Goal: Navigation & Orientation: Find specific page/section

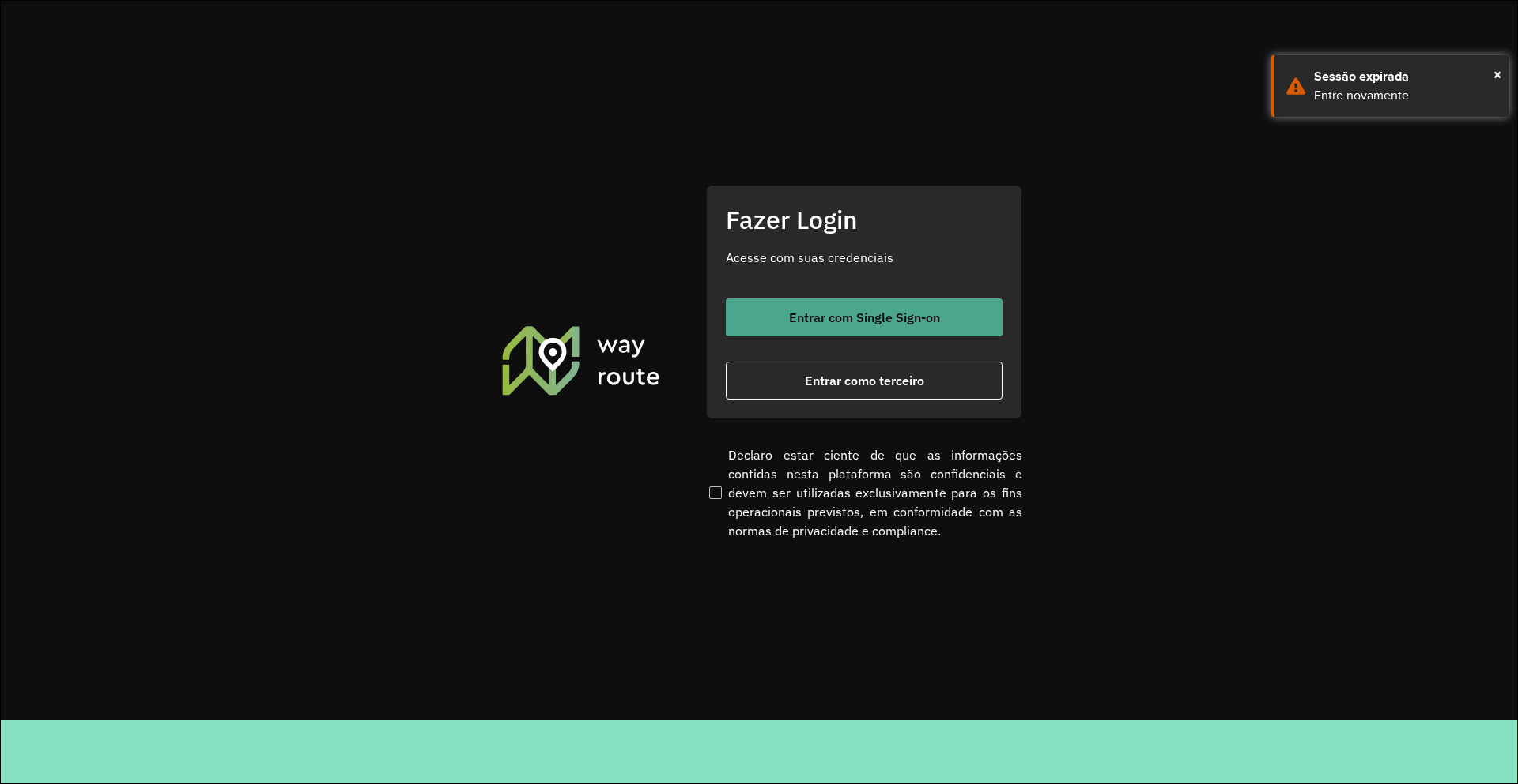
click at [823, 323] on span "Entrar com Single Sign-on" at bounding box center [863, 317] width 151 height 13
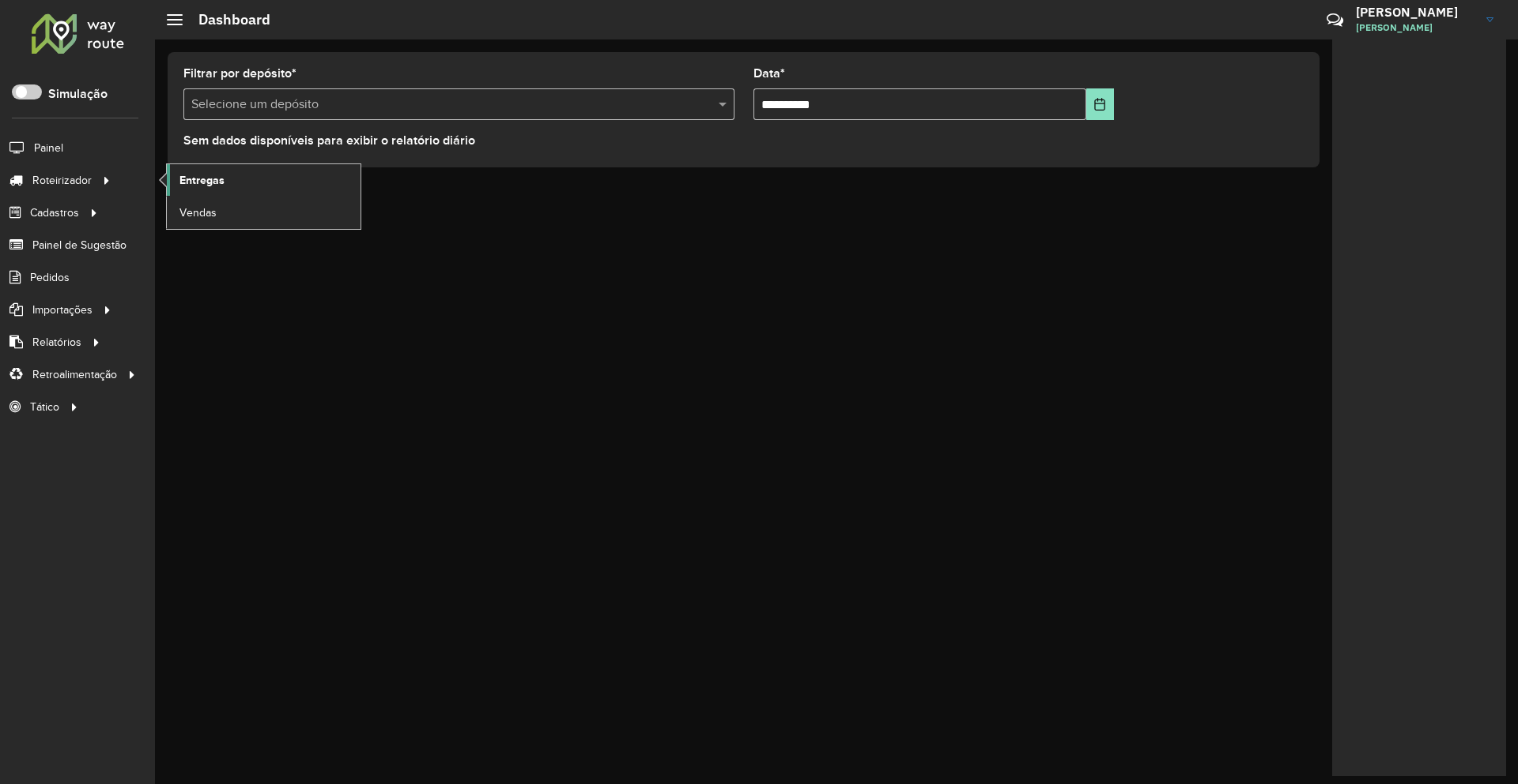
click at [225, 184] on link "Entregas" at bounding box center [263, 181] width 194 height 32
click at [99, 143] on li "Painel" at bounding box center [77, 147] width 155 height 33
click at [70, 147] on li "Painel" at bounding box center [77, 147] width 155 height 33
click at [37, 150] on span "Painel" at bounding box center [50, 148] width 32 height 17
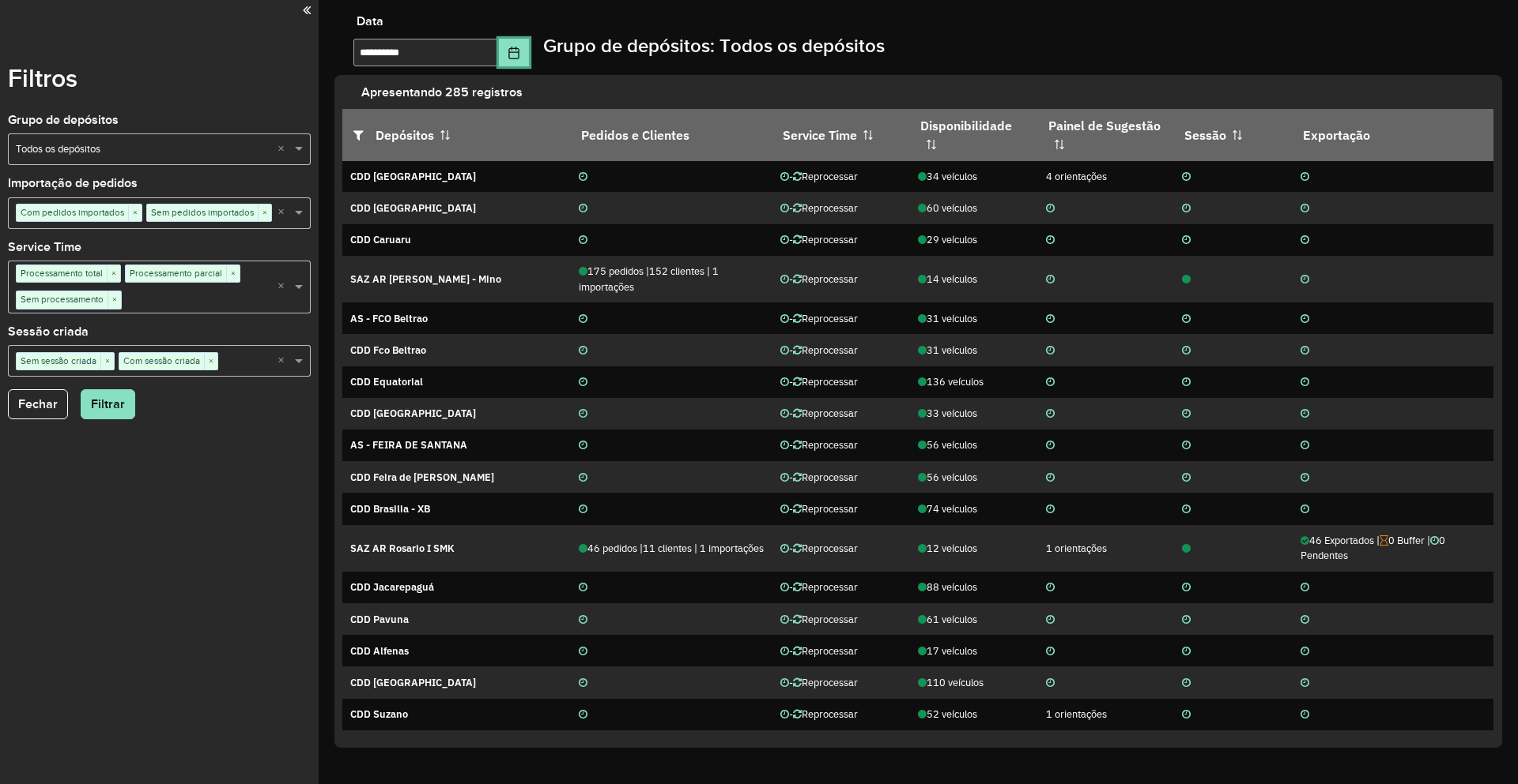
click at [520, 48] on icon "Choose Date" at bounding box center [513, 53] width 13 height 13
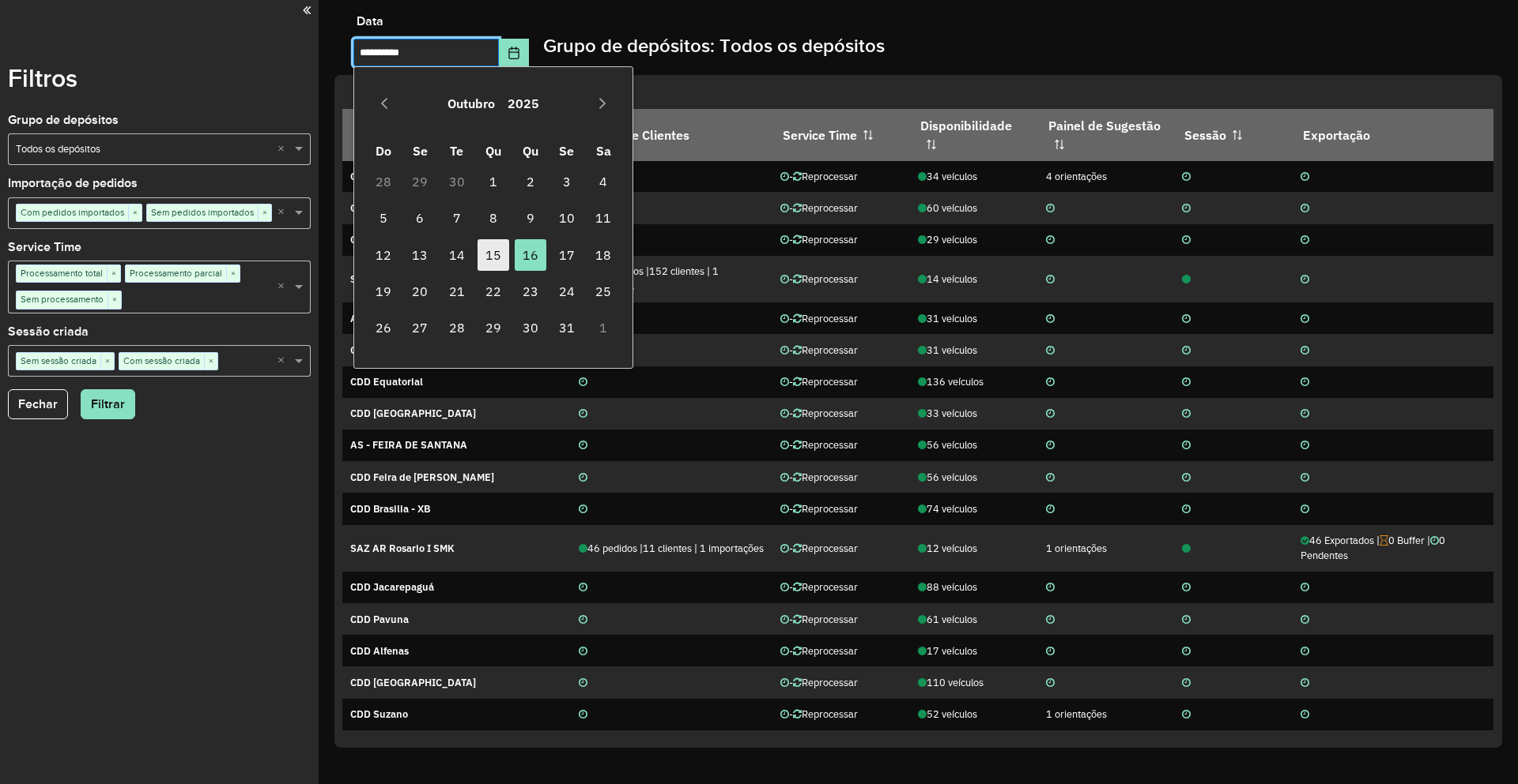
click at [496, 252] on span "15" at bounding box center [493, 255] width 32 height 32
type input "**********"
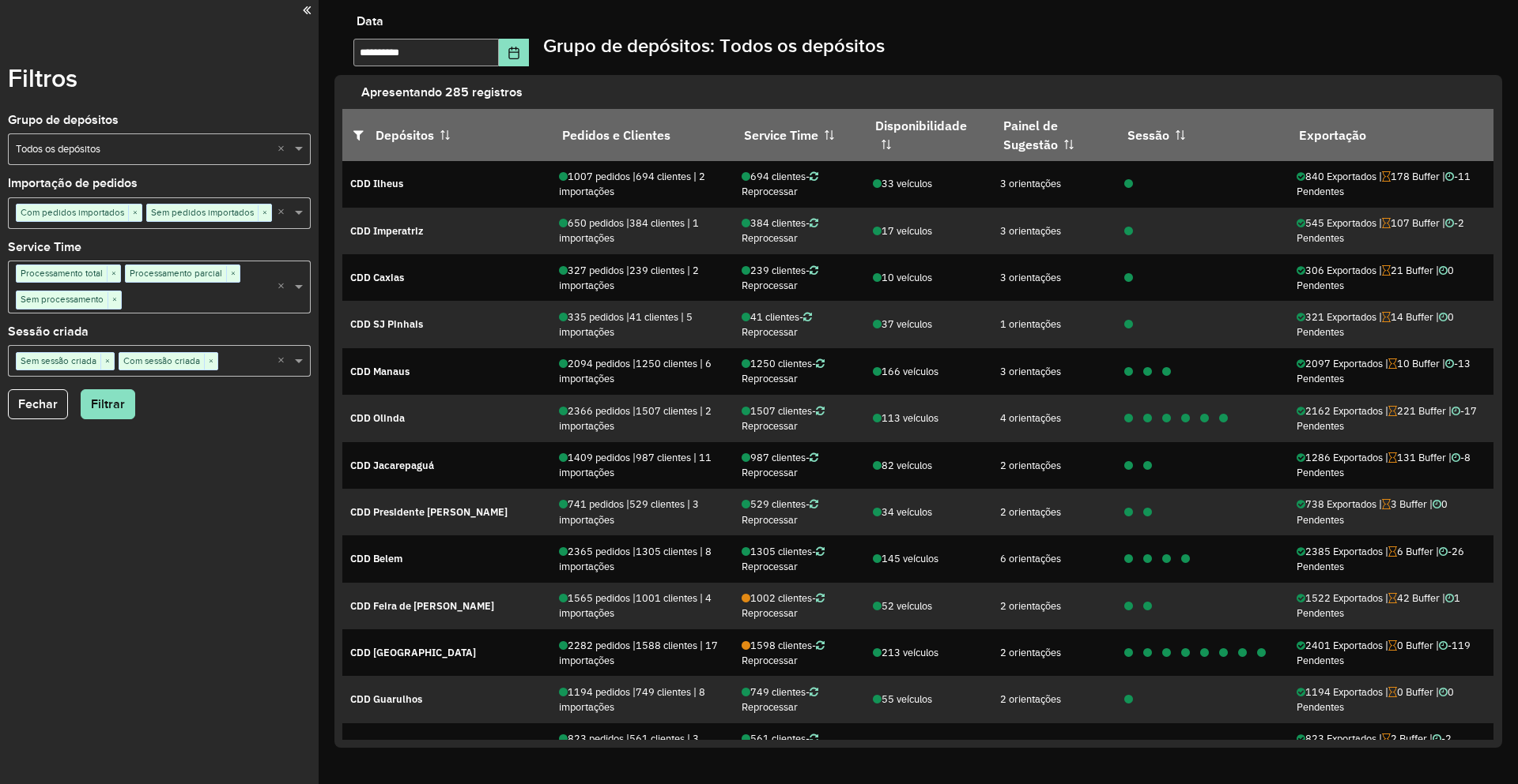
scroll to position [1495, 0]
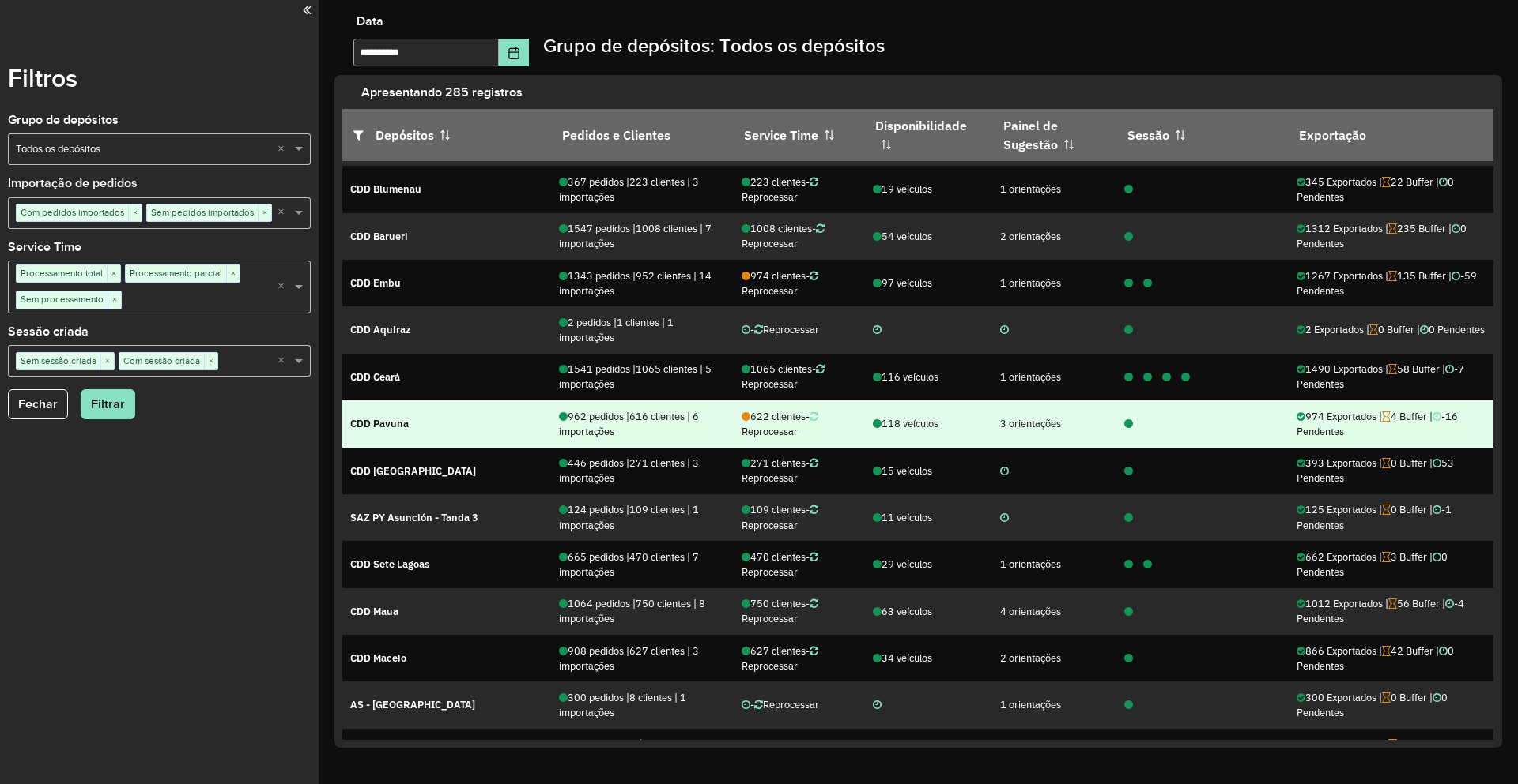
click at [1124, 422] on icon at bounding box center [1128, 425] width 9 height 10
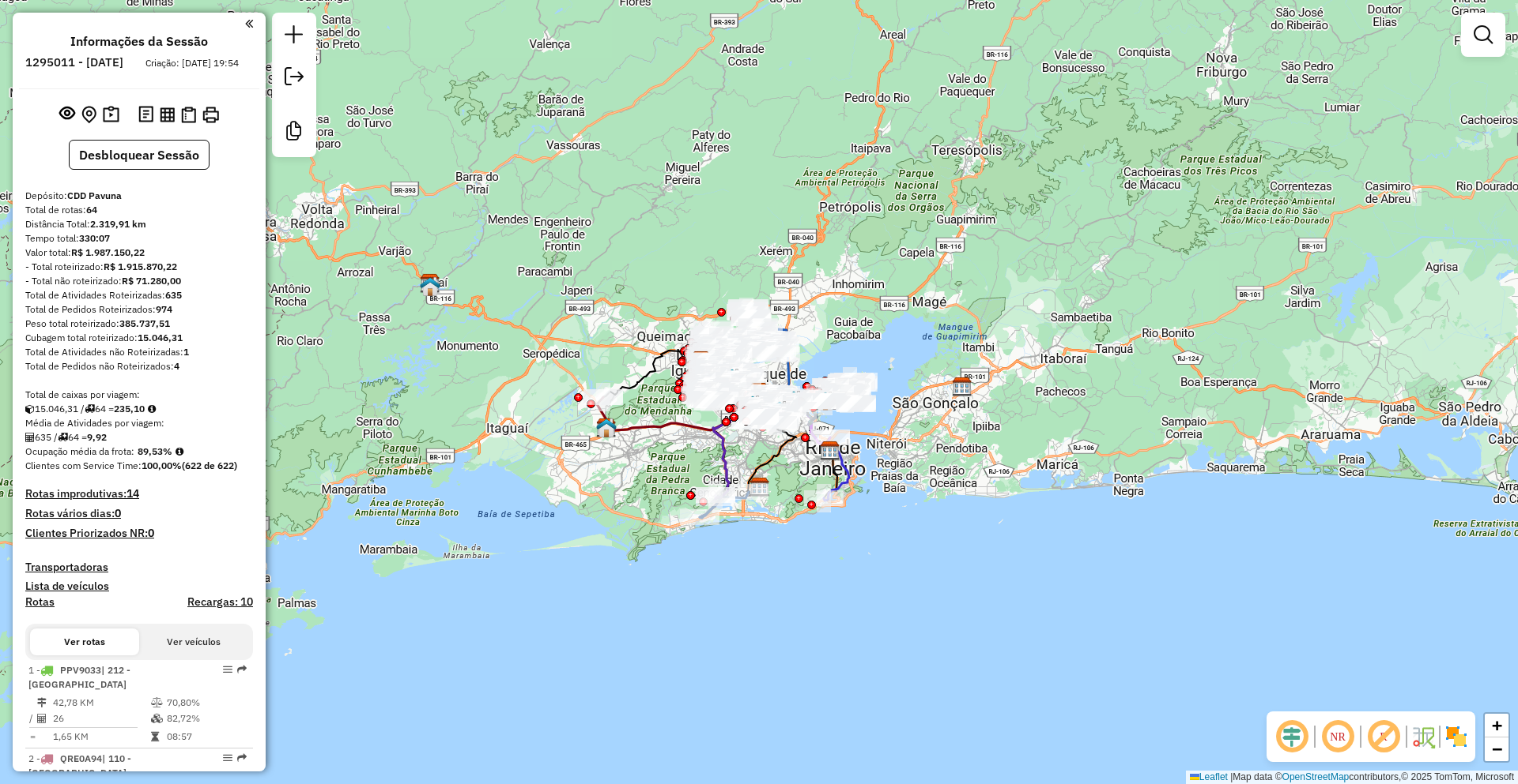
click at [1469, 32] on link at bounding box center [1483, 35] width 32 height 32
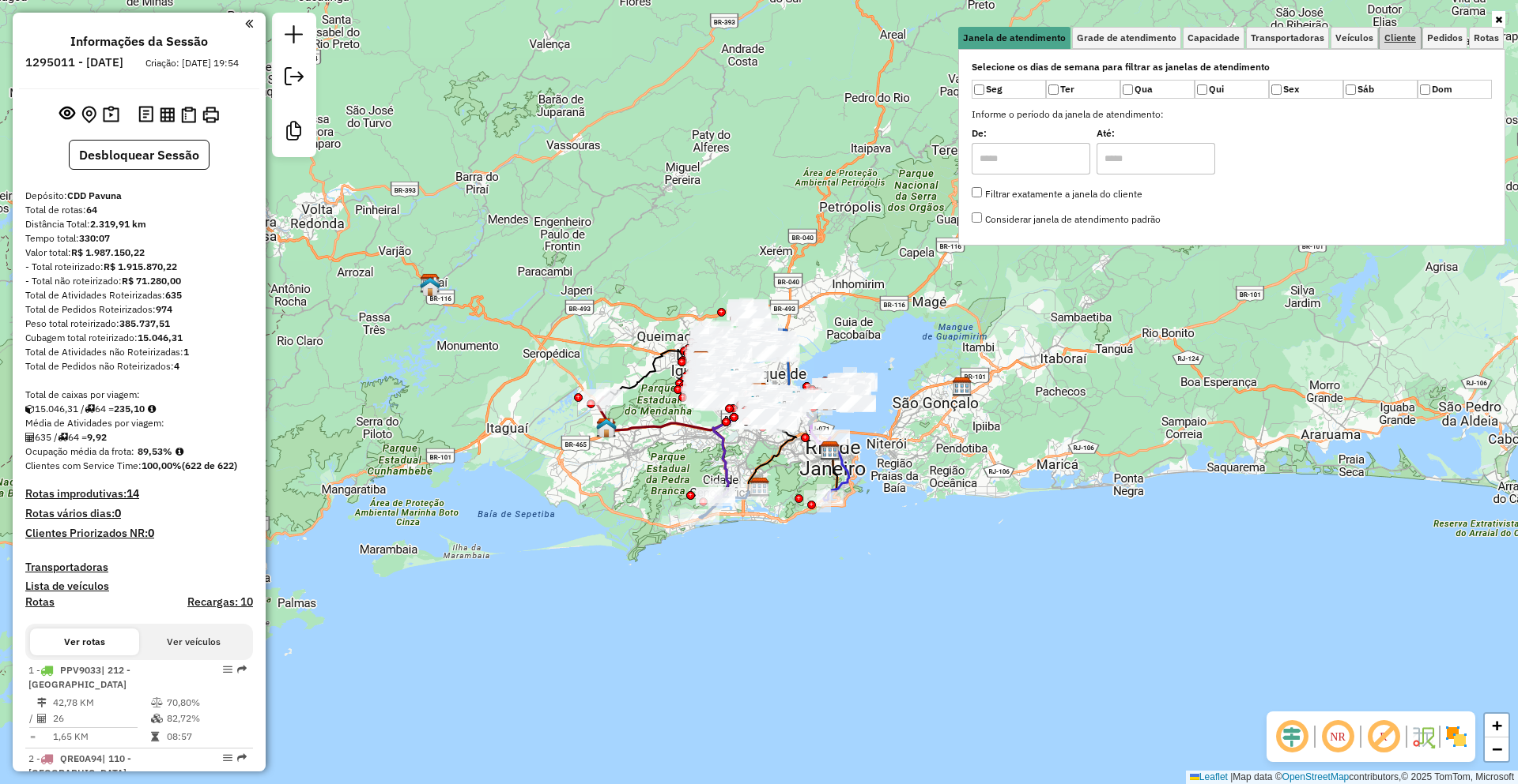
click at [1385, 39] on span "Cliente" at bounding box center [1400, 38] width 32 height 10
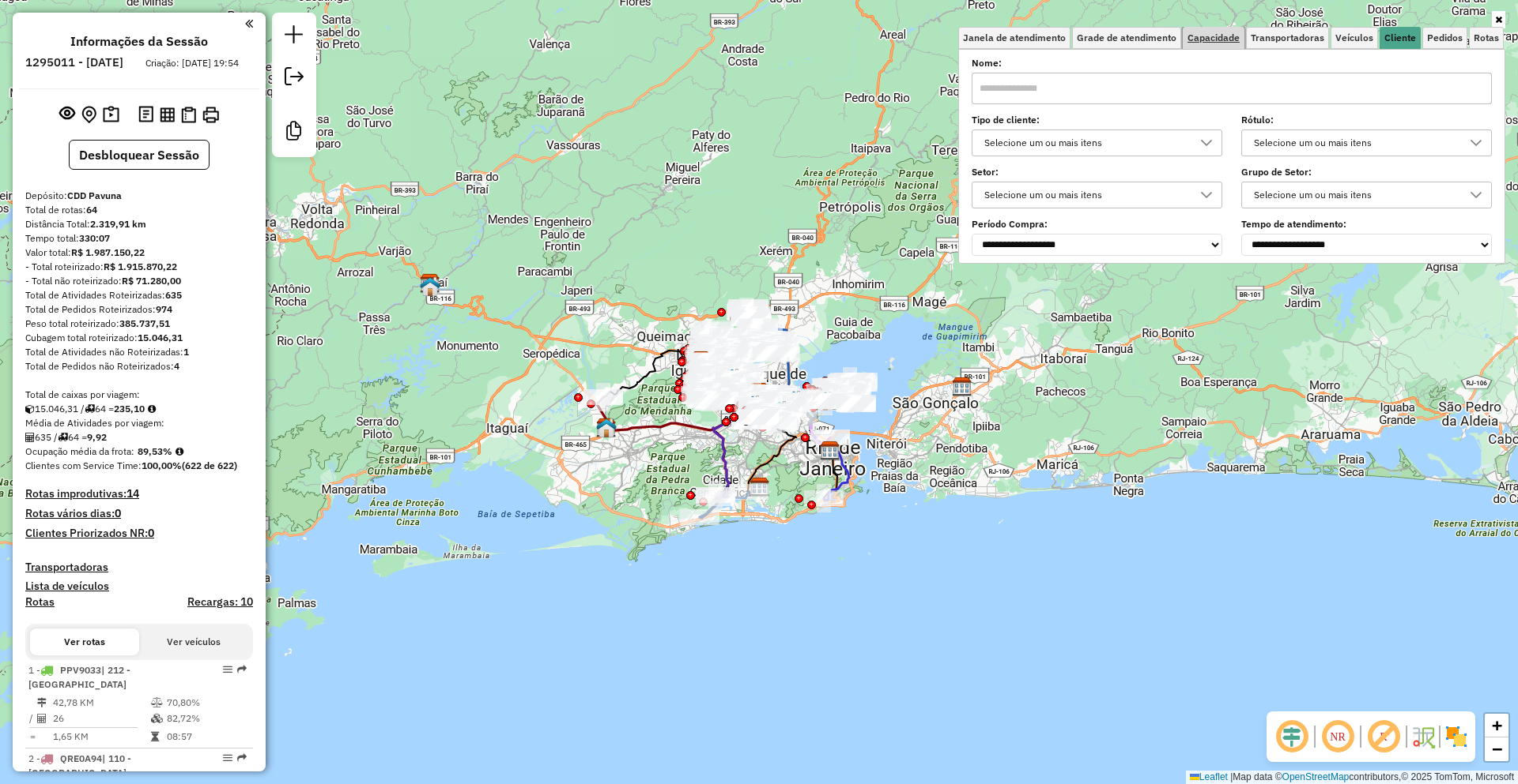
click at [1245, 42] on link "Capacidade" at bounding box center [1214, 38] width 62 height 22
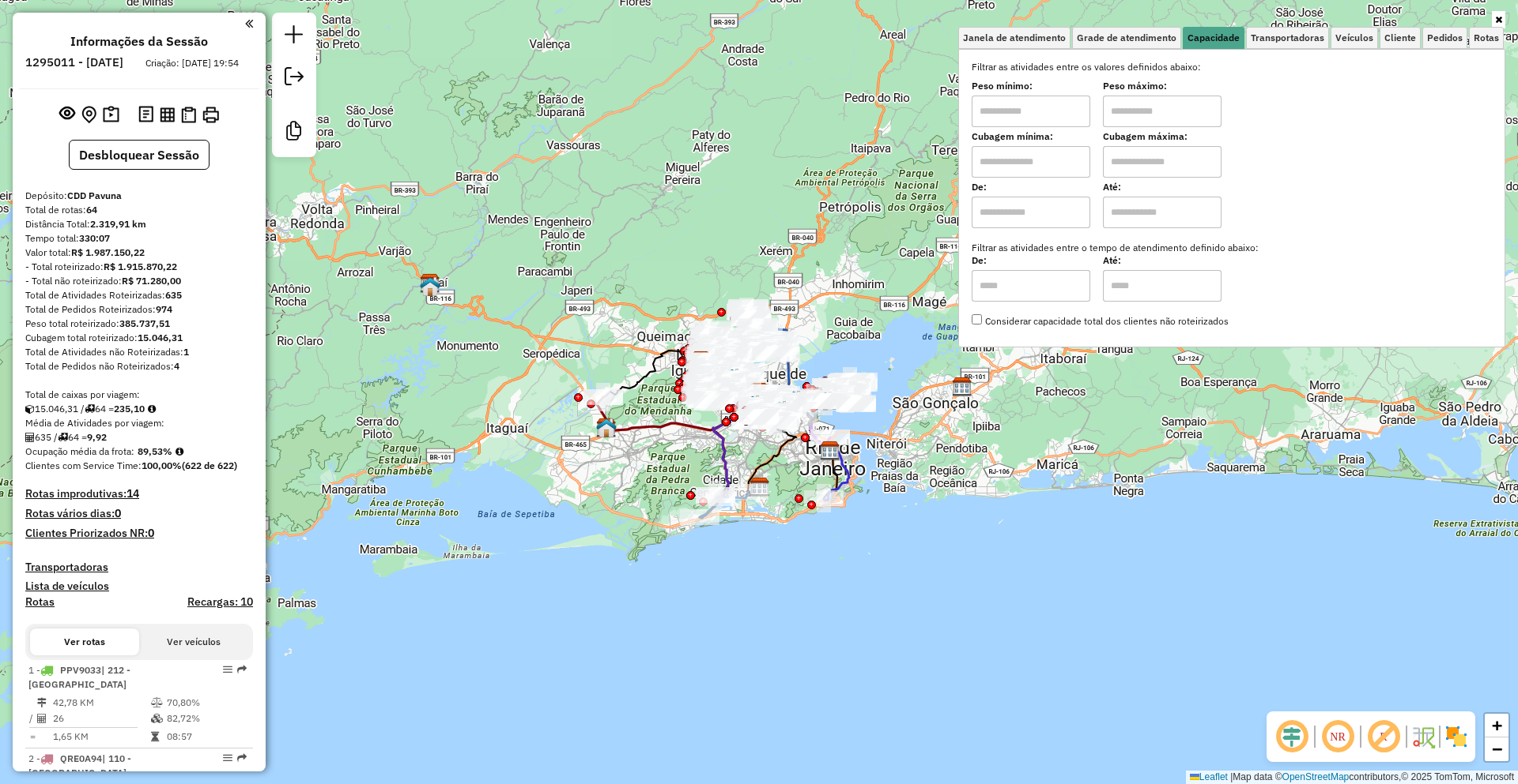
click at [1062, 166] on input "text" at bounding box center [1030, 163] width 119 height 32
type input "******"
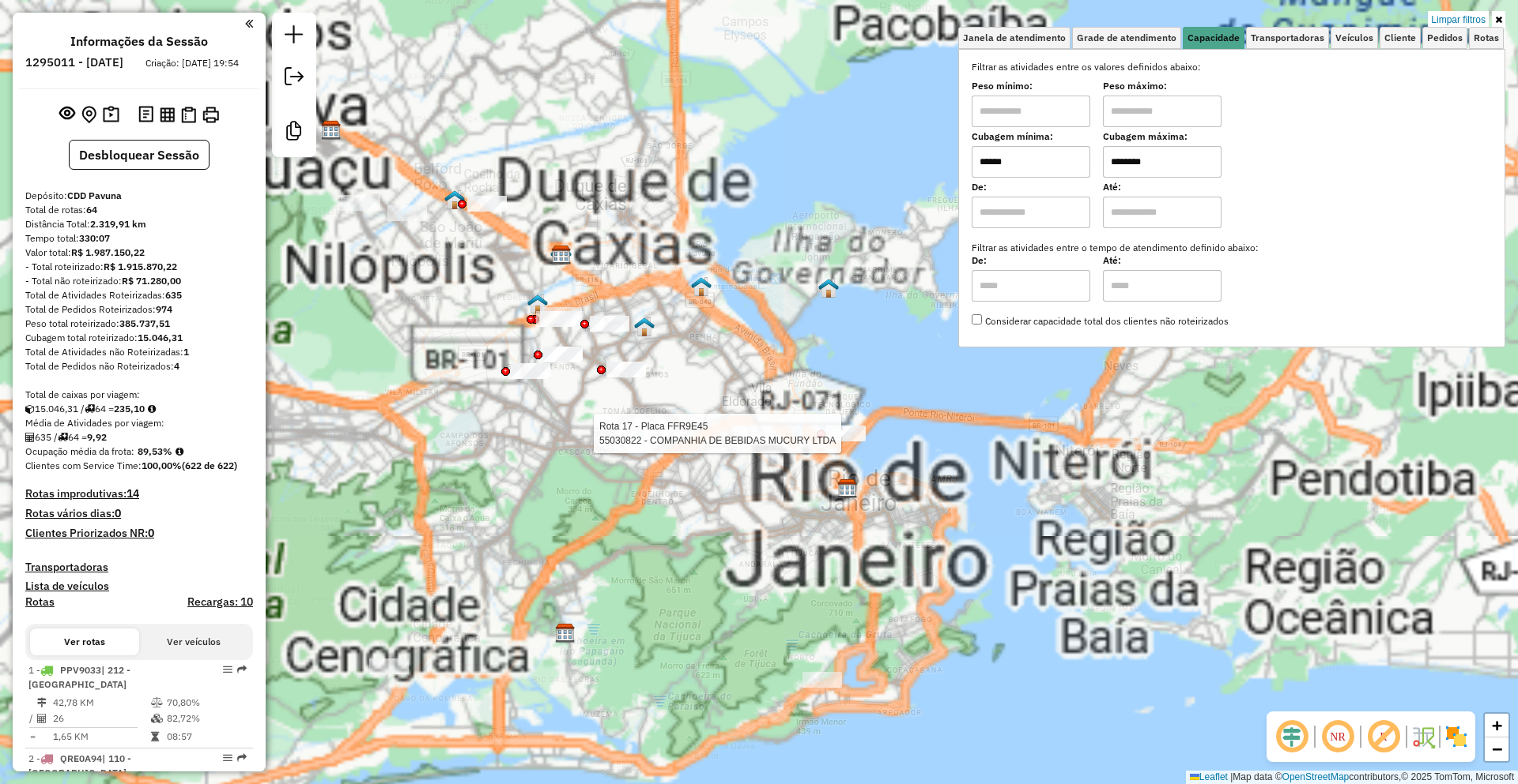
type input "********"
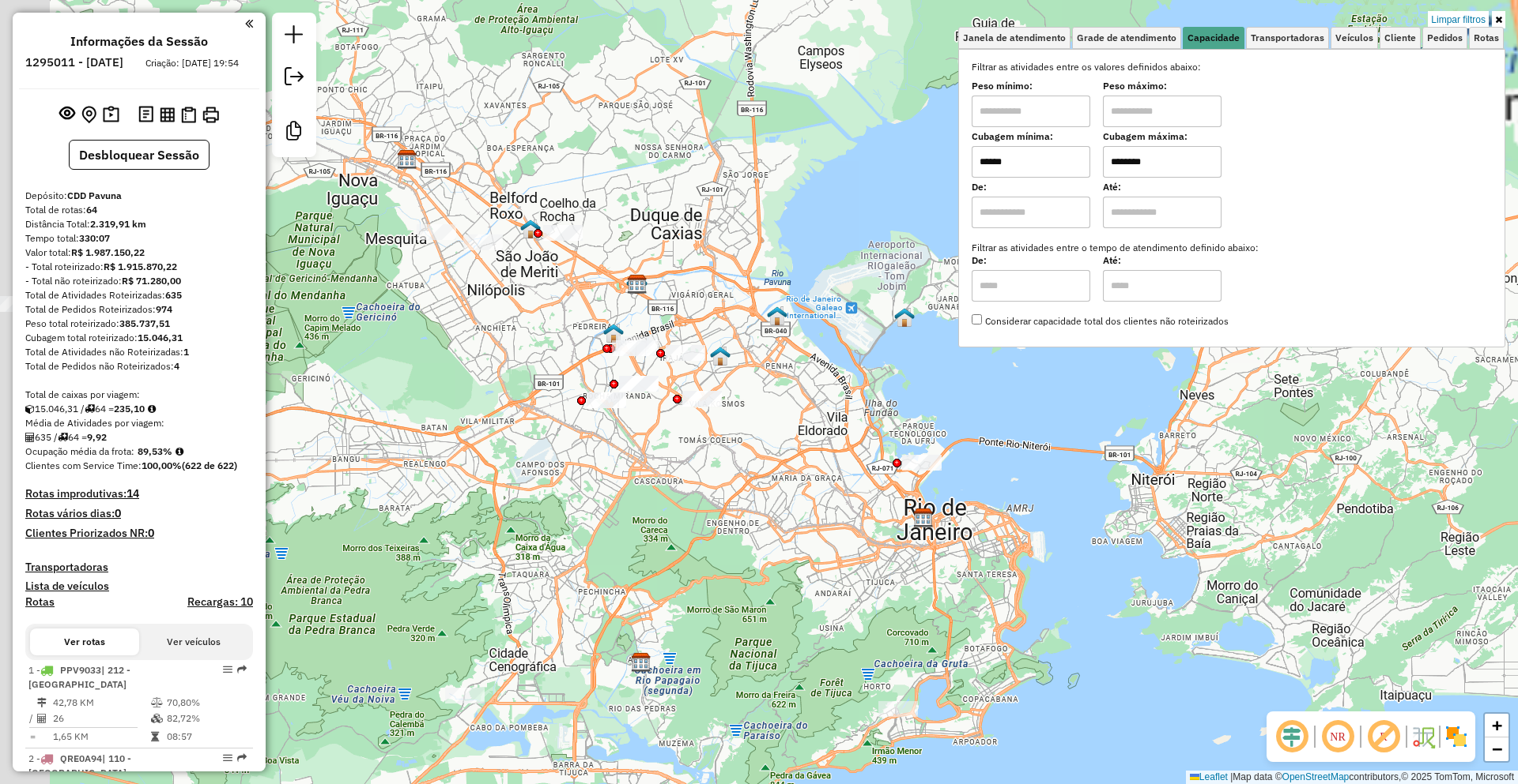
drag, startPoint x: 721, startPoint y: 473, endPoint x: 841, endPoint y: 482, distance: 120.3
click at [840, 482] on div "Limpar filtros Janela de atendimento Grade de atendimento Capacidade Transporta…" at bounding box center [759, 392] width 1518 height 784
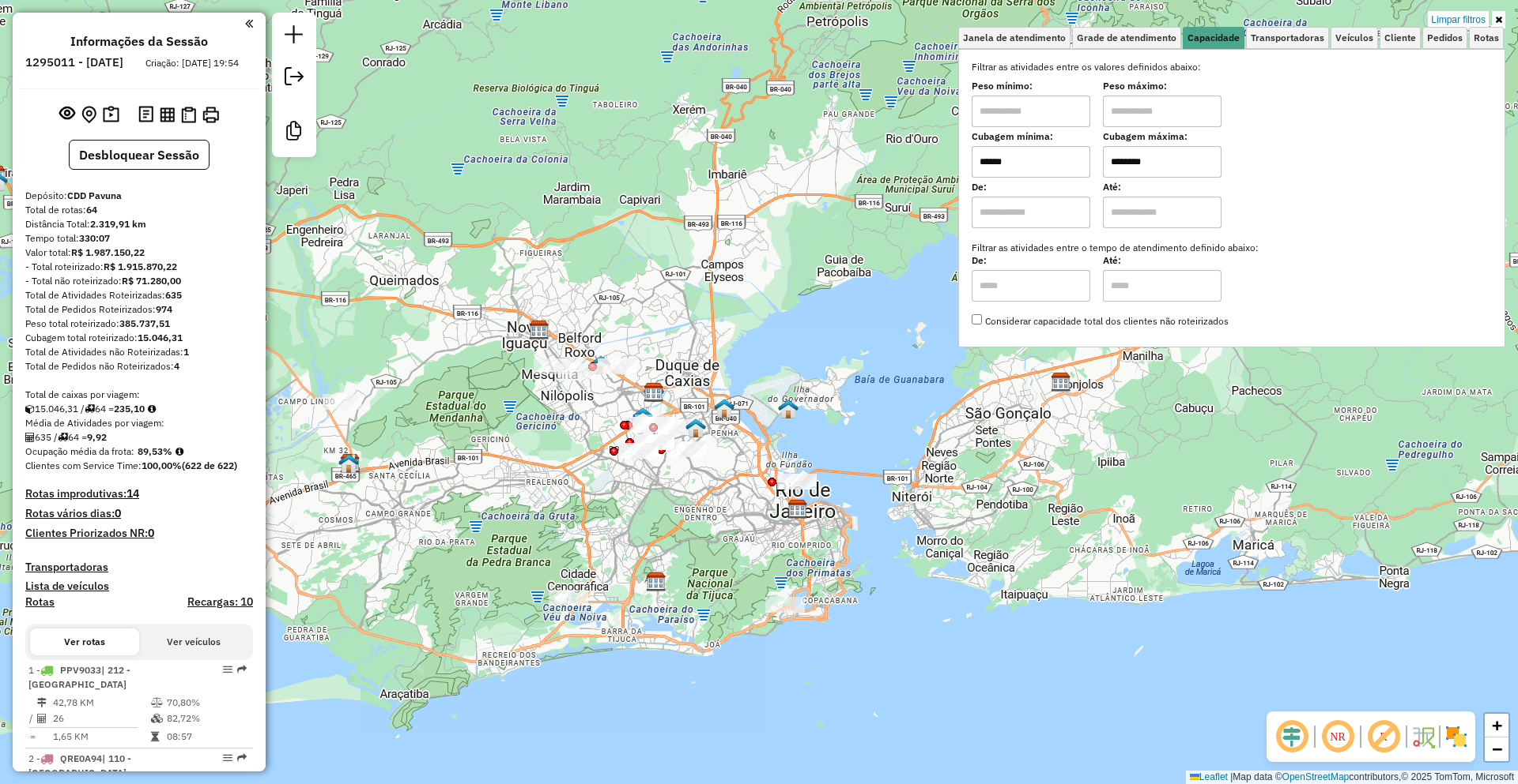
drag, startPoint x: 674, startPoint y: 441, endPoint x: 526, endPoint y: 446, distance: 148.1
click at [526, 446] on div "Limpar filtros Janela de atendimento Grade de atendimento Capacidade Transporta…" at bounding box center [759, 392] width 1518 height 784
click at [107, 170] on button "Desbloquear Sessão" at bounding box center [139, 155] width 141 height 30
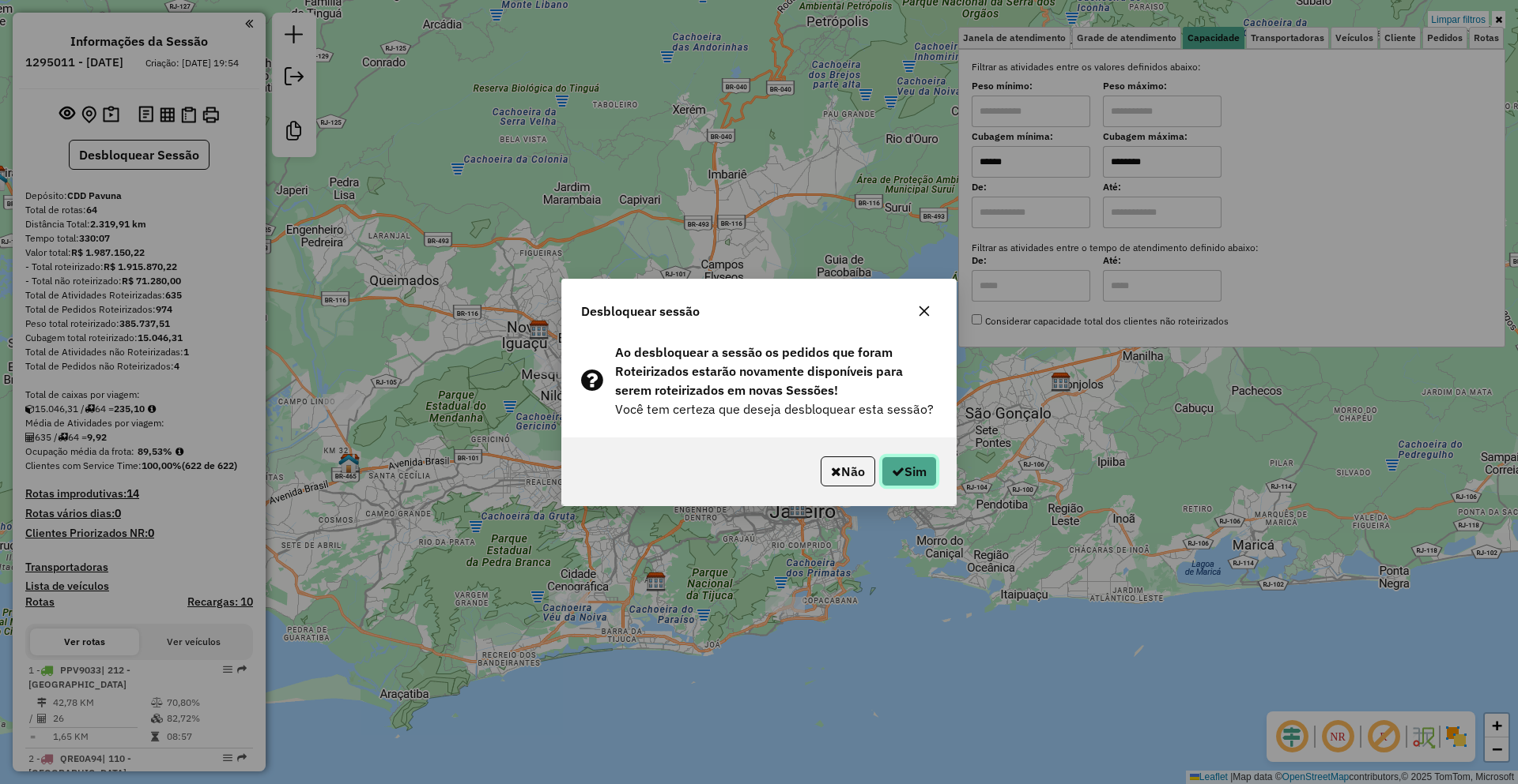
click at [894, 470] on icon "button" at bounding box center [897, 471] width 13 height 13
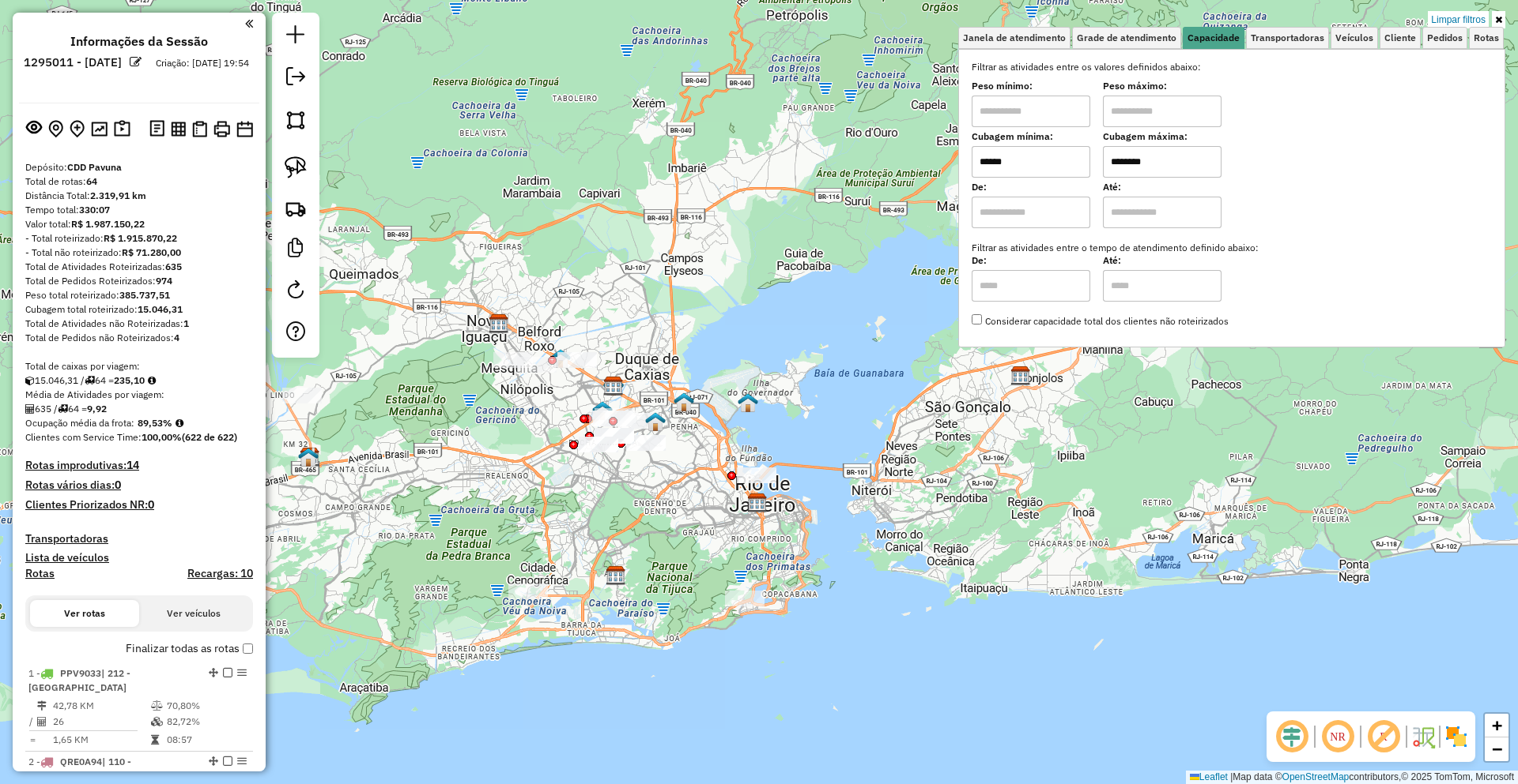
drag, startPoint x: 492, startPoint y: 465, endPoint x: 424, endPoint y: 458, distance: 68.4
click at [424, 458] on div "Limpar filtros Janela de atendimento Grade de atendimento Capacidade Transporta…" at bounding box center [759, 392] width 1518 height 784
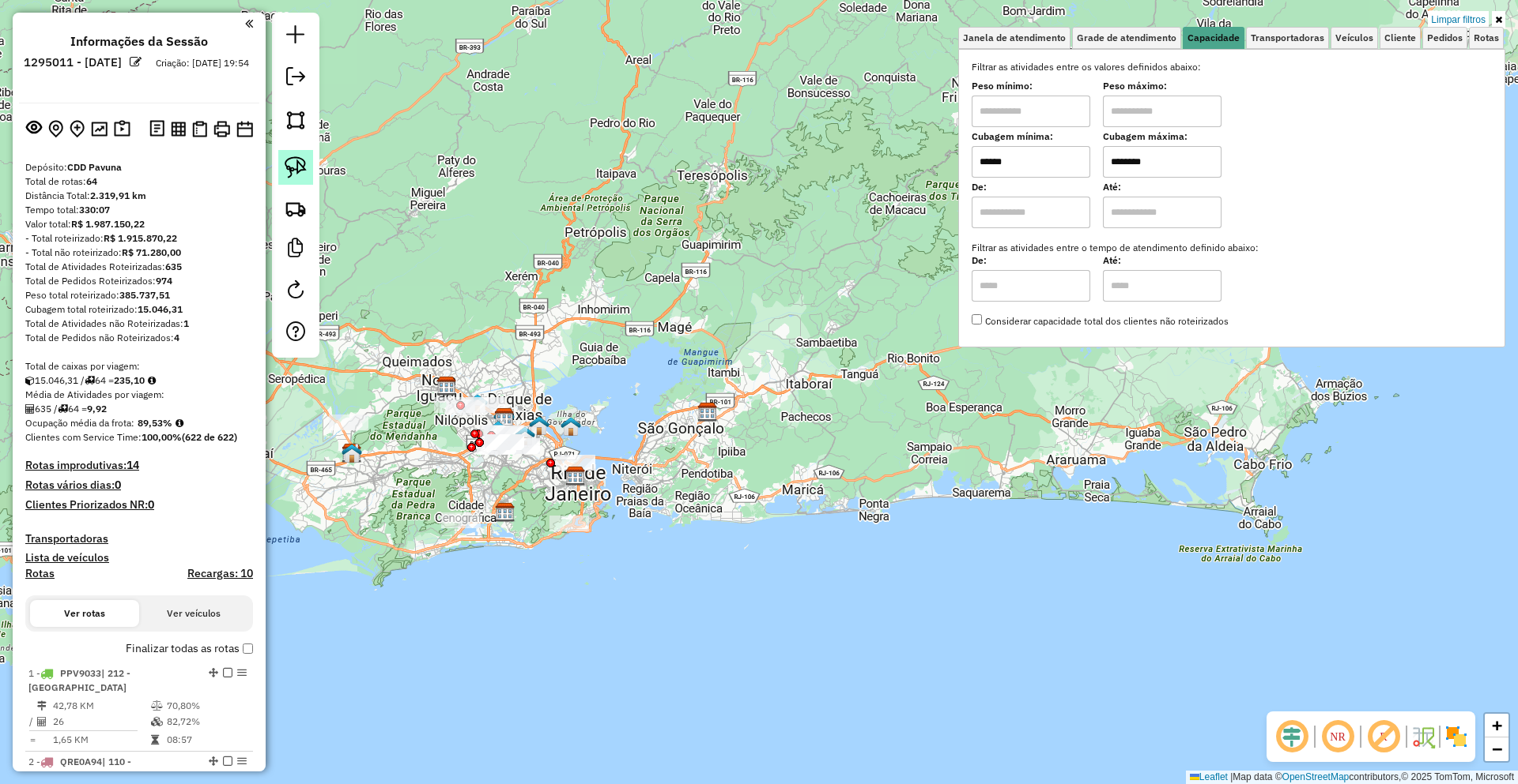
click at [300, 173] on img at bounding box center [295, 168] width 22 height 22
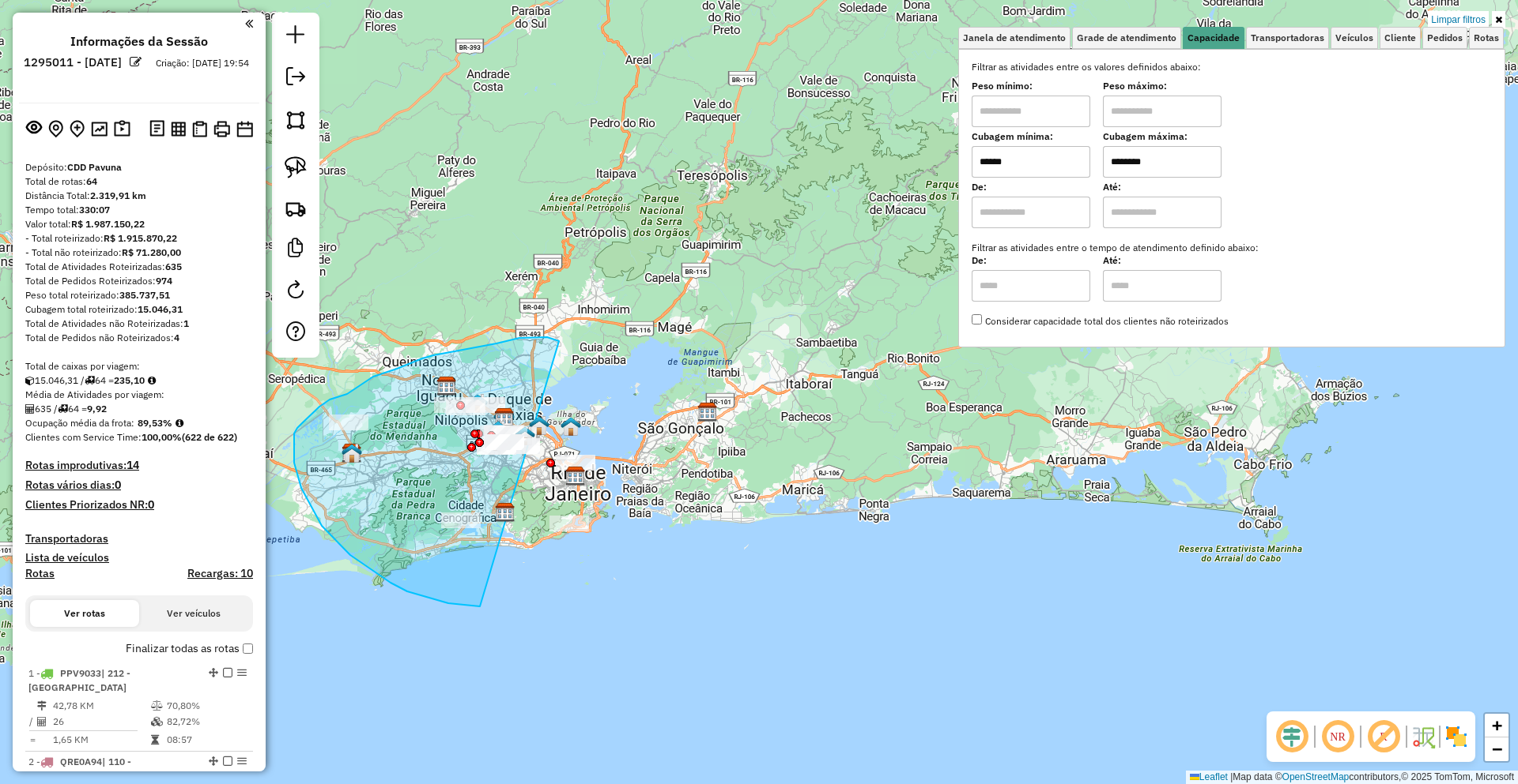
drag, startPoint x: 545, startPoint y: 337, endPoint x: 724, endPoint y: 488, distance: 234.2
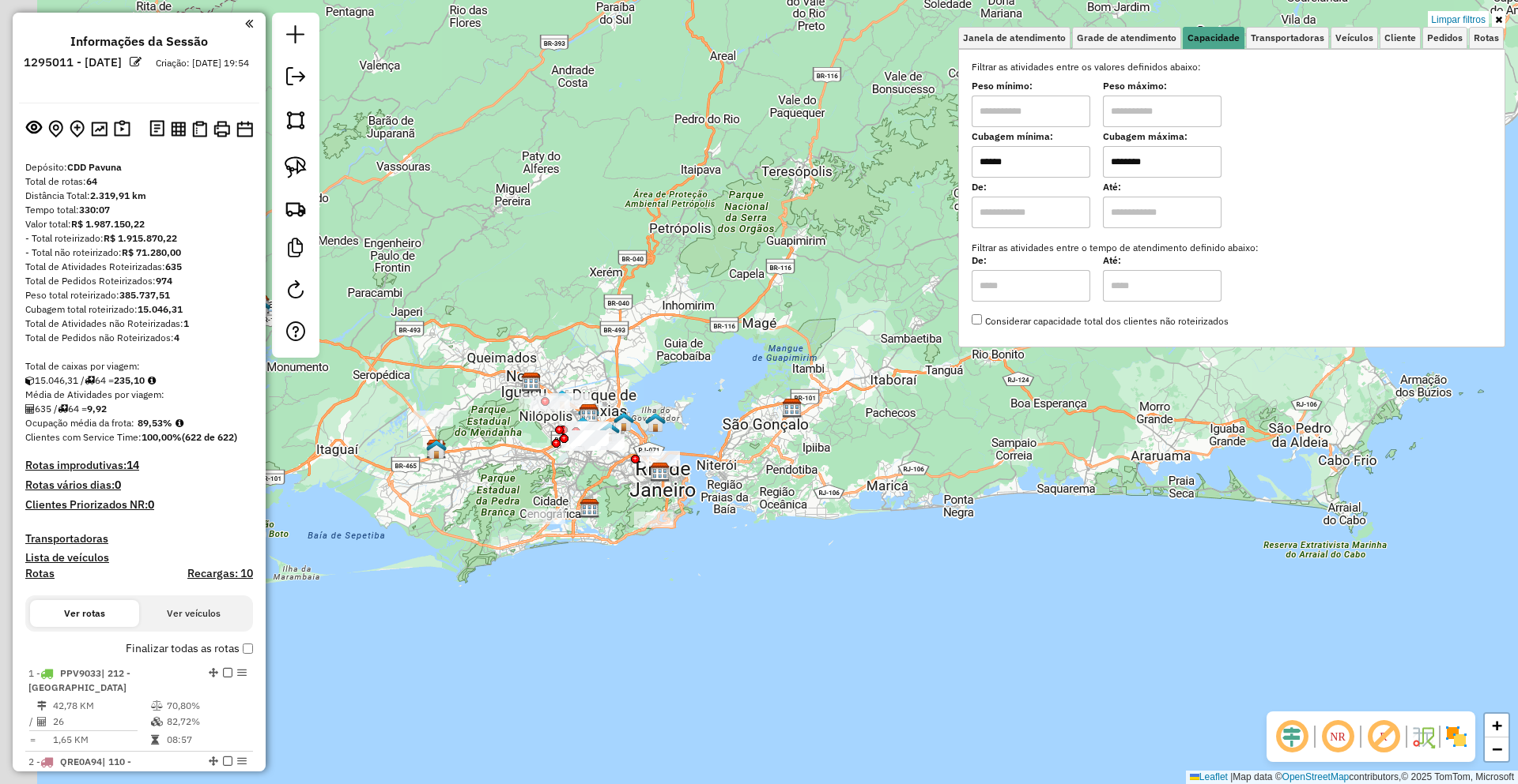
drag, startPoint x: 678, startPoint y: 370, endPoint x: 769, endPoint y: 370, distance: 91.0
click at [769, 370] on div "Limpar filtros Janela de atendimento Grade de atendimento Capacidade Transporta…" at bounding box center [759, 392] width 1518 height 784
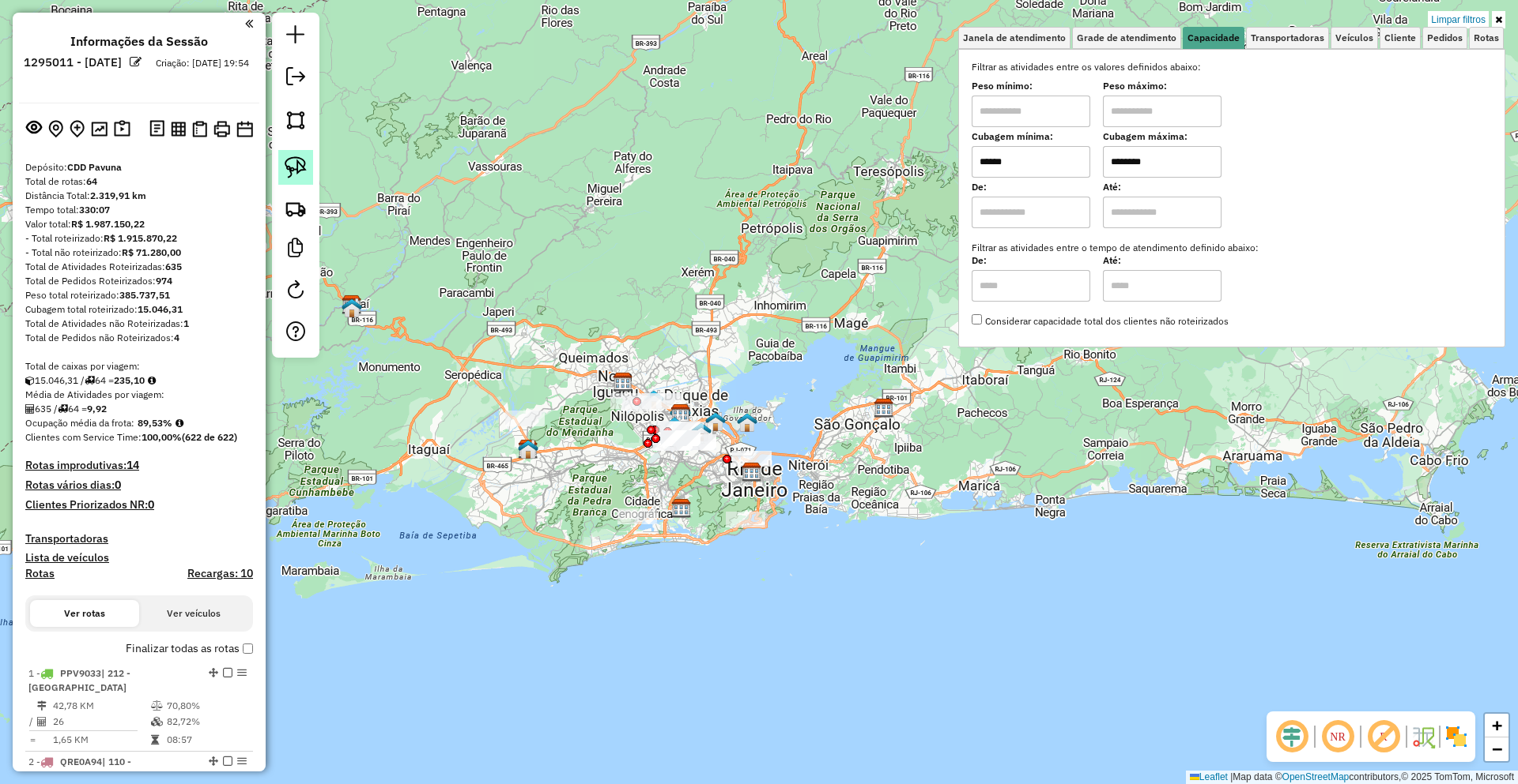
click at [286, 181] on link at bounding box center [295, 167] width 35 height 35
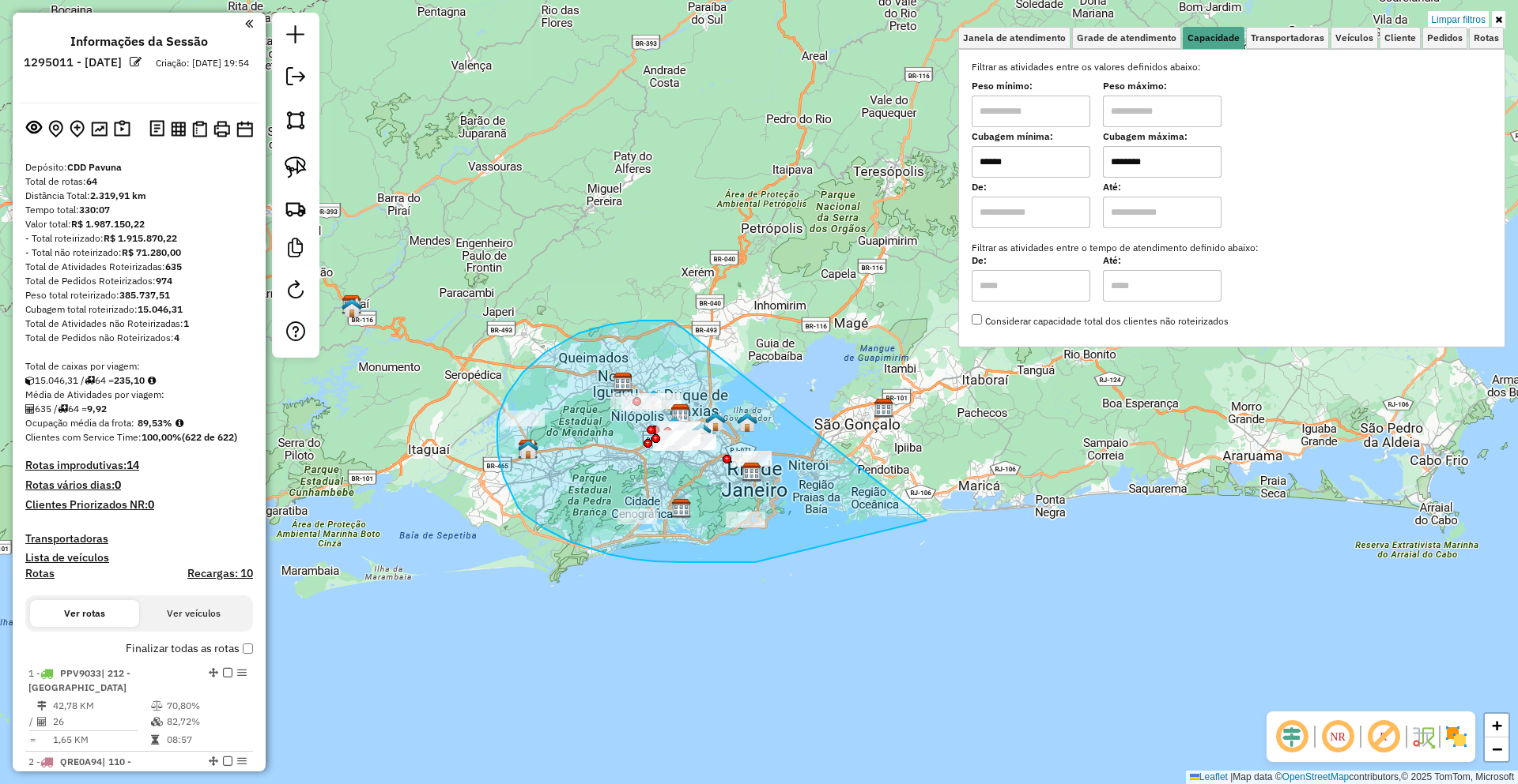
drag, startPoint x: 641, startPoint y: 321, endPoint x: 926, endPoint y: 516, distance: 345.3
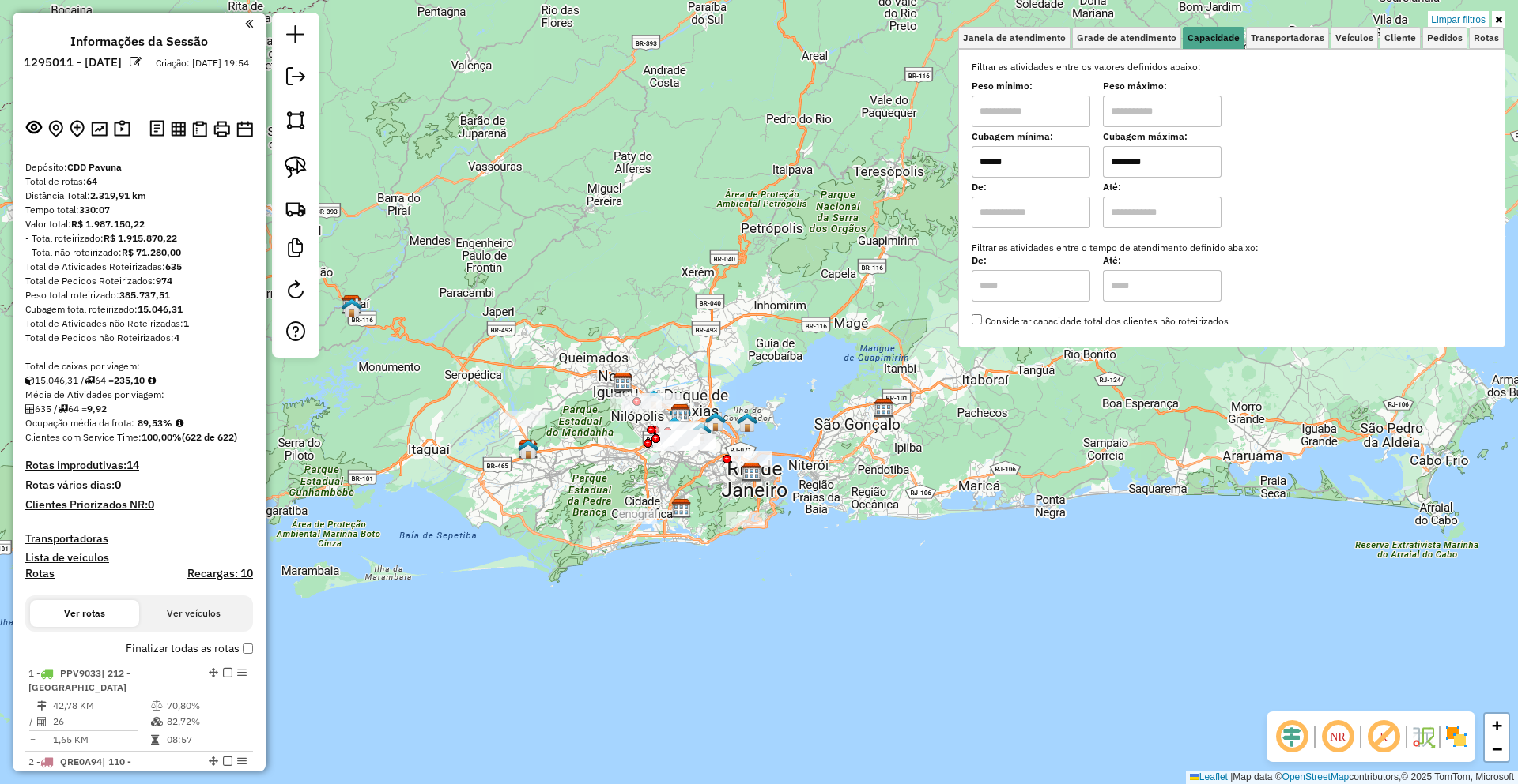
drag, startPoint x: 293, startPoint y: 175, endPoint x: 561, endPoint y: 309, distance: 299.6
click at [293, 175] on img at bounding box center [295, 168] width 22 height 22
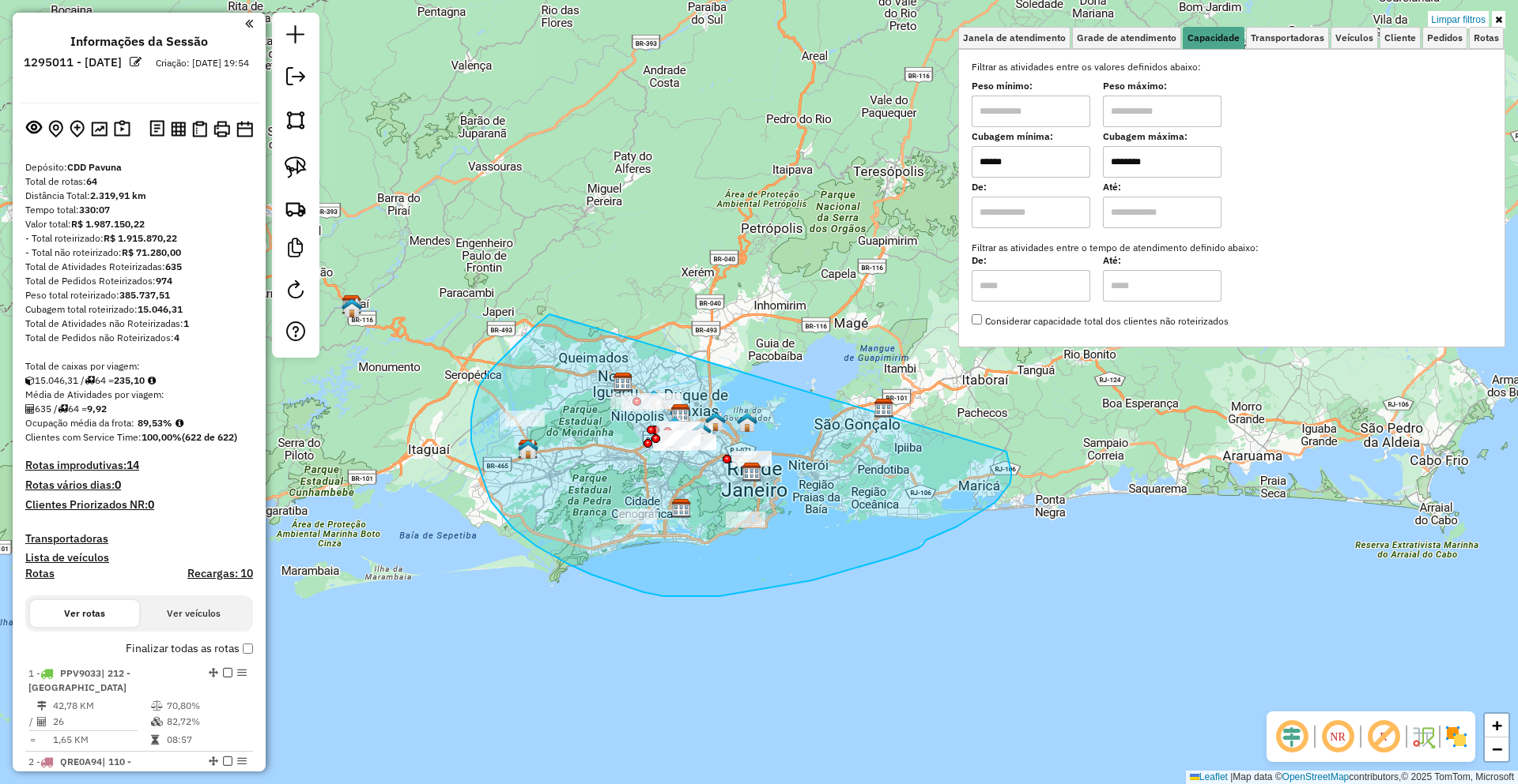
drag, startPoint x: 474, startPoint y: 401, endPoint x: 1006, endPoint y: 450, distance: 534.3
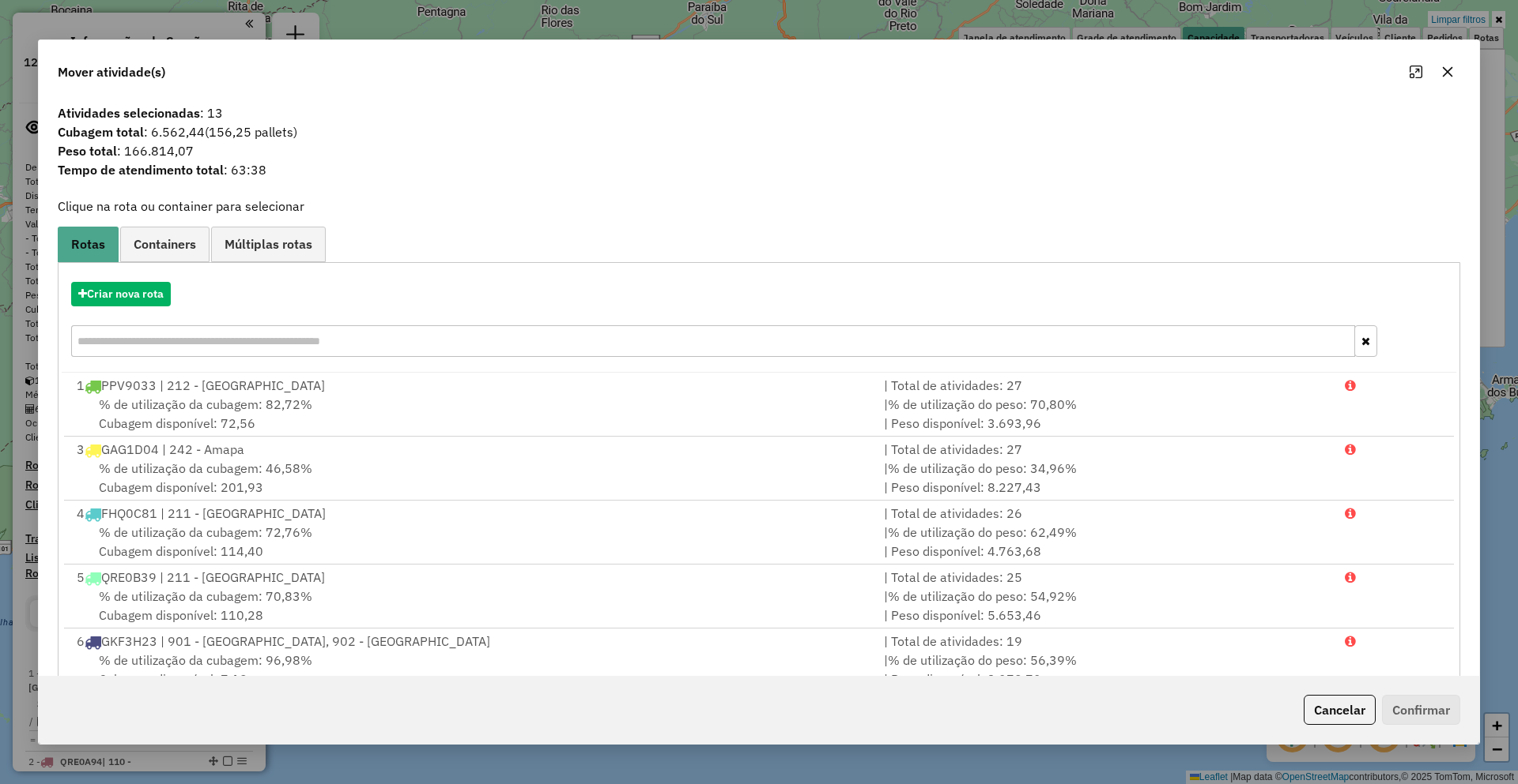
click at [1442, 78] on icon "button" at bounding box center [1447, 72] width 13 height 13
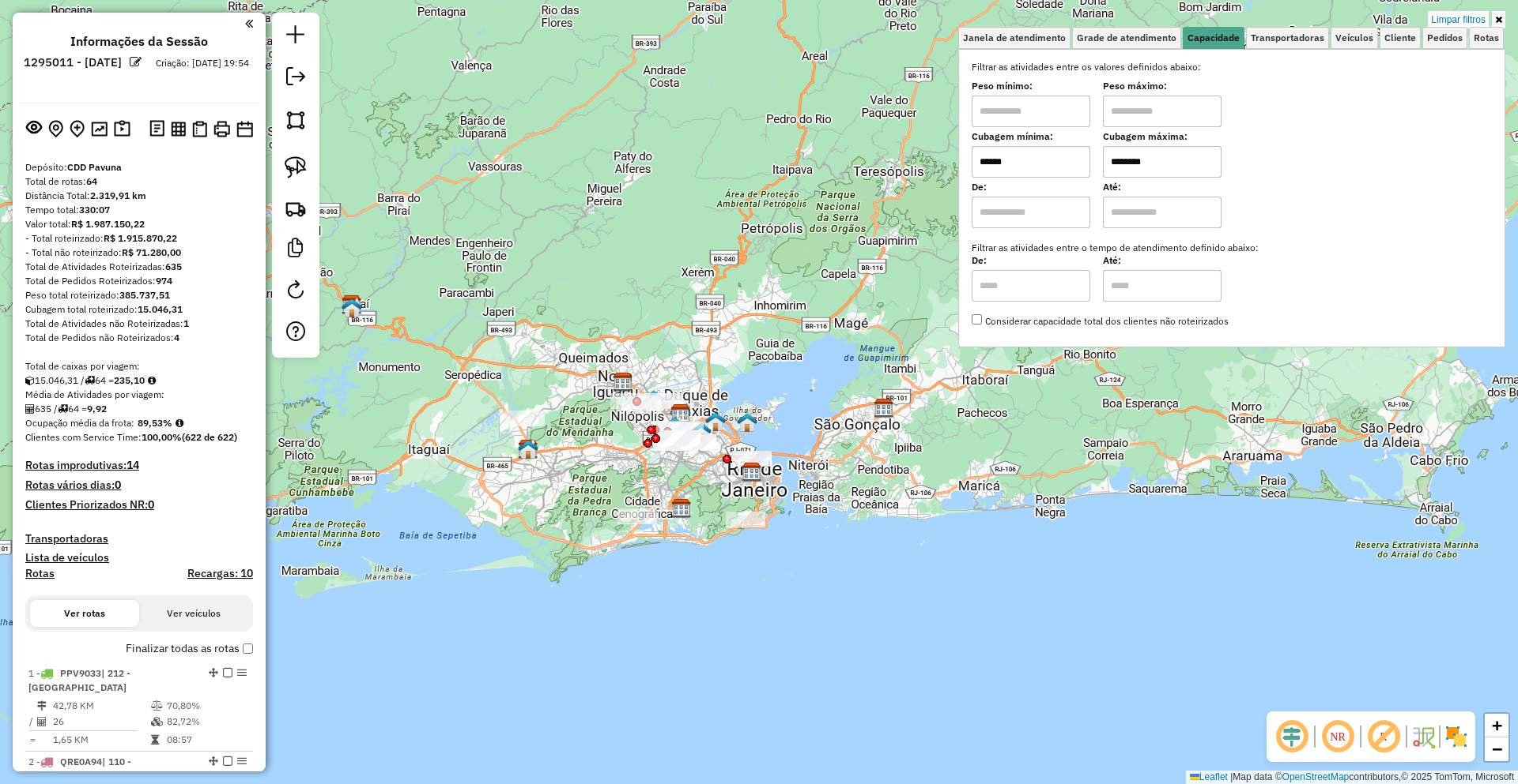
click at [806, 243] on div "Limpar filtros Janela de atendimento Grade de atendimento Capacidade Transporta…" at bounding box center [759, 392] width 1518 height 784
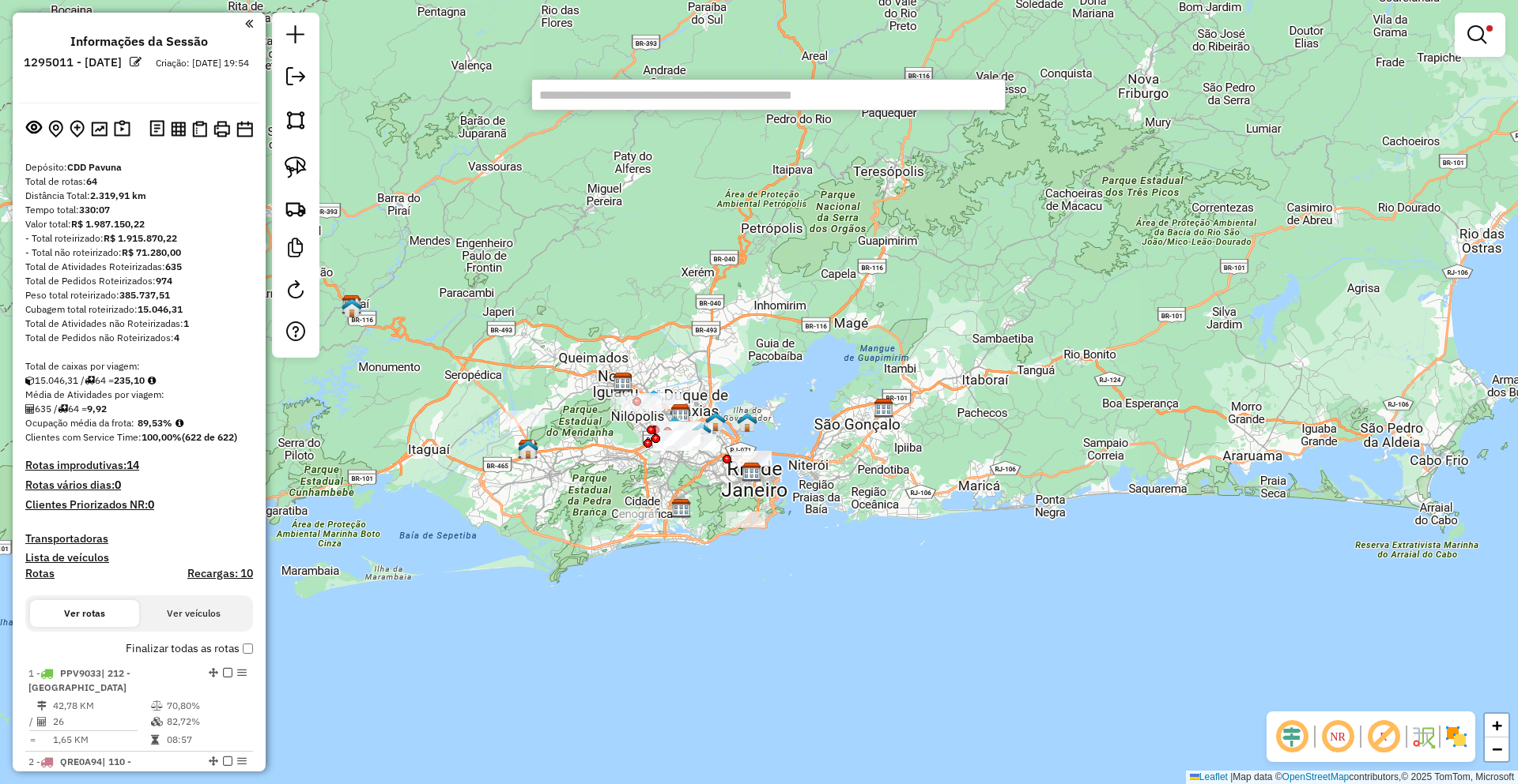
click at [578, 198] on div "Limpar filtros Janela de atendimento Grade de atendimento Capacidade Transporta…" at bounding box center [759, 392] width 1518 height 784
click at [465, 323] on div "Limpar filtros Janela de atendimento Grade de atendimento Capacidade Transporta…" at bounding box center [759, 392] width 1518 height 784
paste input "*****"
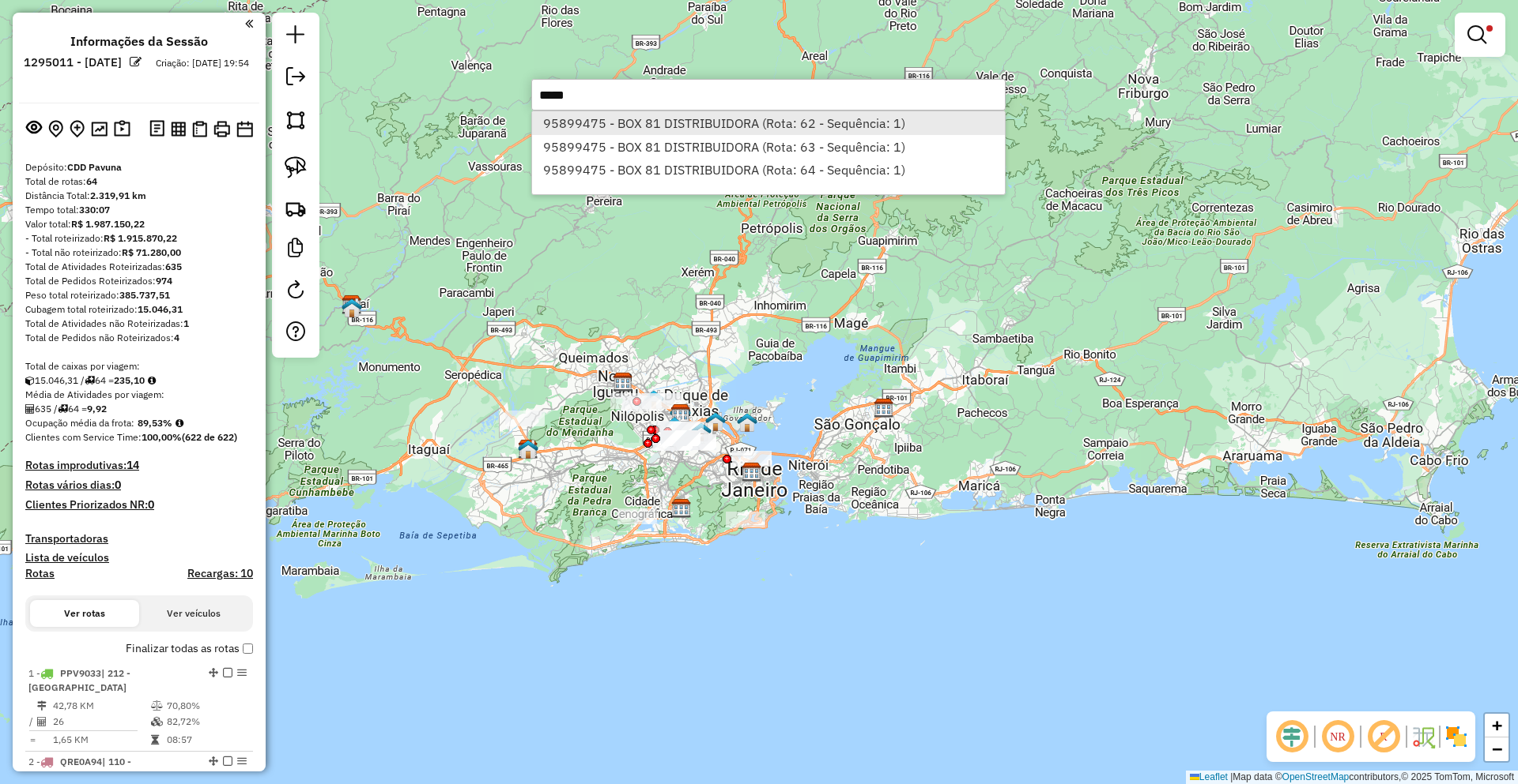
type input "*****"
click at [641, 128] on li "95899475 - BOX 81 DISTRIBUIDORA (Rota: 62 - Sequência: 1)" at bounding box center [768, 124] width 473 height 24
select select "**********"
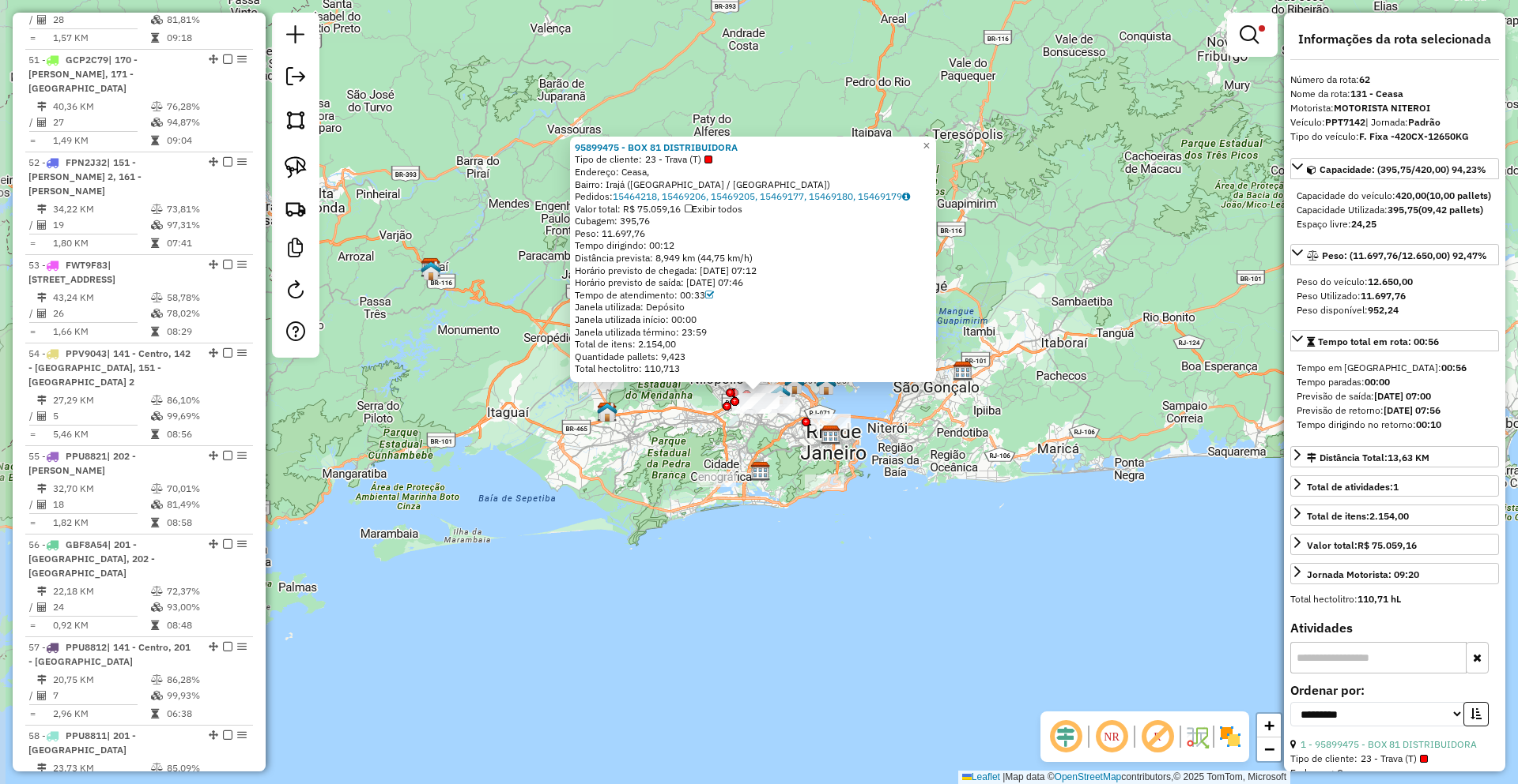
scroll to position [5965, 0]
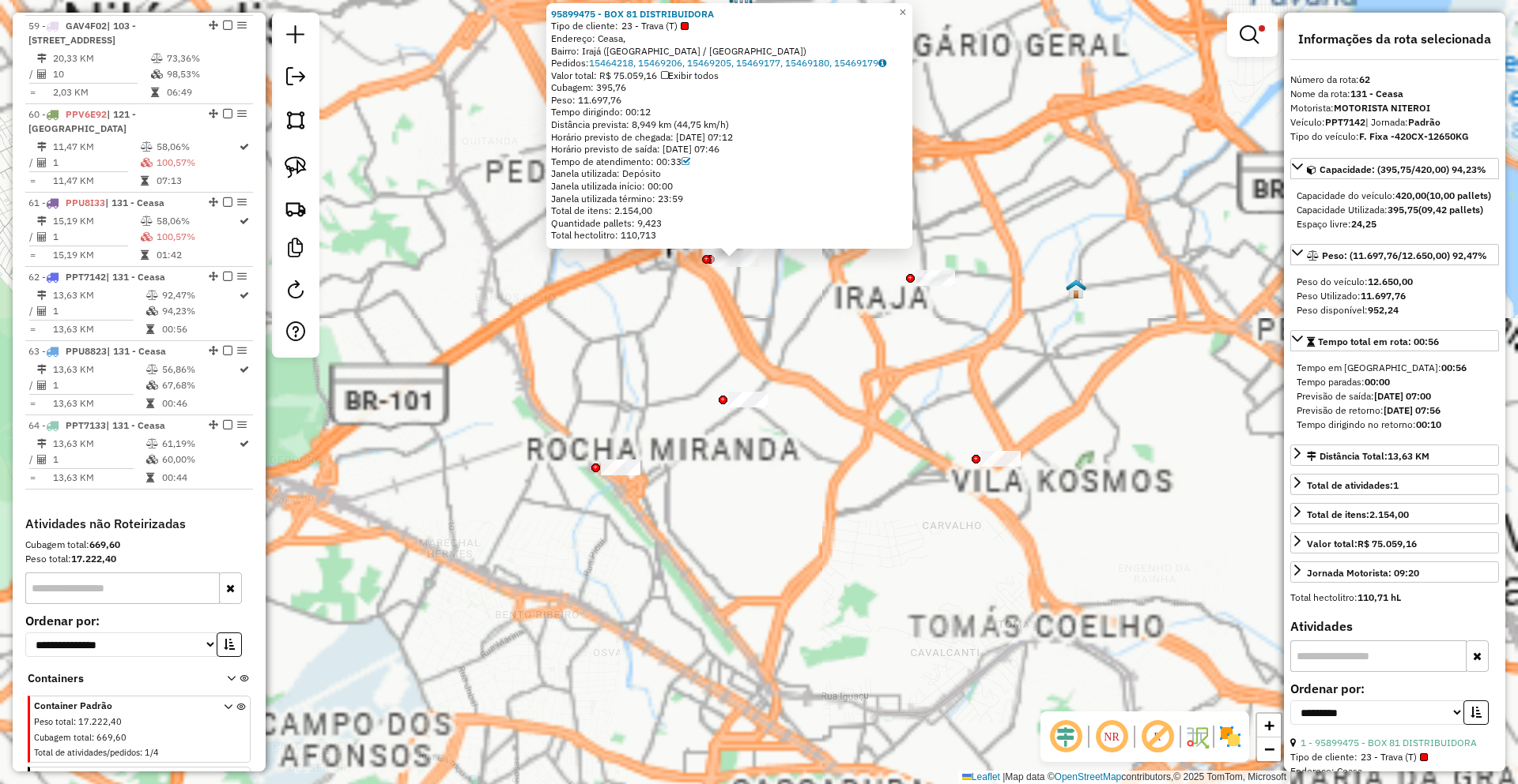
drag, startPoint x: 739, startPoint y: 297, endPoint x: 720, endPoint y: 440, distance: 144.3
click at [721, 444] on div "95899475 - BOX 81 DISTRIBUIDORA Tipo de cliente: 23 - Trava (T) Endereço: Ceasa…" at bounding box center [759, 392] width 1518 height 784
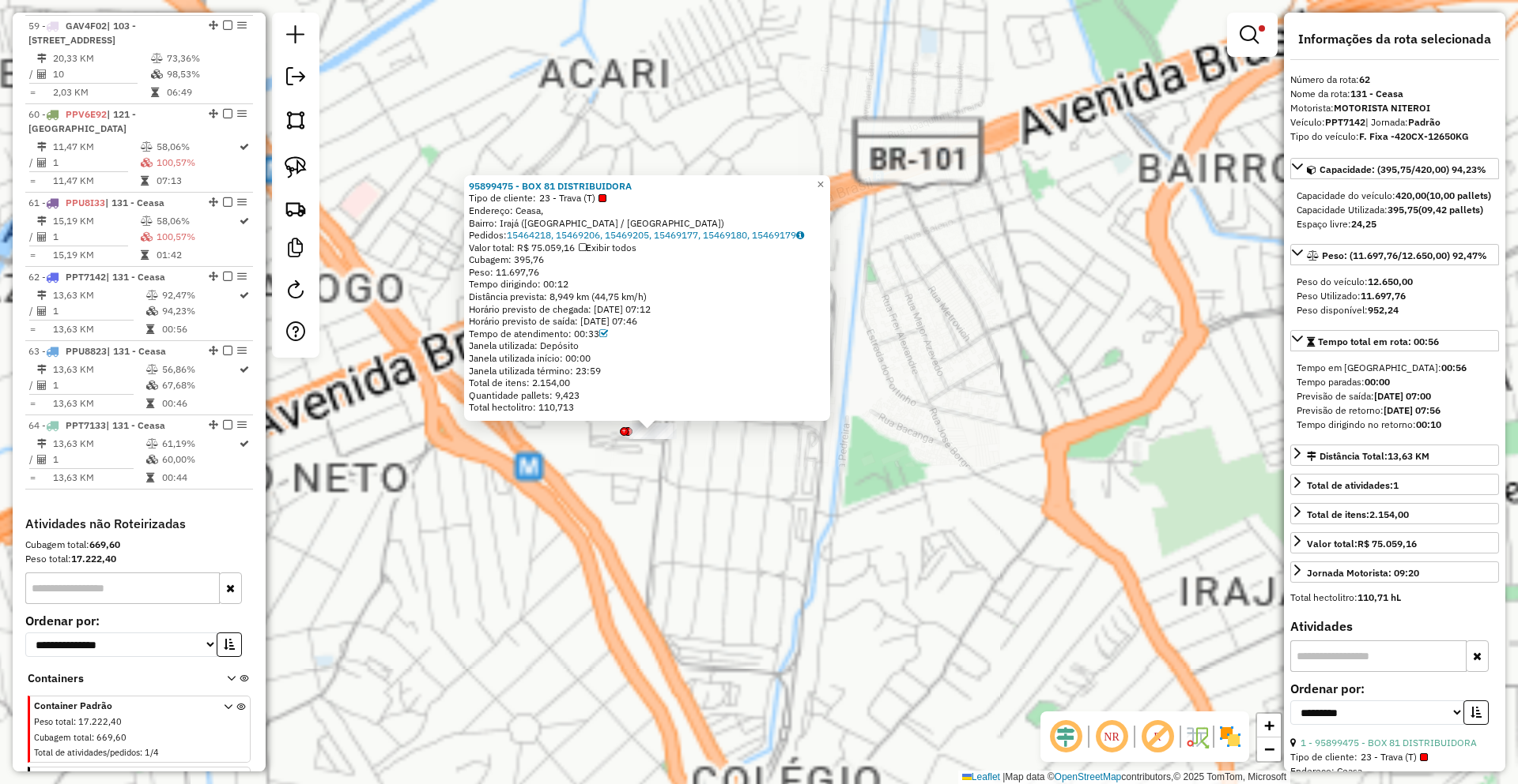
drag, startPoint x: 671, startPoint y: 422, endPoint x: 640, endPoint y: 511, distance: 94.2
click at [640, 511] on div "95899475 - BOX 81 DISTRIBUIDORA Tipo de cliente: 23 - Trava (T) Endereço: Ceasa…" at bounding box center [759, 392] width 1518 height 784
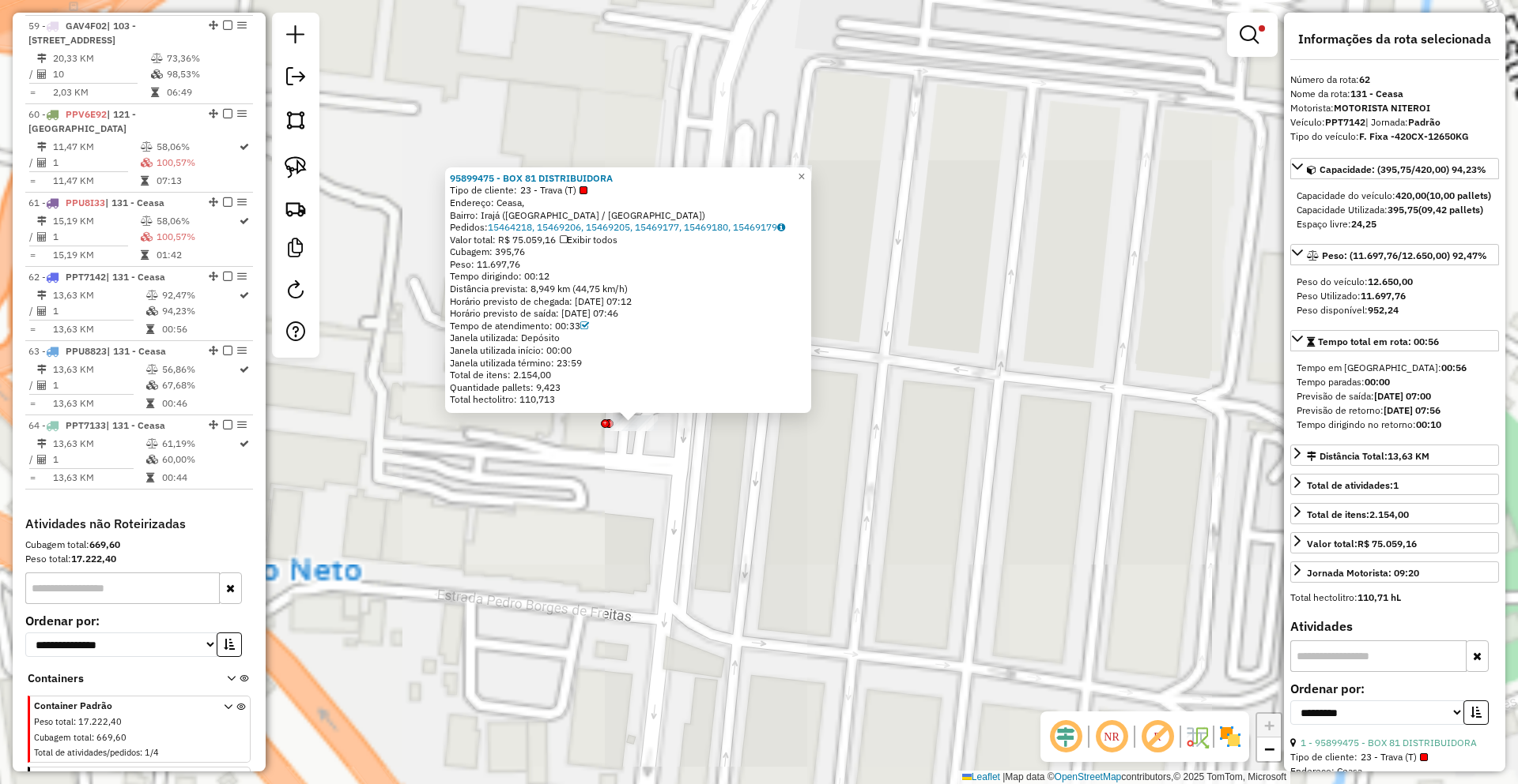
click at [635, 458] on div "95899475 - BOX 81 DISTRIBUIDORA Tipo de cliente: 23 - Trava (T) Endereço: Ceasa…" at bounding box center [759, 392] width 1518 height 784
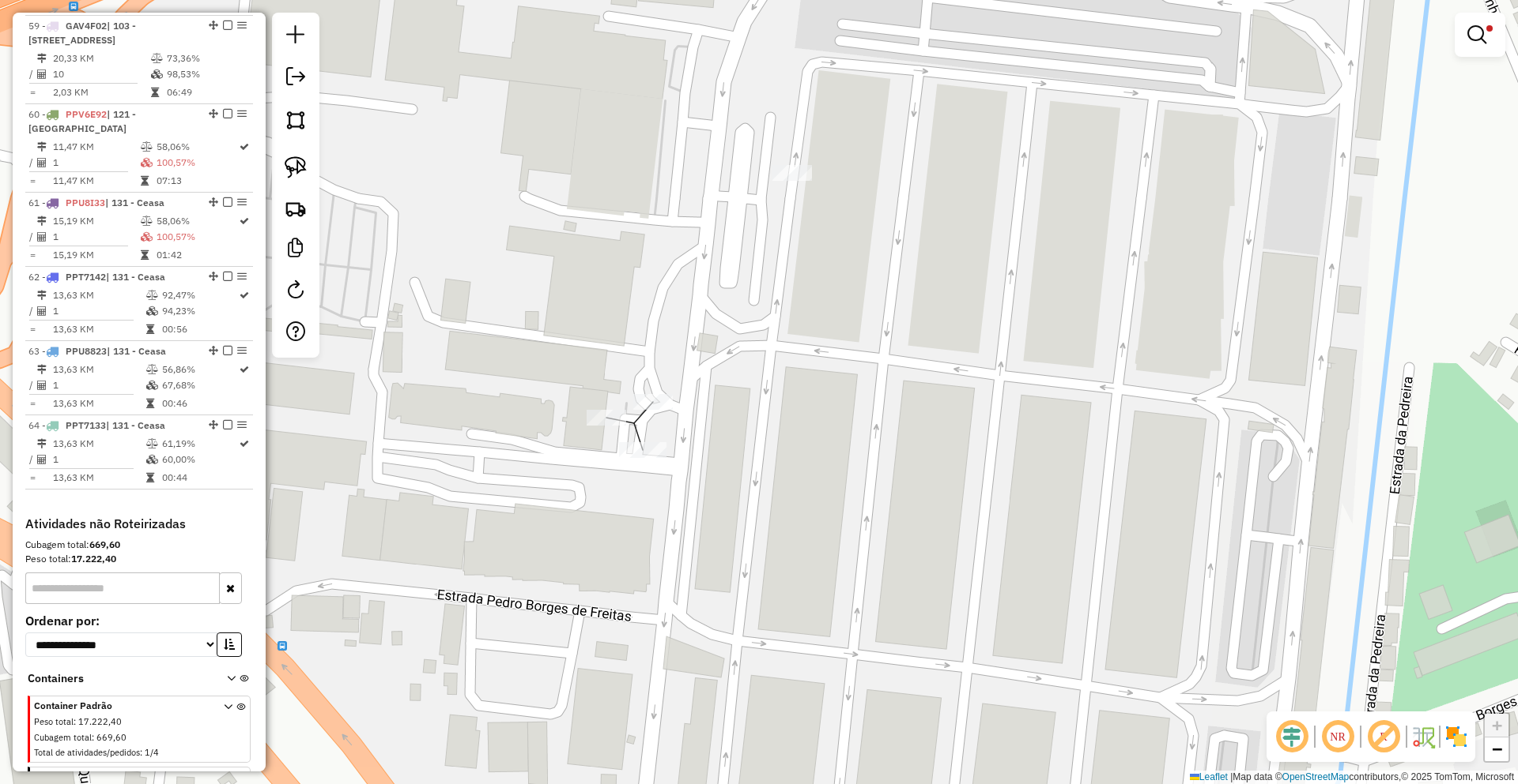
select select "**********"
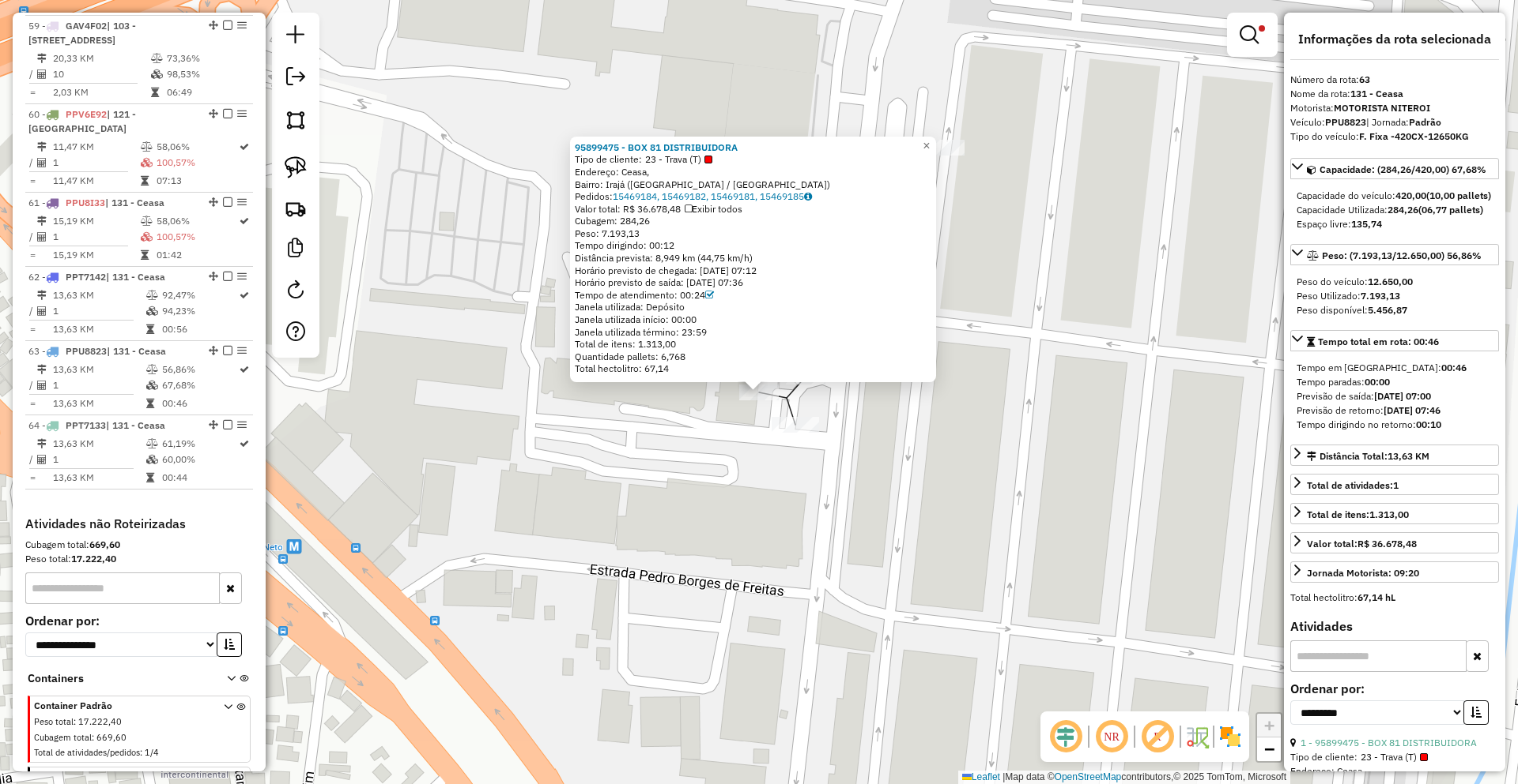
drag, startPoint x: 702, startPoint y: 435, endPoint x: 689, endPoint y: 438, distance: 13.3
click at [702, 435] on div "Rota 63 - Placa PPU8823 95899475 - BOX 81 DISTRIBUIDORA 95899475 - BOX 81 DISTR…" at bounding box center [759, 392] width 1518 height 784
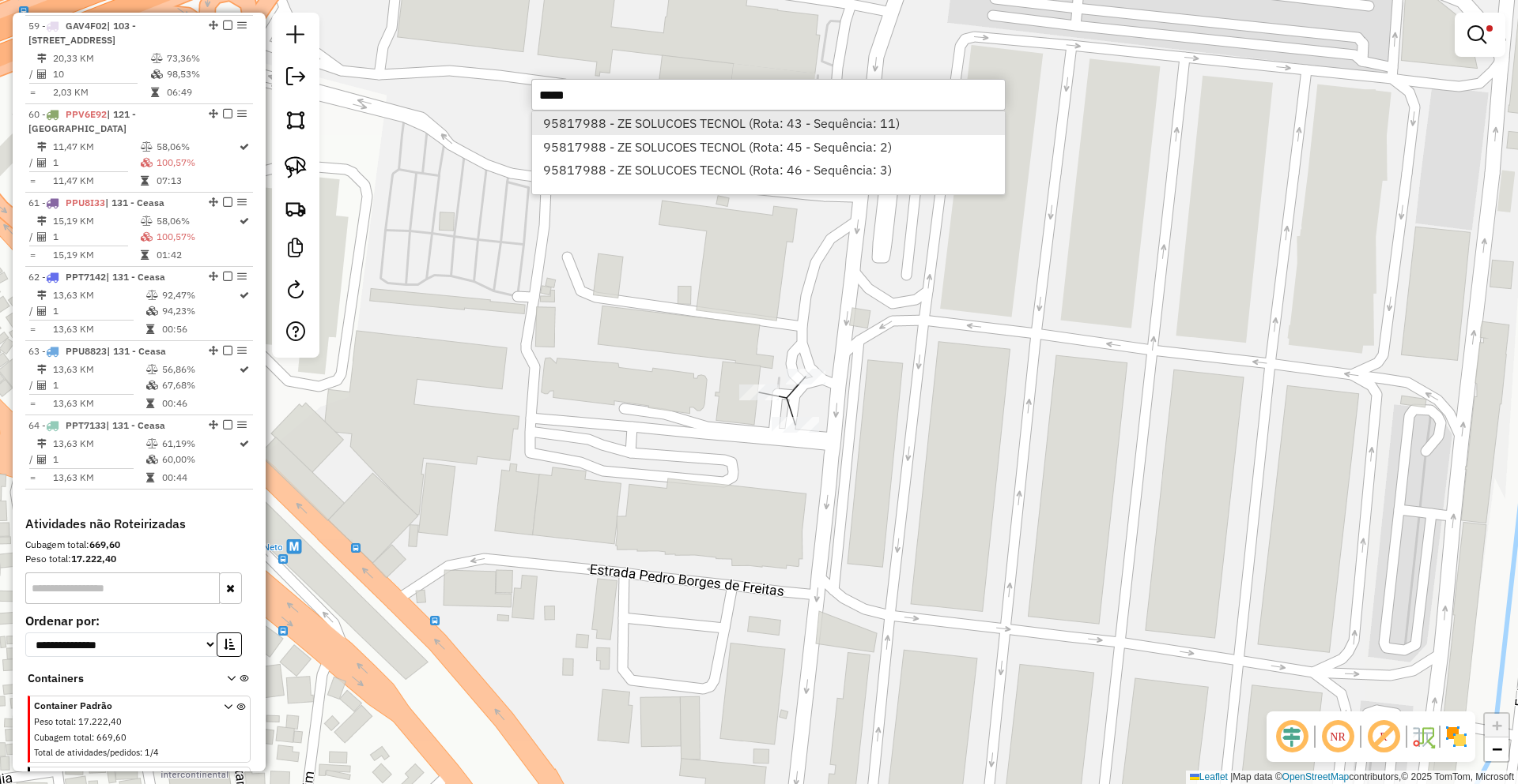
type input "*****"
click at [633, 127] on li "95817988 - ZE SOLUCOES TECNOL (Rota: 43 - Sequência: 11)" at bounding box center [768, 124] width 473 height 24
select select "**********"
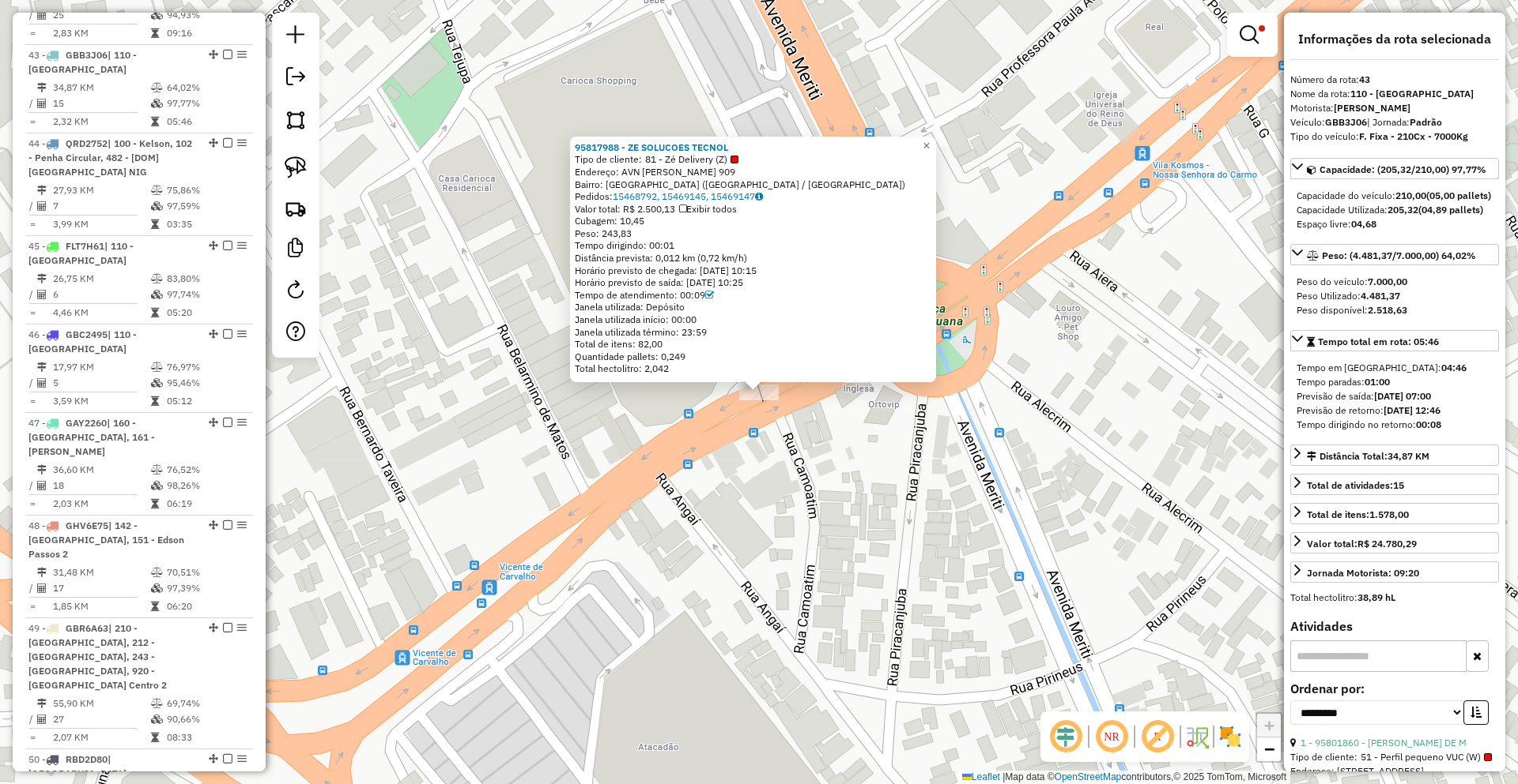
scroll to position [4353, 0]
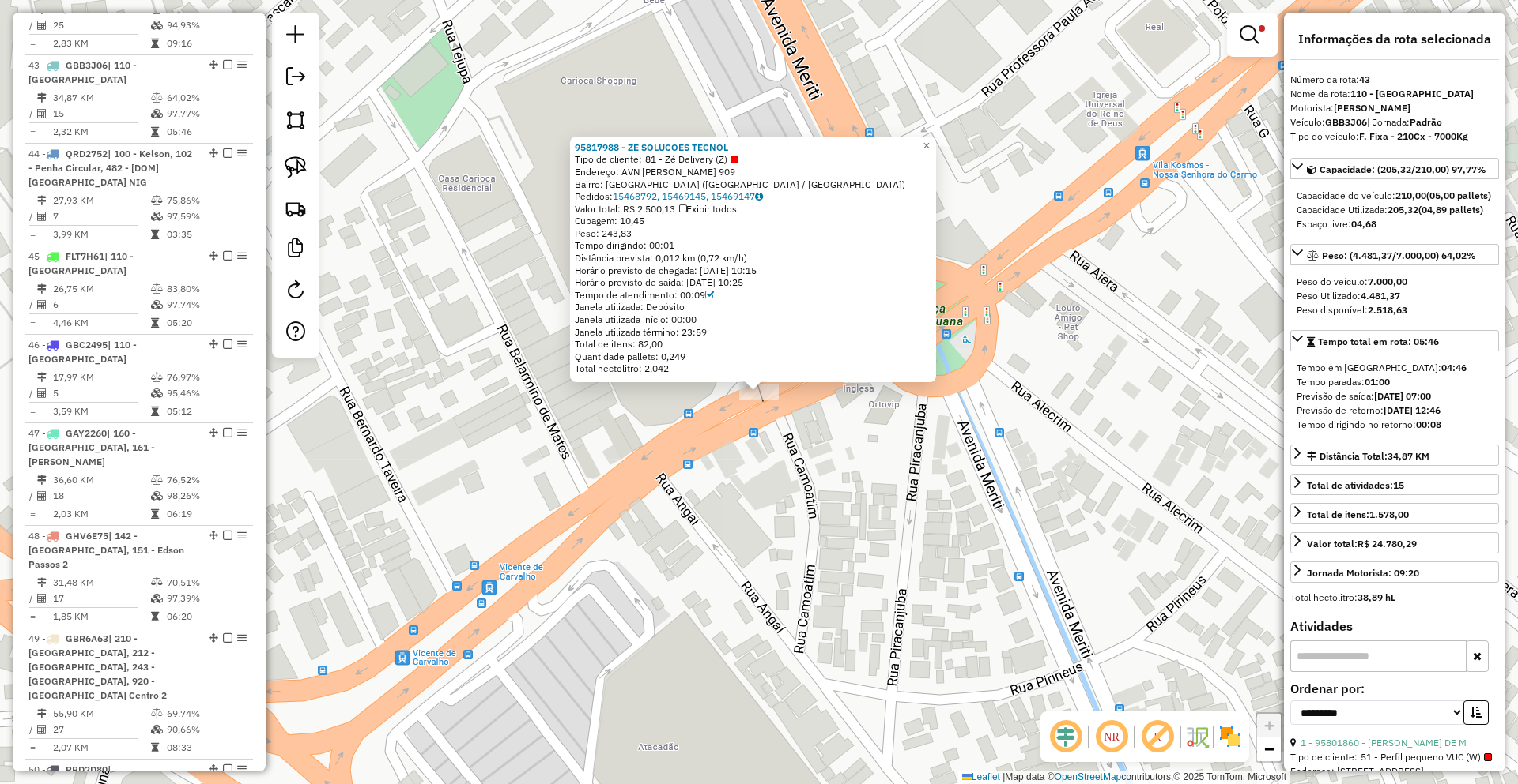
click at [744, 434] on div "95817988 - ZE SOLUCOES TECNOL Tipo de cliente: 81 - Zé Delivery (Z) Endereço: A…" at bounding box center [759, 392] width 1518 height 784
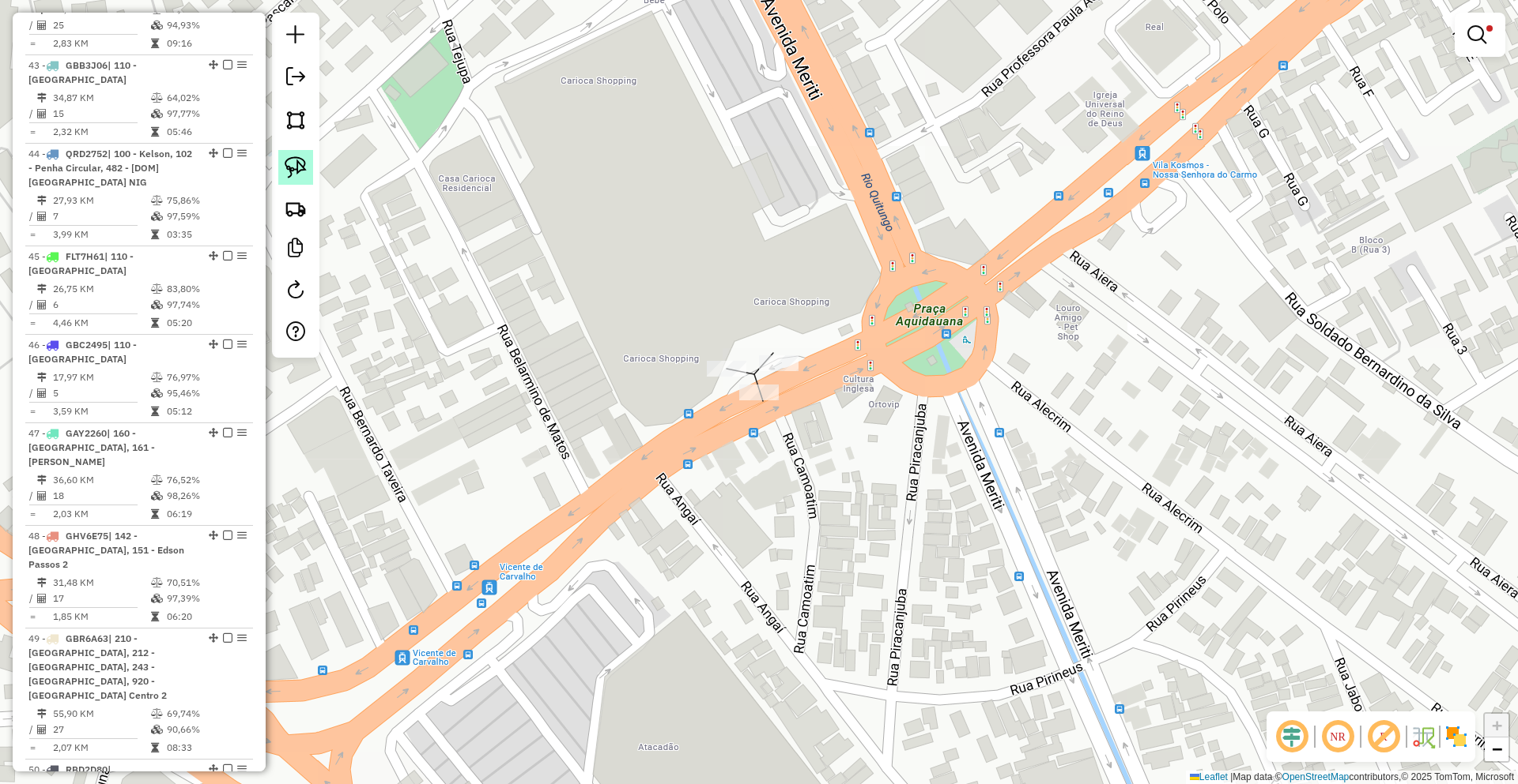
click at [297, 171] on img at bounding box center [295, 168] width 22 height 22
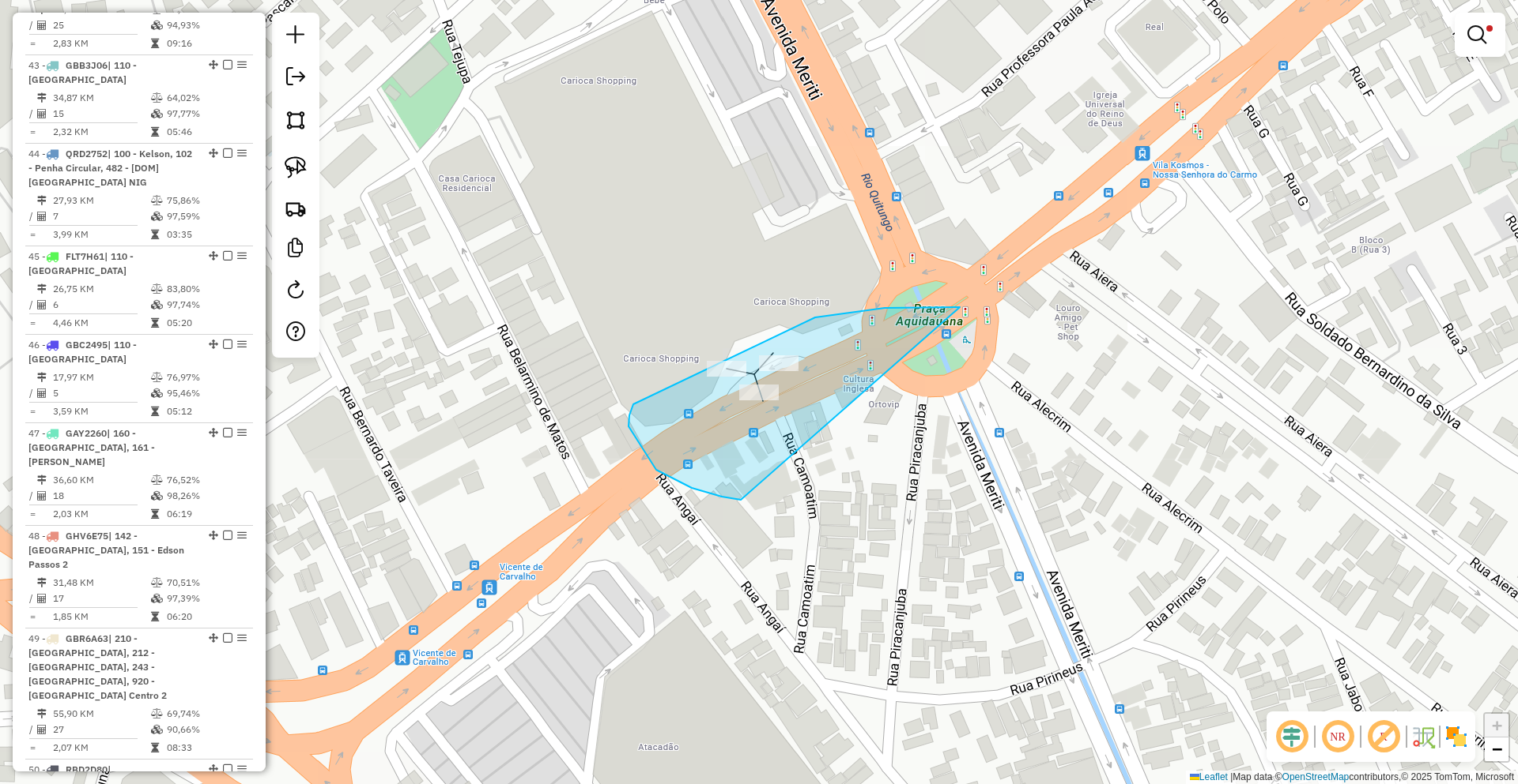
drag, startPoint x: 629, startPoint y: 416, endPoint x: 1013, endPoint y: 467, distance: 387.4
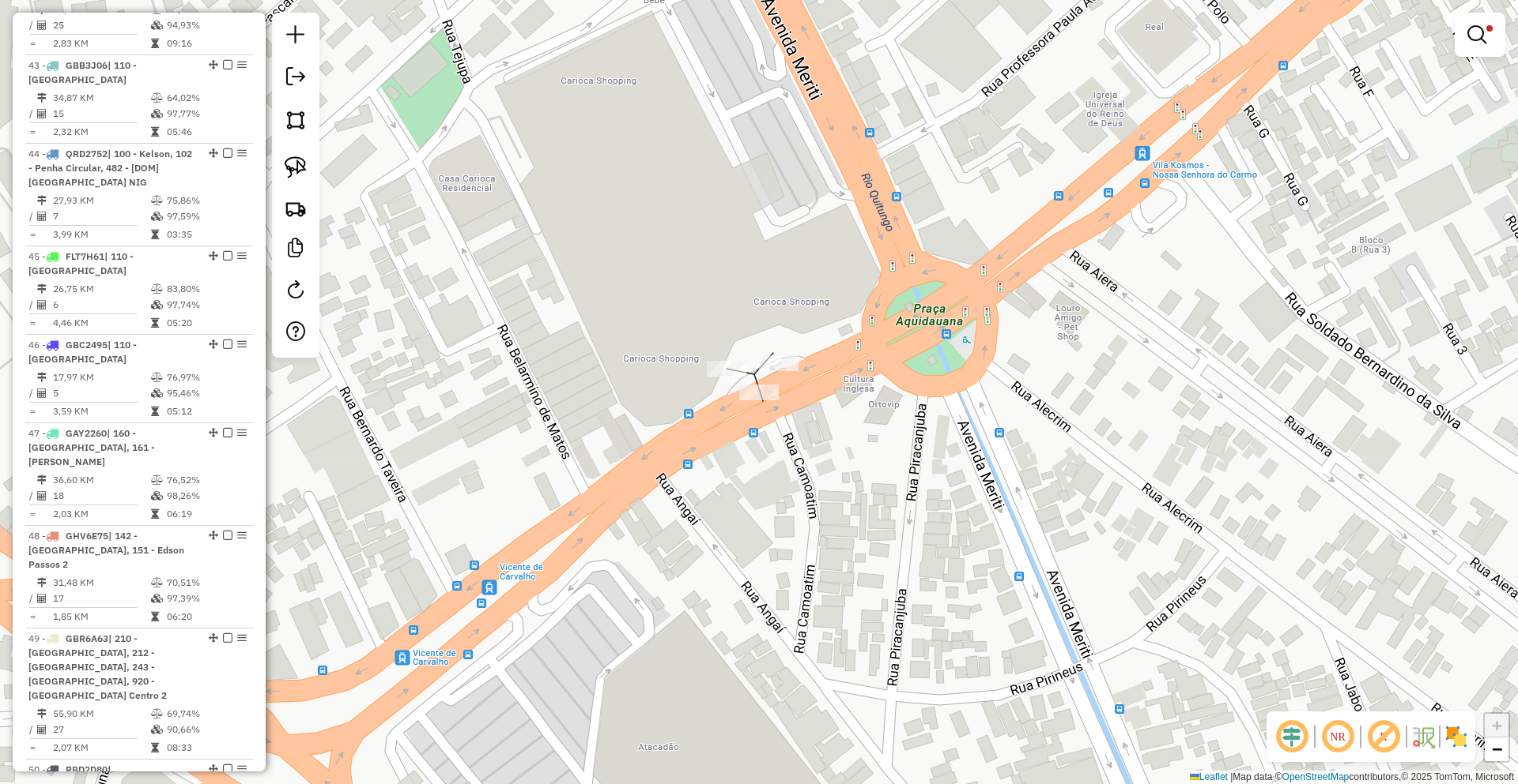
click at [524, 251] on div "Limpar filtros Janela de atendimento Grade de atendimento Capacidade Transporta…" at bounding box center [759, 392] width 1518 height 784
type input "*****"
drag, startPoint x: 577, startPoint y: 96, endPoint x: 405, endPoint y: 94, distance: 172.0
click at [405, 94] on hb-router-mapa "Informações da Sessão 1295011 - 15/10/2025 Criação: 14/10/2025 19:54 Depósito: …" at bounding box center [759, 392] width 1518 height 784
drag, startPoint x: 369, startPoint y: 298, endPoint x: 419, endPoint y: 295, distance: 50.1
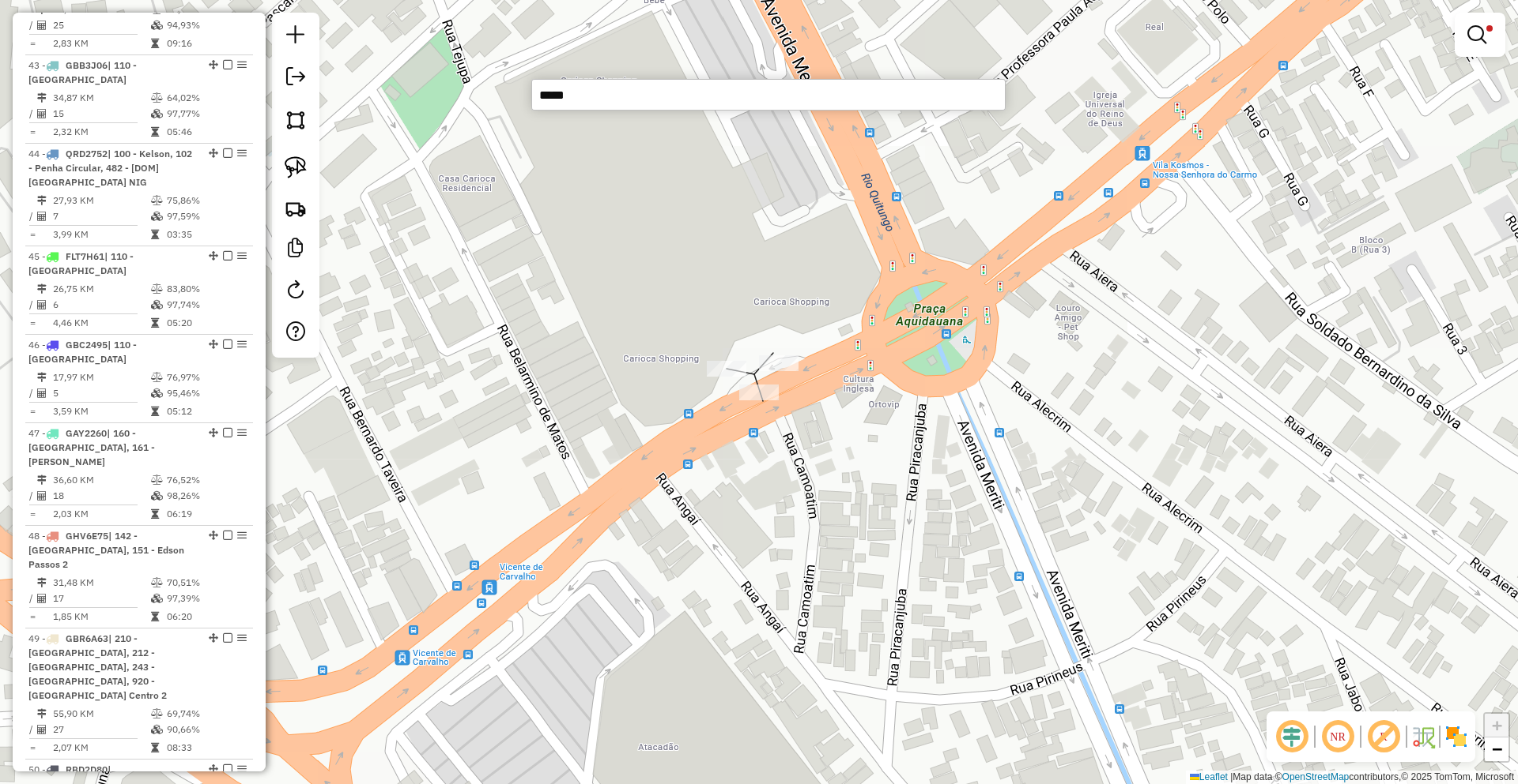
click at [369, 298] on div "Limpar filtros Janela de atendimento Grade de atendimento Capacidade Transporta…" at bounding box center [759, 392] width 1518 height 784
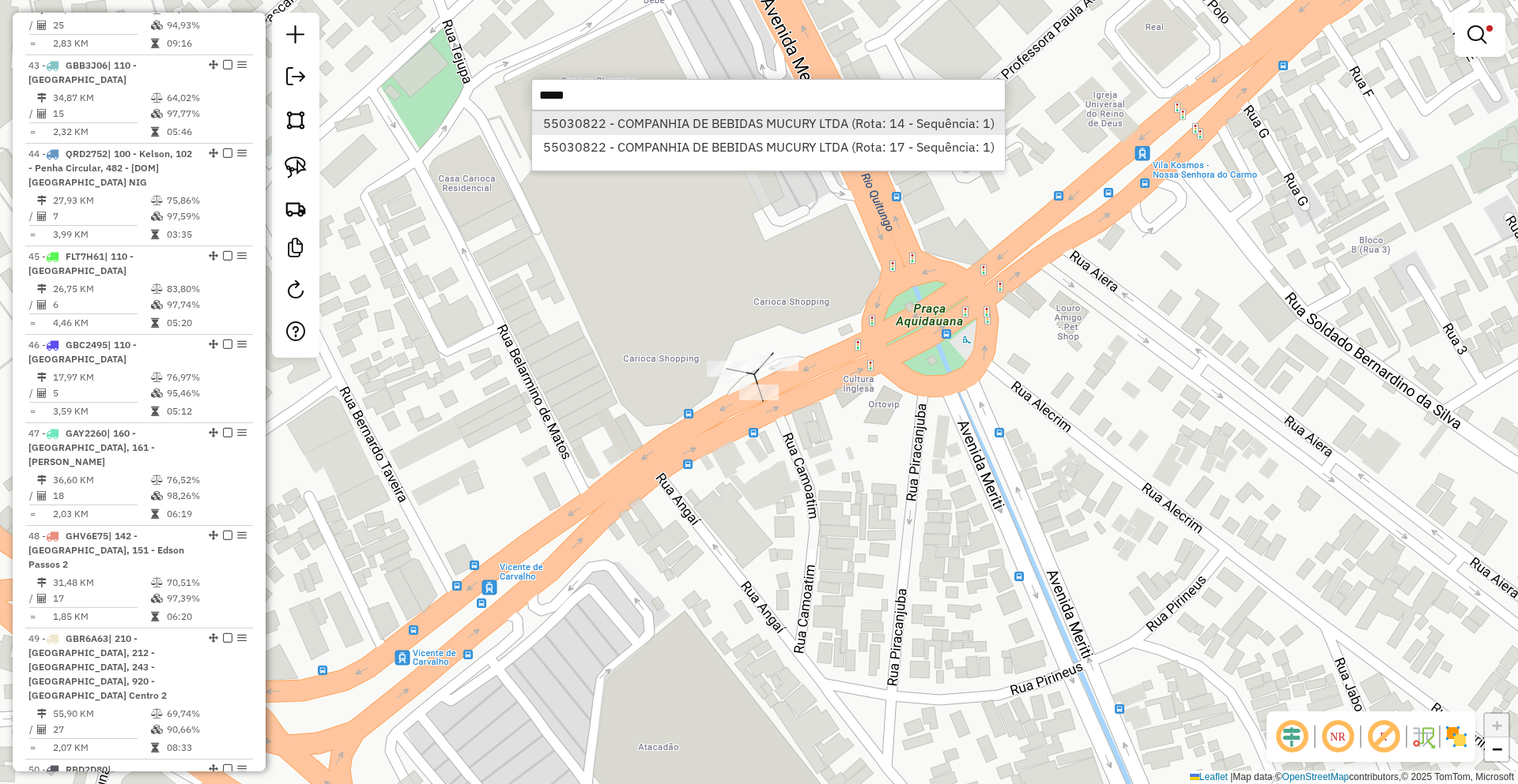
type input "*****"
click at [686, 124] on li "55030822 - COMPANHIA DE BEBIDAS MUCURY LTDA (Rota: 14 - Sequência: 1)" at bounding box center [768, 124] width 473 height 24
select select "**********"
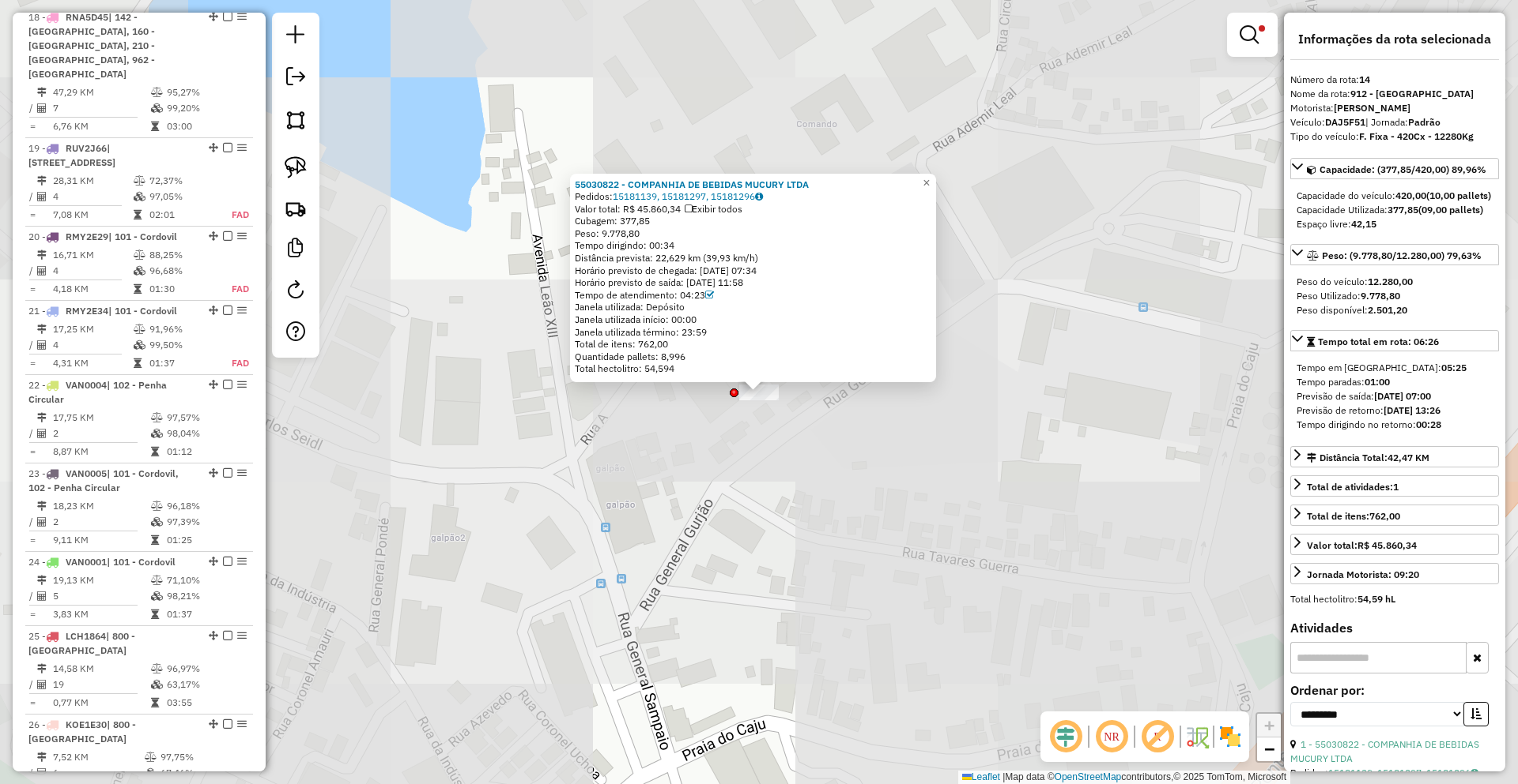
scroll to position [1772, 0]
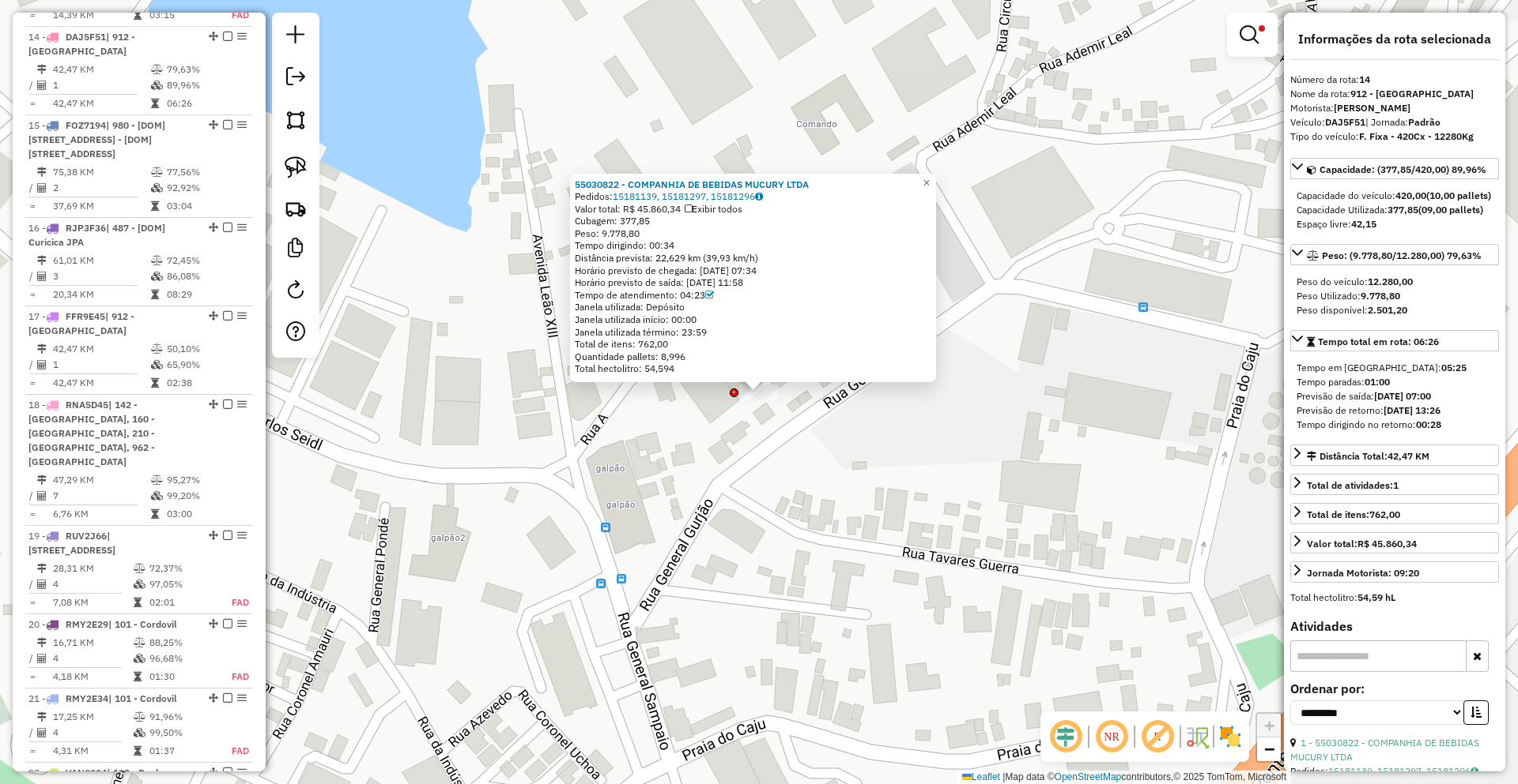
click at [475, 279] on div "55030822 - COMPANHIA DE BEBIDAS MUCURY LTDA Pedidos: 15181139, 15181297, 151812…" at bounding box center [759, 392] width 1518 height 784
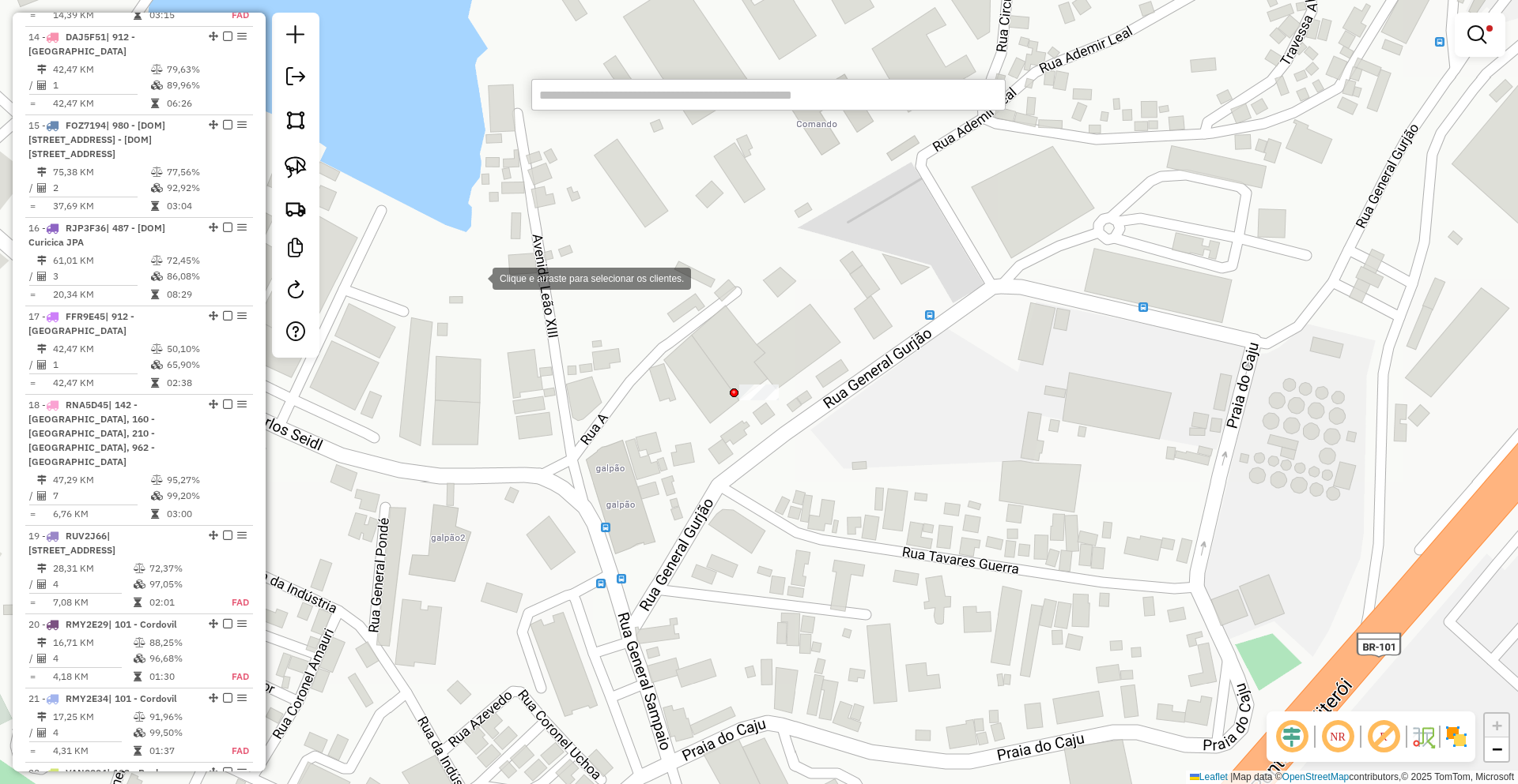
paste input "*****"
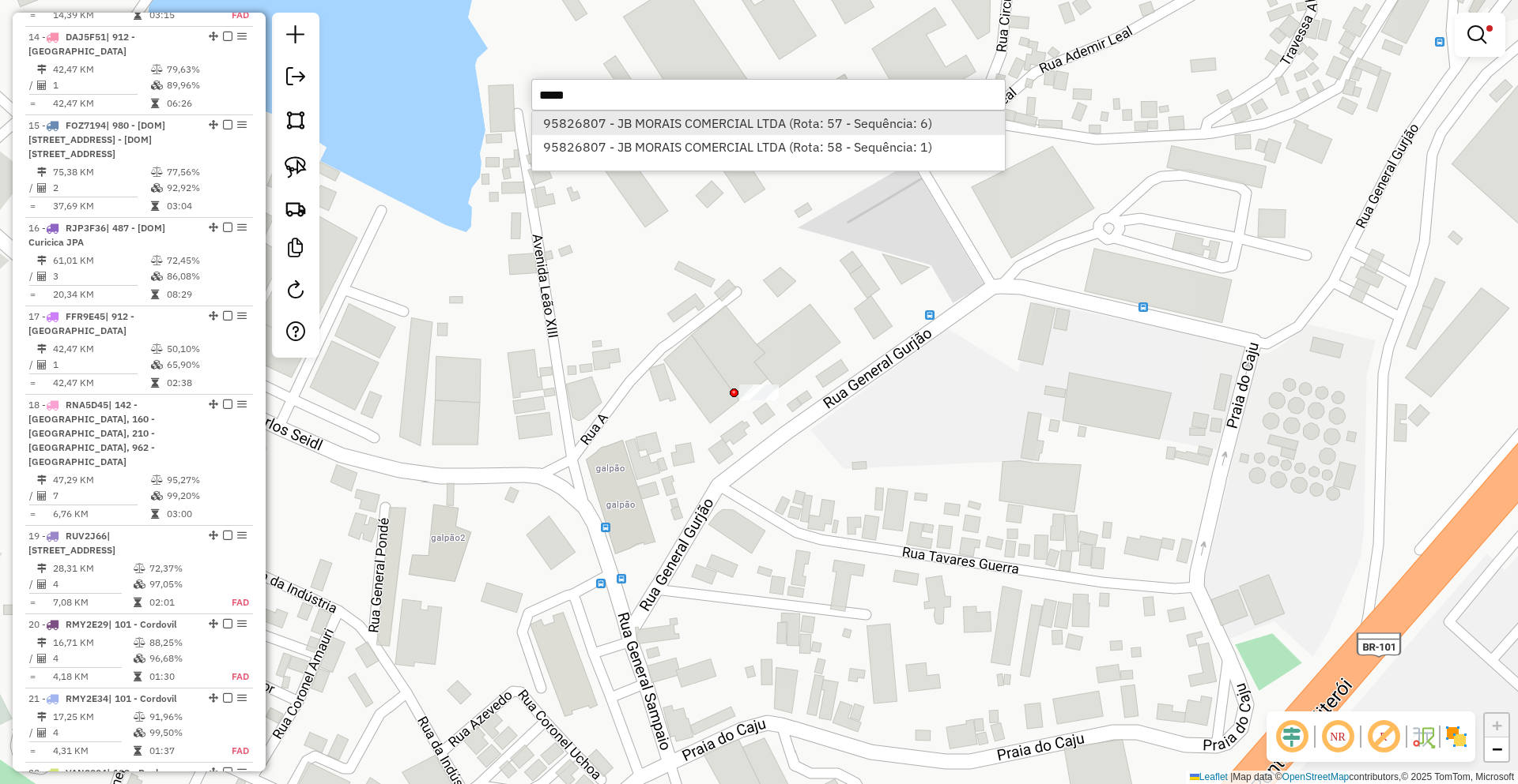
type input "*****"
click at [626, 124] on li "95826807 - JB MORAIS COMERCIAL LTDA (Rota: 57 - Sequência: 6)" at bounding box center [768, 124] width 473 height 24
select select "**********"
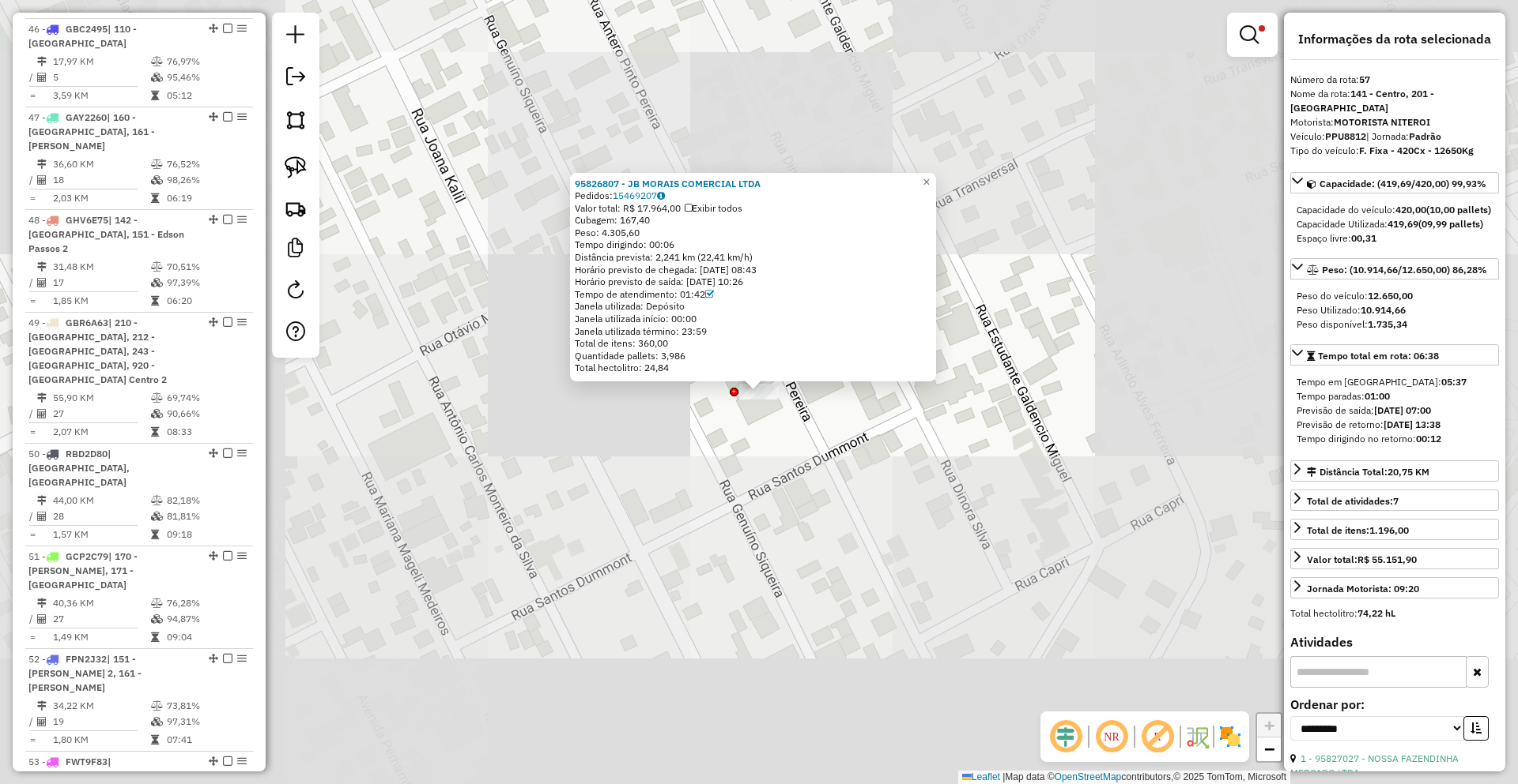
scroll to position [5635, 0]
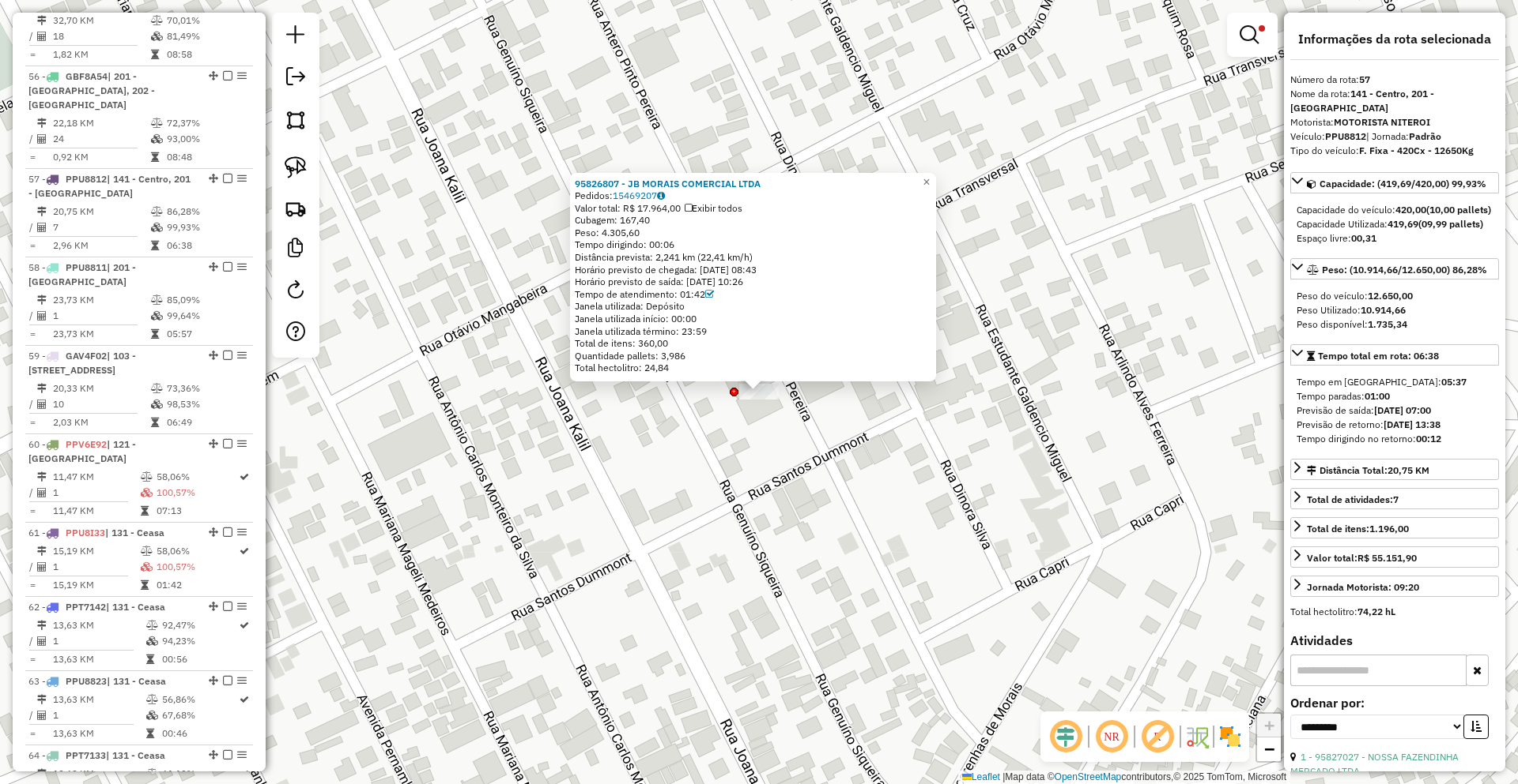
click at [275, 169] on div at bounding box center [295, 186] width 48 height 345
click at [294, 166] on img at bounding box center [295, 168] width 22 height 22
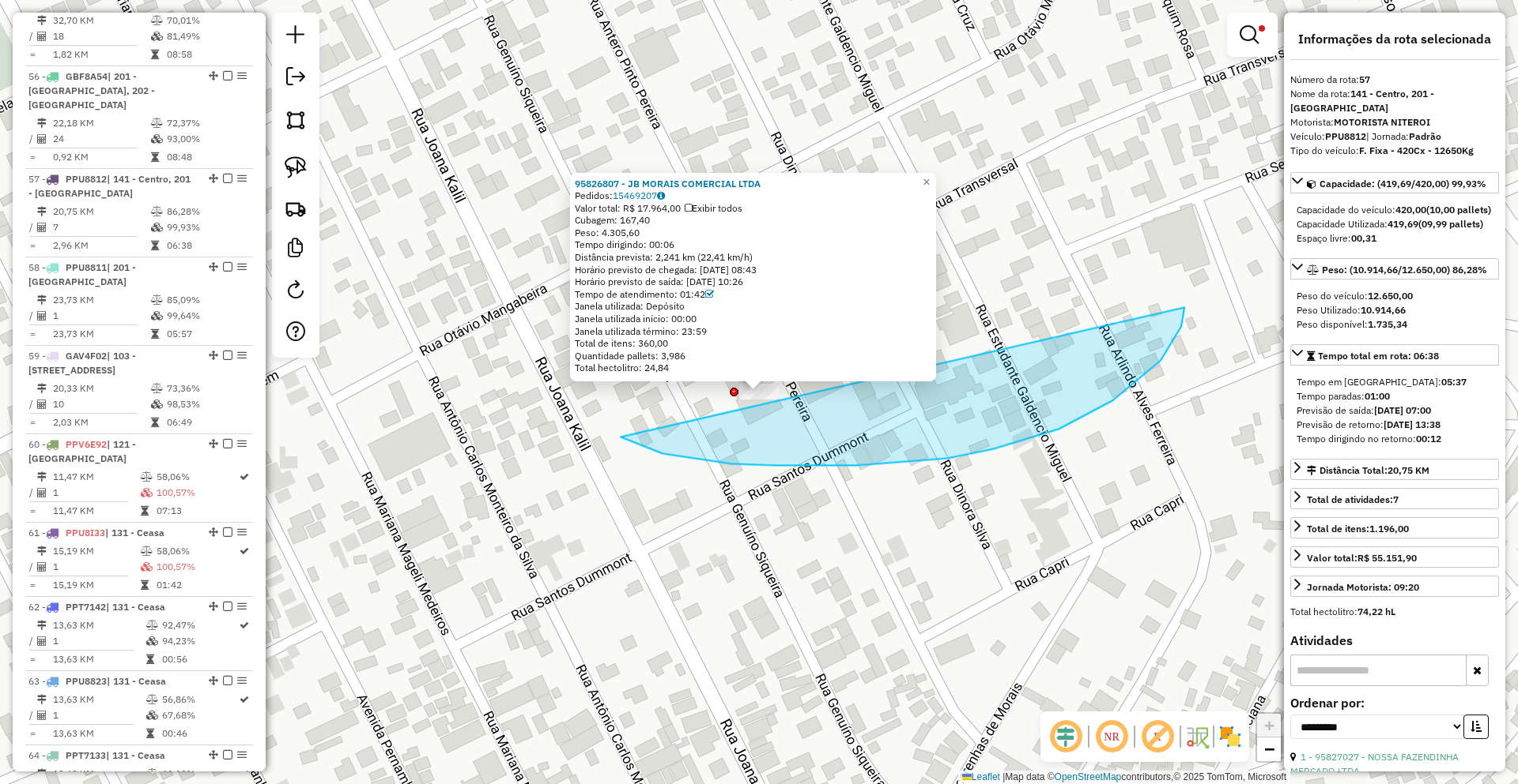
drag, startPoint x: 856, startPoint y: 466, endPoint x: 1189, endPoint y: 223, distance: 412.2
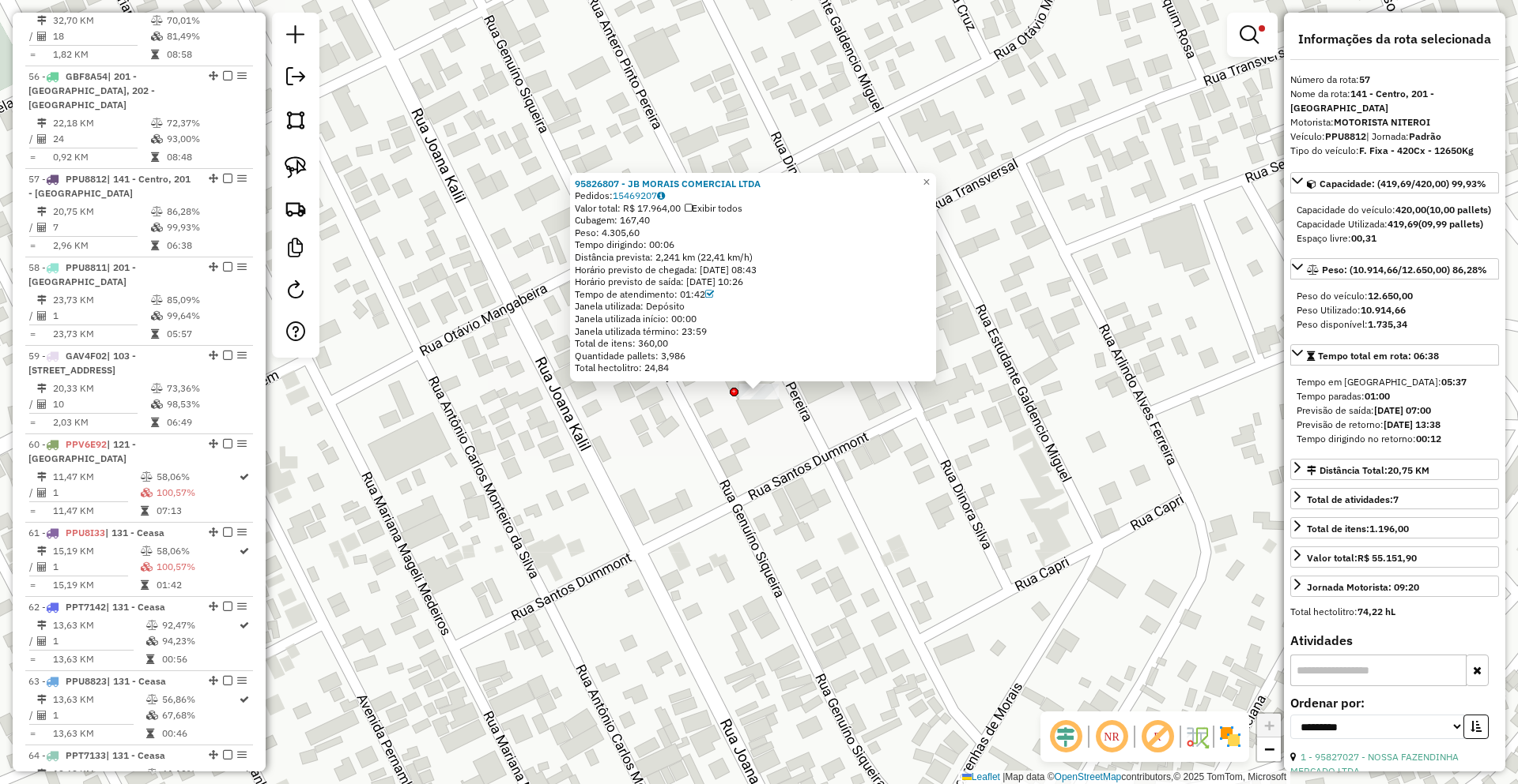
click at [487, 411] on div "95826807 - JB MORAIS COMERCIAL LTDA Pedidos: 15469207 Valor total: R$ 17.964,00…" at bounding box center [759, 392] width 1518 height 784
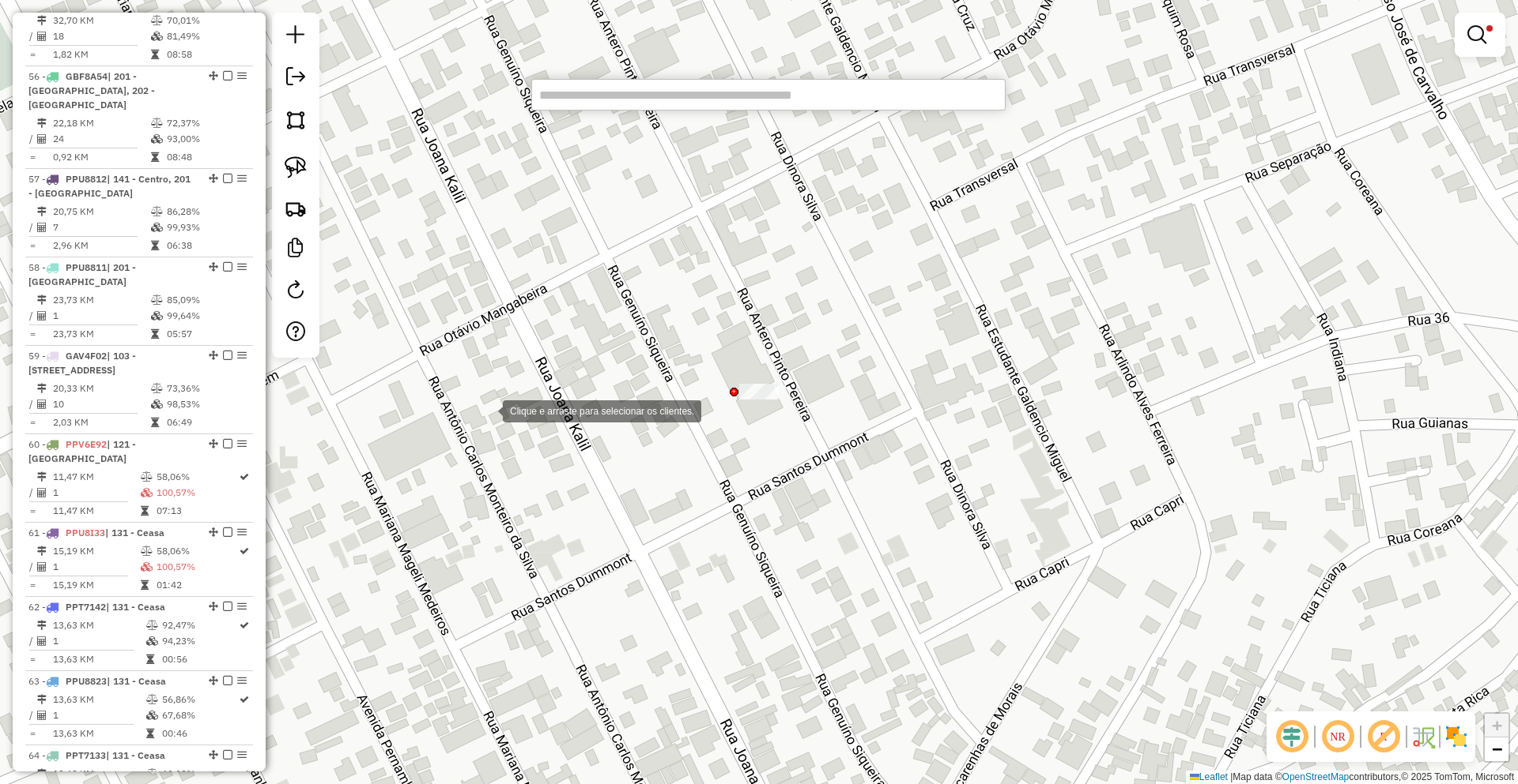
paste input "*****"
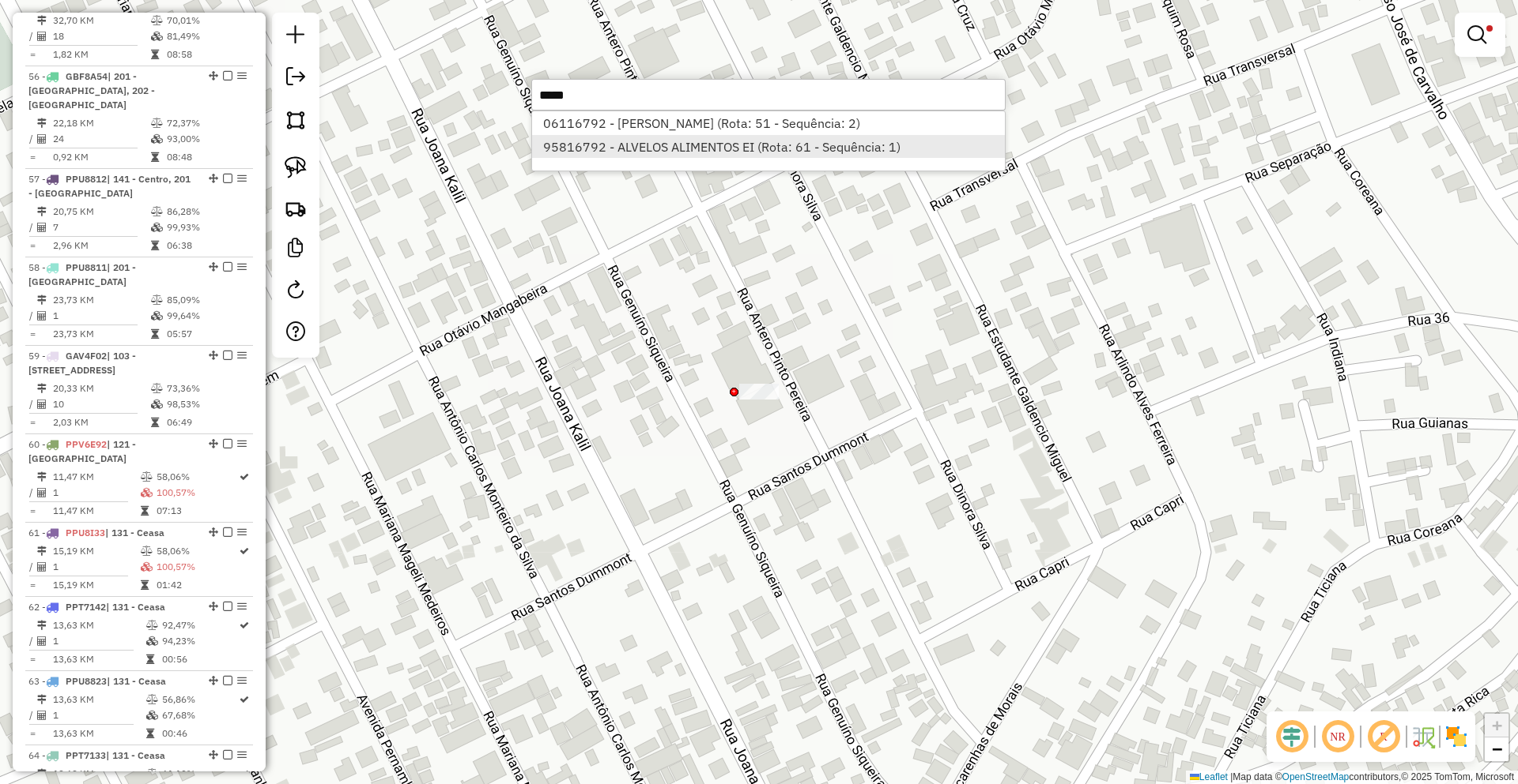
type input "*****"
click at [624, 139] on li "95816792 - ALVELOS ALIMENTOS EI (Rota: 61 - Sequência: 1)" at bounding box center [768, 147] width 473 height 24
select select "**********"
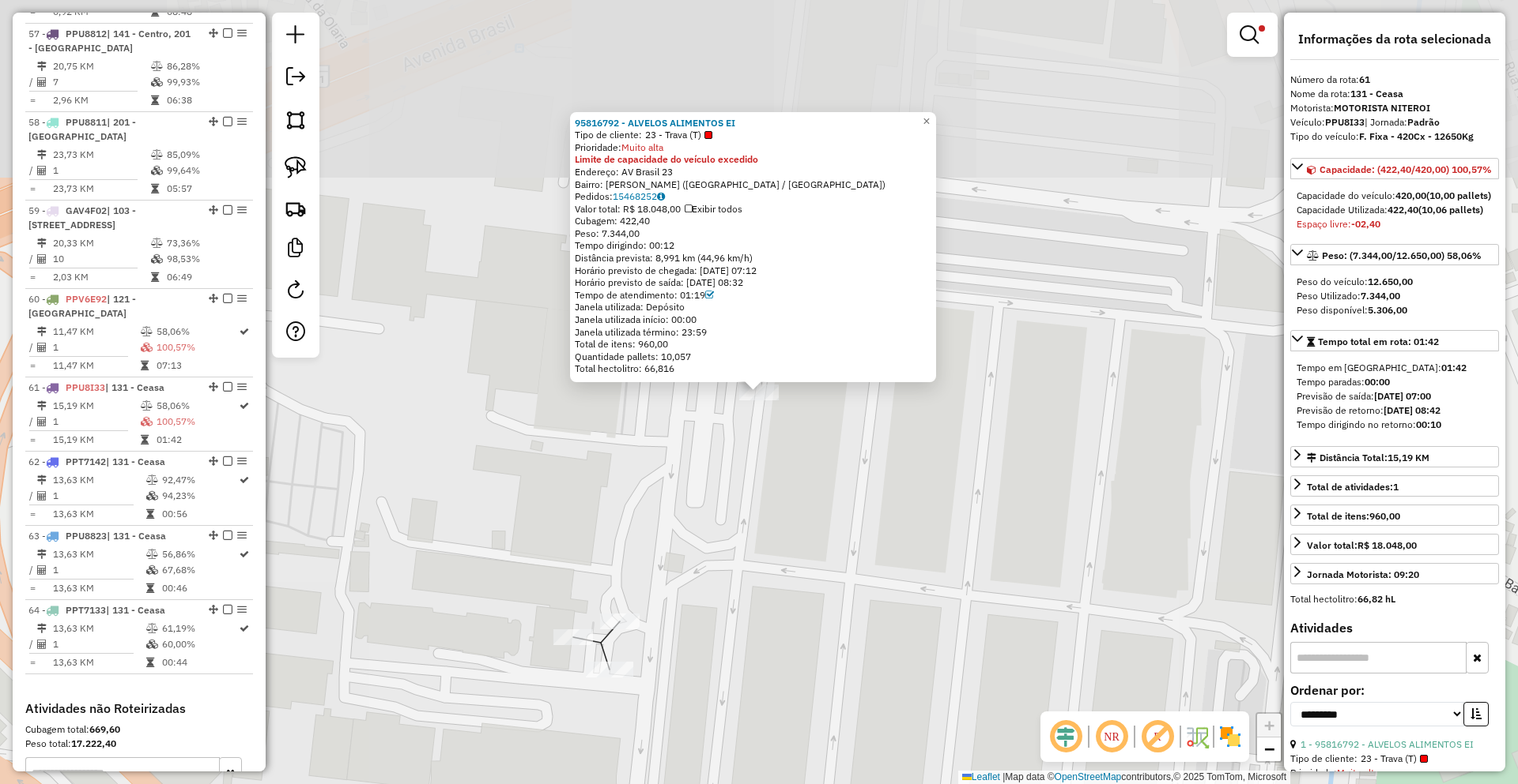
scroll to position [5965, 0]
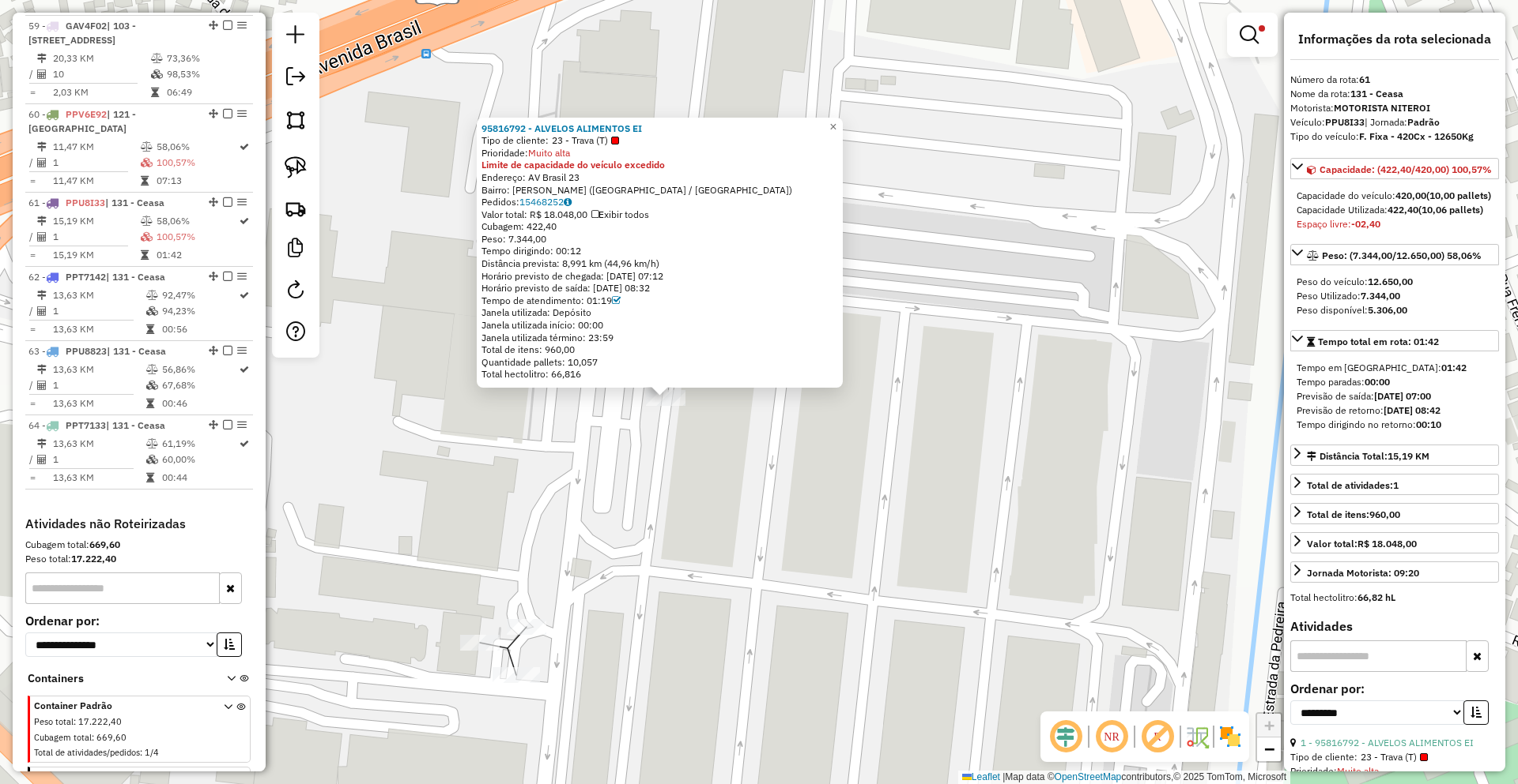
drag, startPoint x: 721, startPoint y: 425, endPoint x: 637, endPoint y: 431, distance: 84.2
click at [637, 431] on div "95816792 - ALVELOS ALIMENTOS EI Tipo de cliente: 23 - Trava (T) Prioridade: Mui…" at bounding box center [759, 392] width 1518 height 784
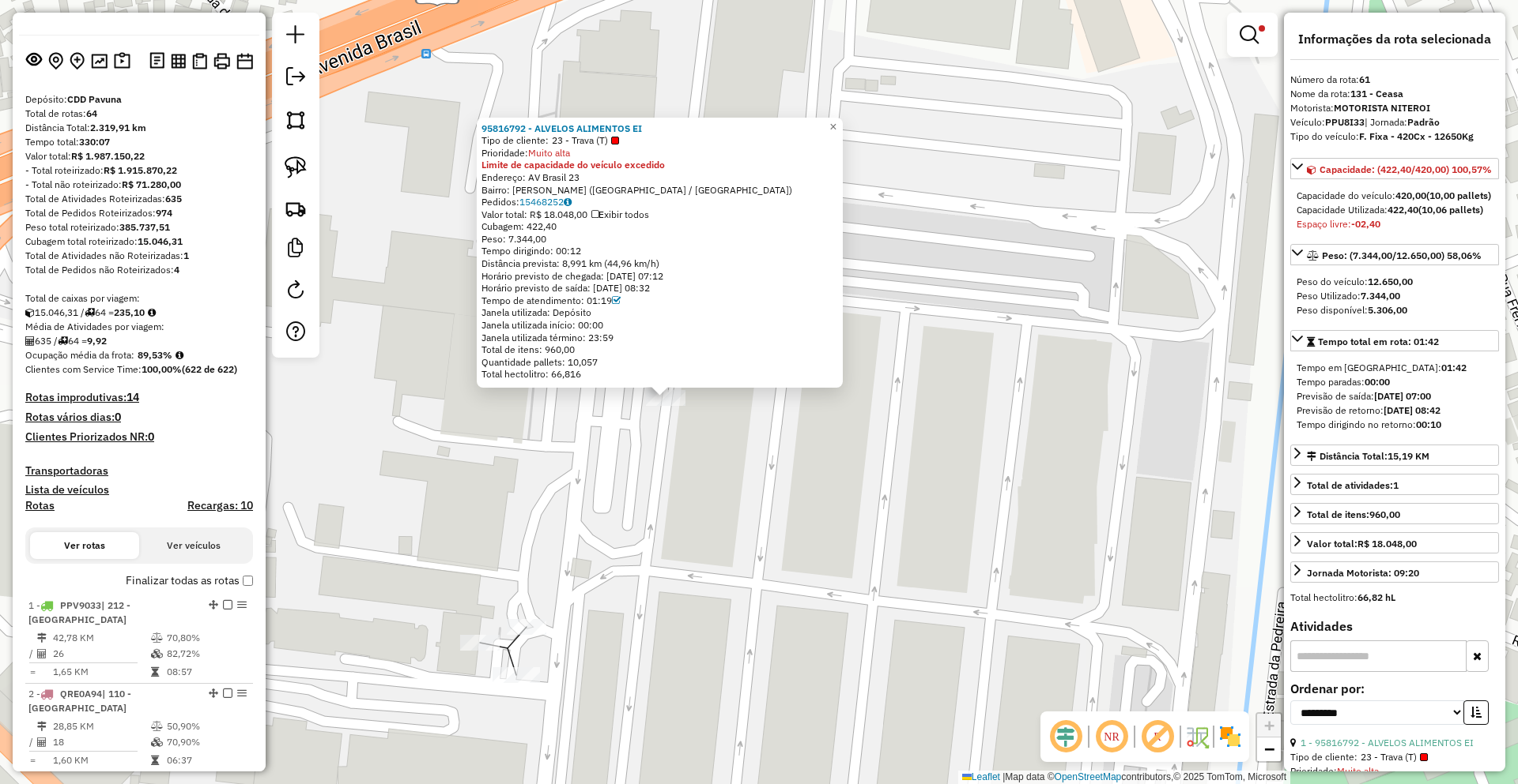
scroll to position [0, 0]
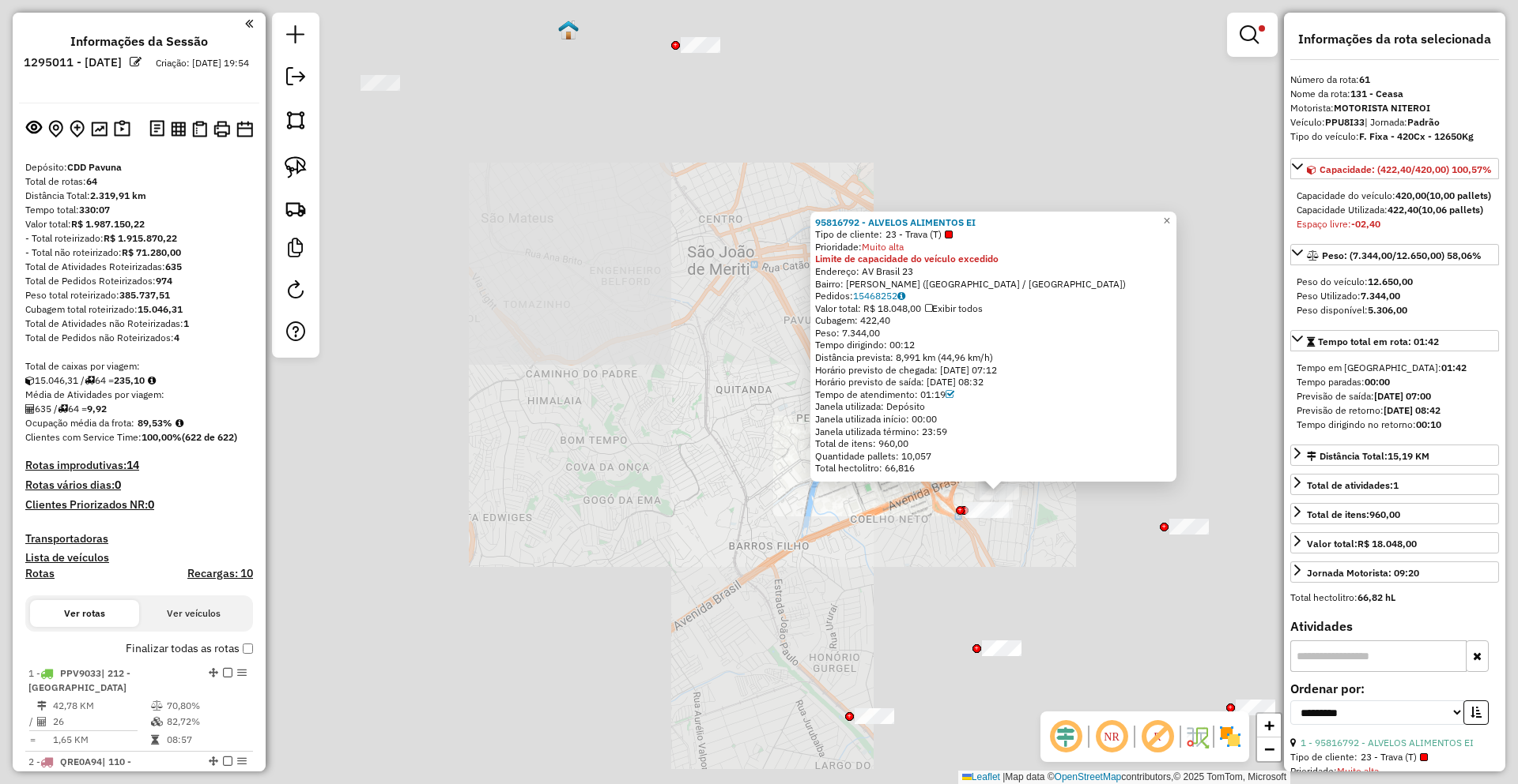
click at [777, 562] on div "95816792 - ALVELOS ALIMENTOS EI Tipo de cliente: 23 - Trava (T) Prioridade: Mui…" at bounding box center [759, 392] width 1518 height 784
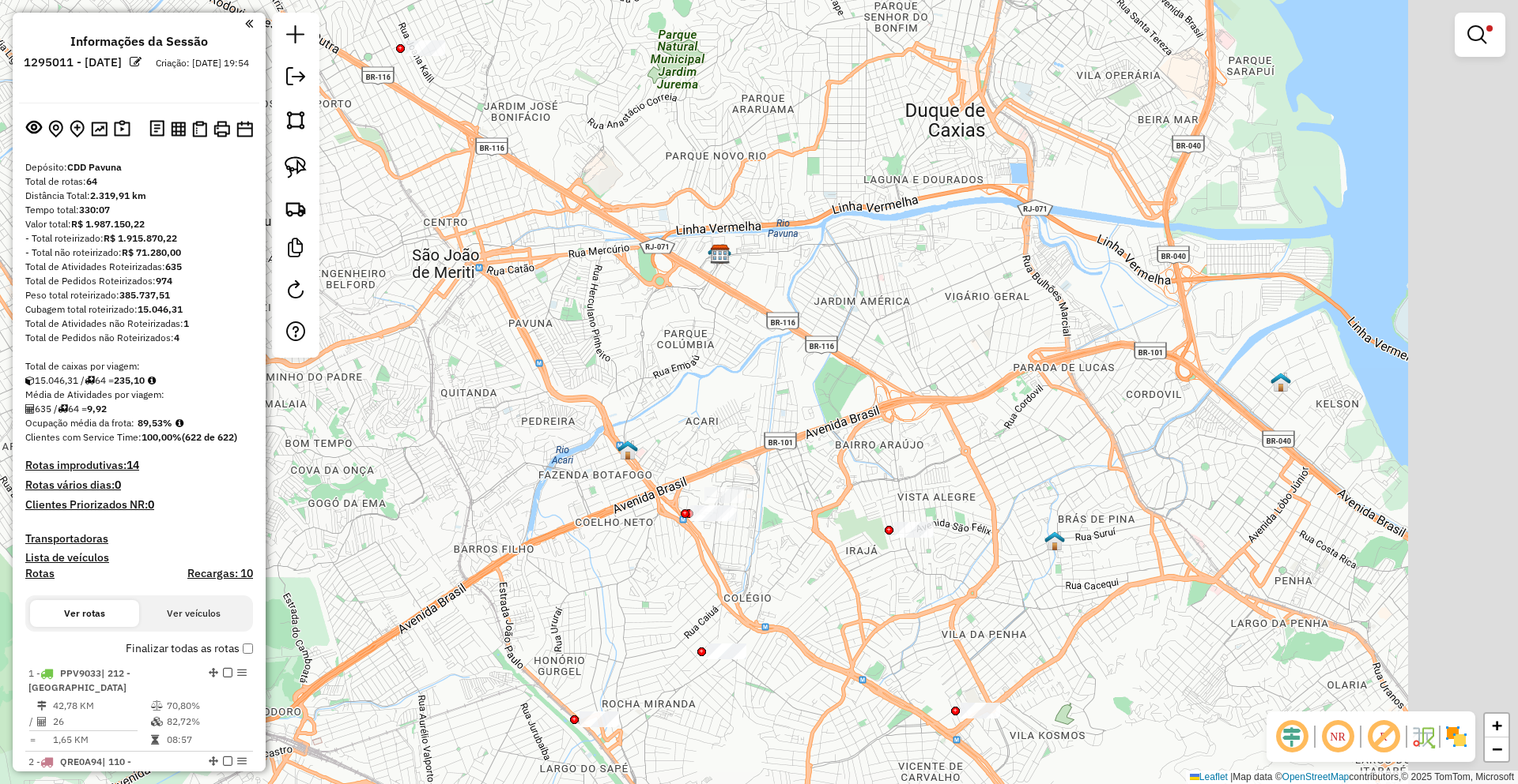
drag, startPoint x: 940, startPoint y: 511, endPoint x: 658, endPoint y: 511, distance: 282.0
click at [658, 515] on div "Rota 62 - Placa PPT7142 95899475 - BOX 81 DISTRIBUIDORA Limpar filtros Janela d…" at bounding box center [759, 392] width 1518 height 784
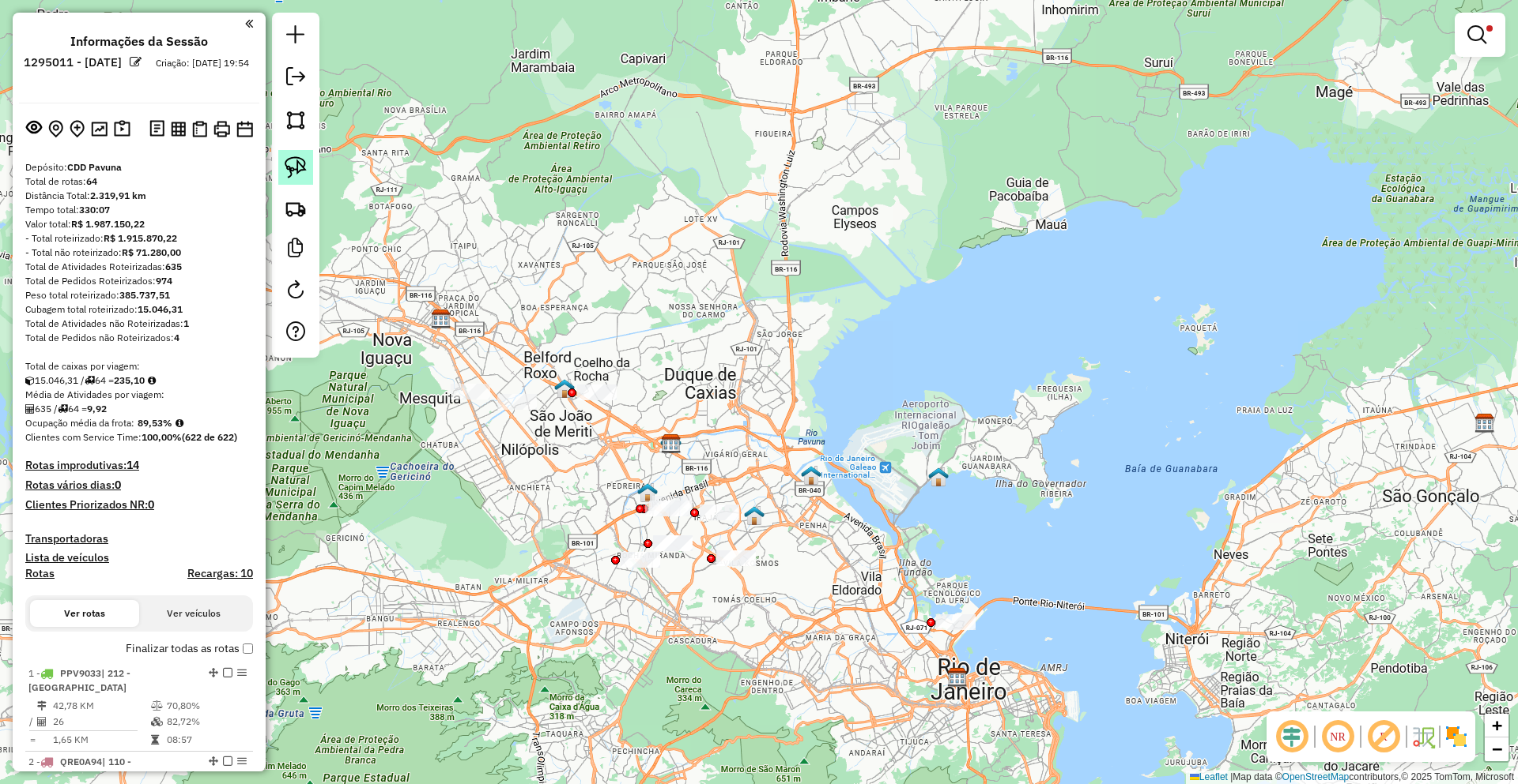
click at [302, 174] on img at bounding box center [295, 168] width 22 height 22
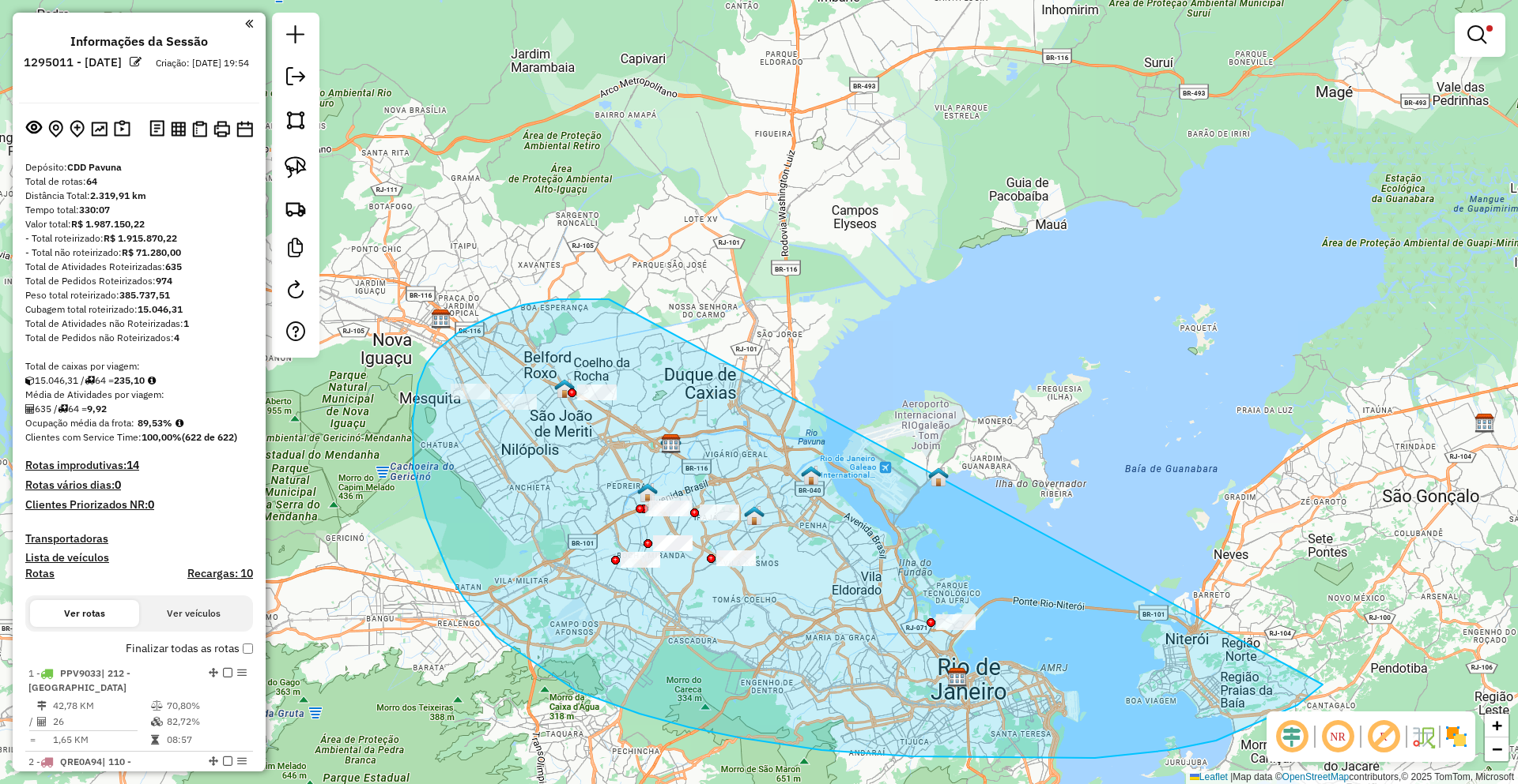
drag, startPoint x: 609, startPoint y: 299, endPoint x: 1354, endPoint y: 624, distance: 812.8
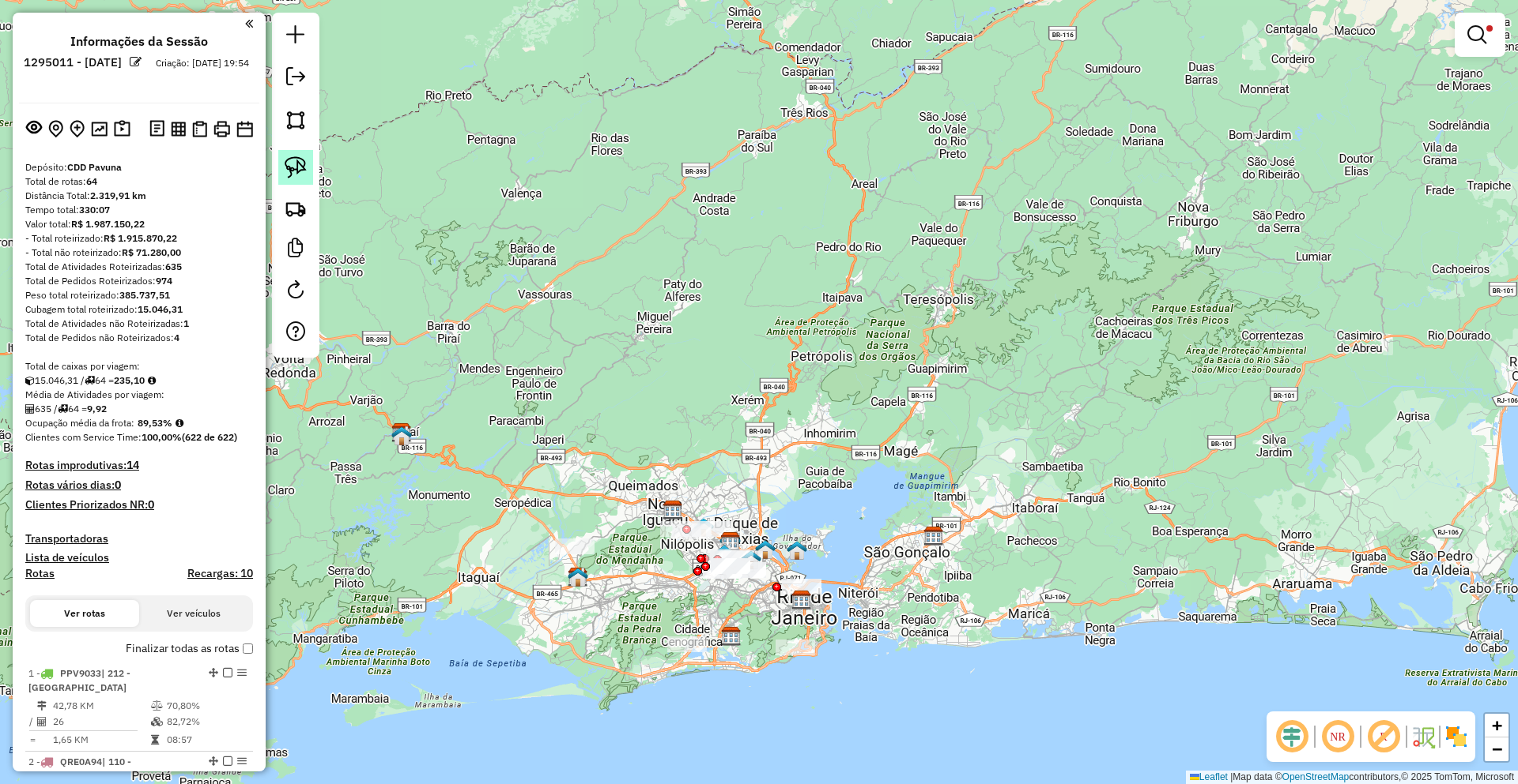
click at [290, 160] on img at bounding box center [295, 168] width 22 height 22
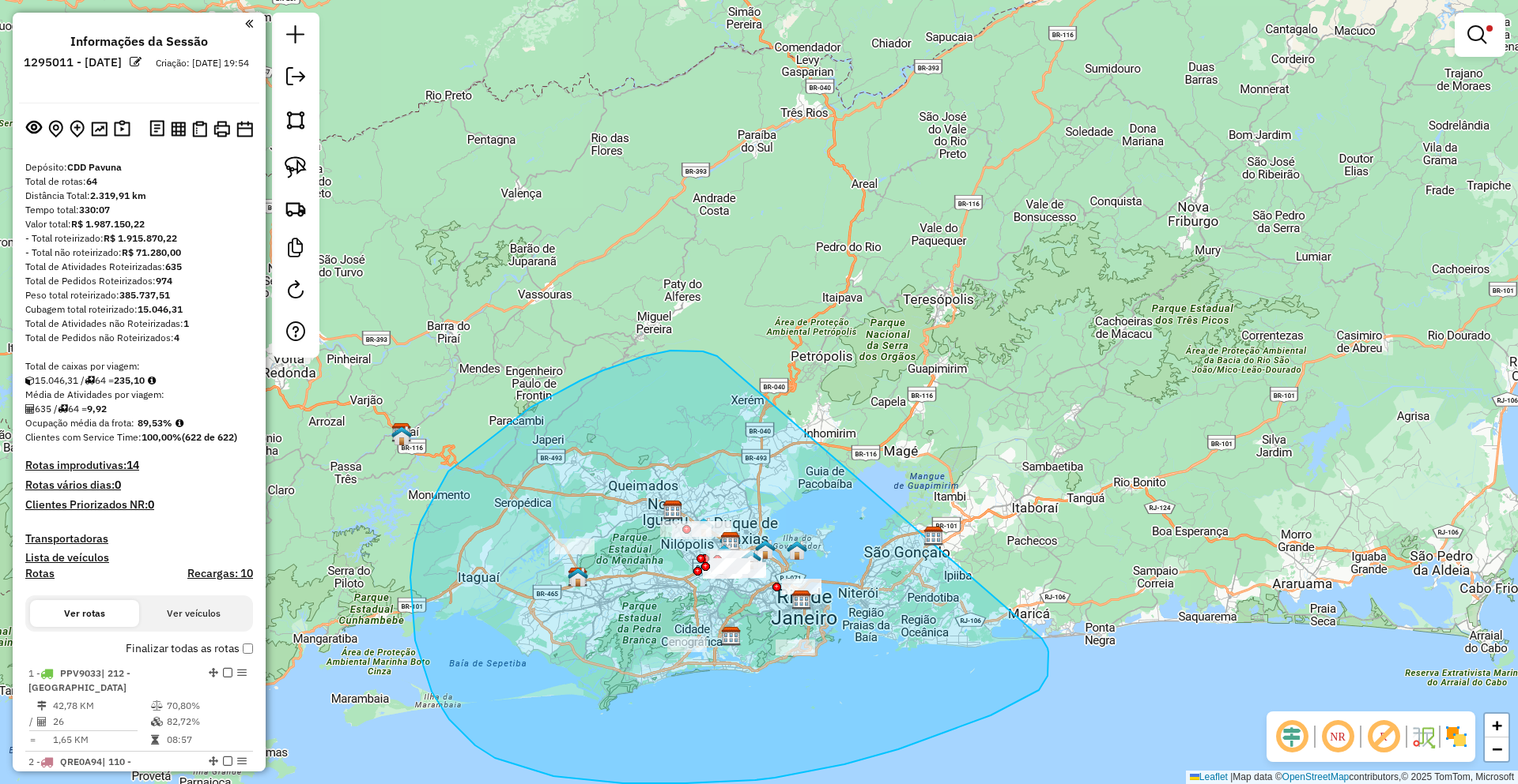
drag, startPoint x: 671, startPoint y: 351, endPoint x: 1041, endPoint y: 638, distance: 468.3
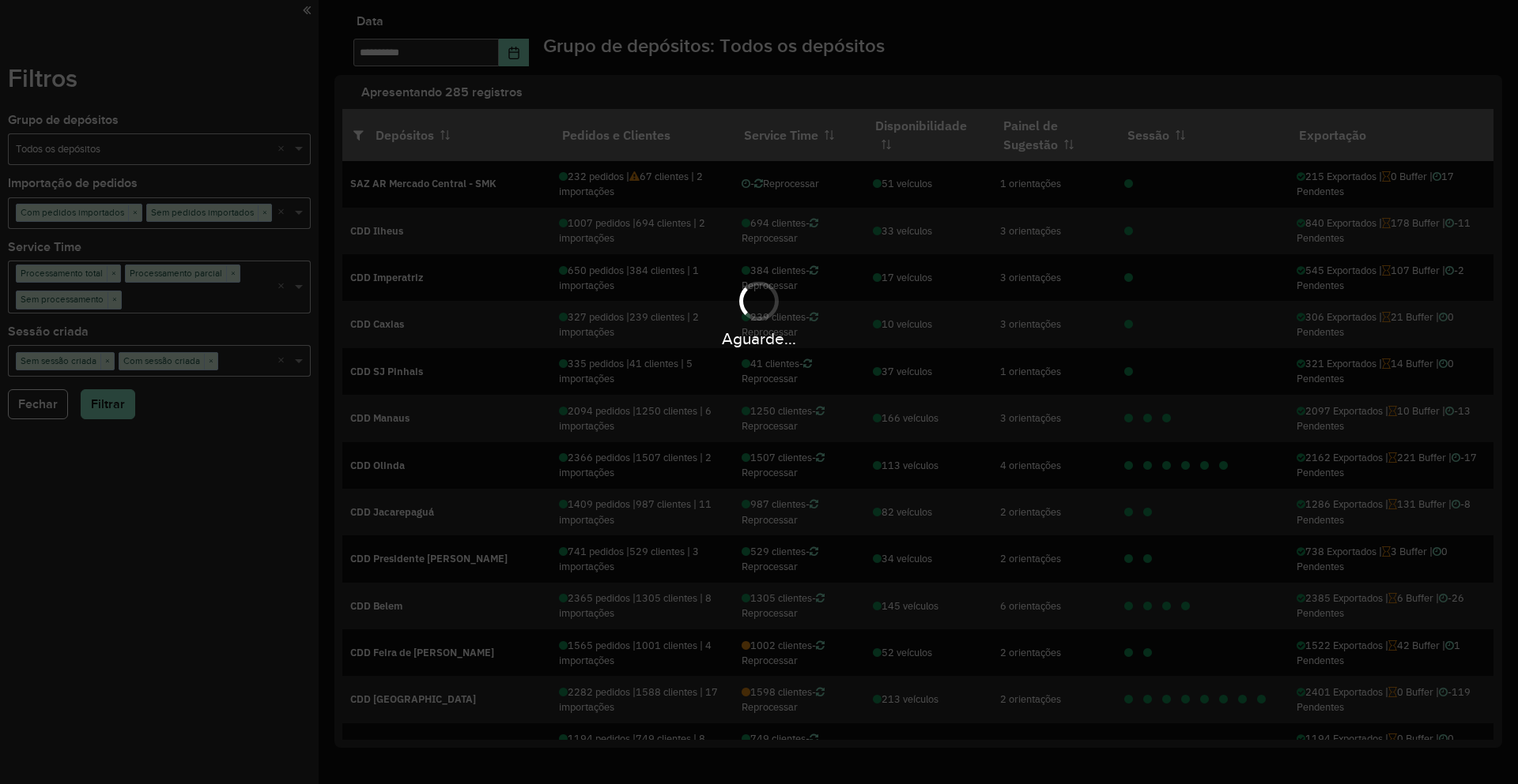
scroll to position [1495, 0]
